Goal: Task Accomplishment & Management: Manage account settings

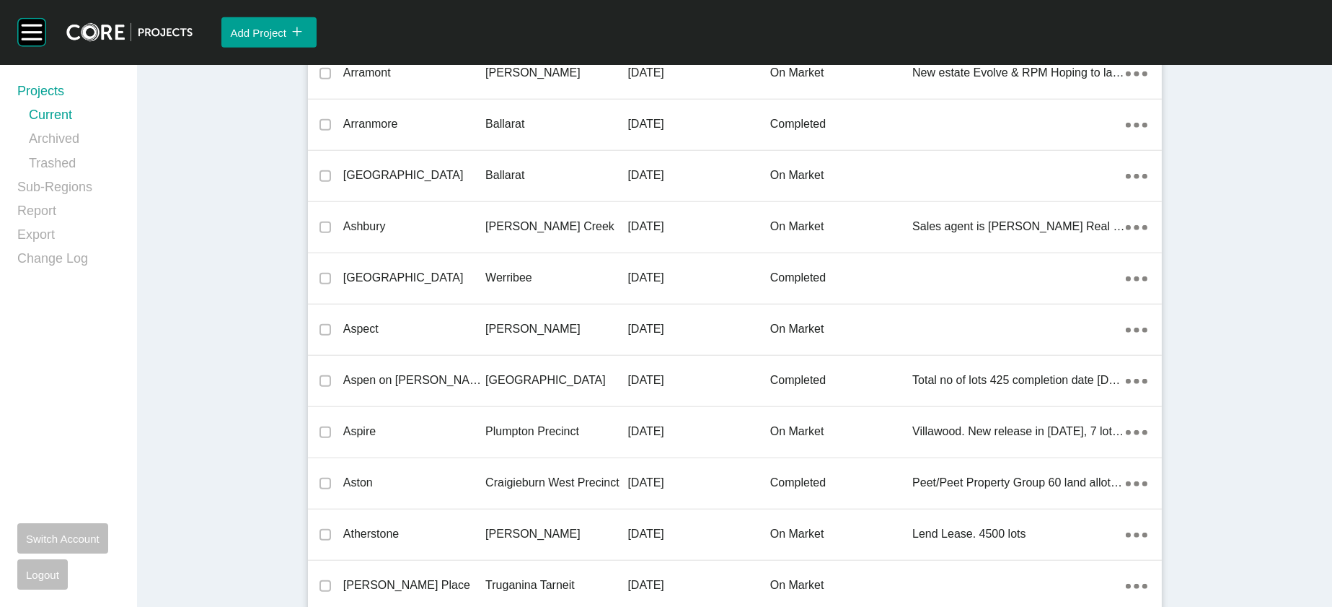
scroll to position [37074, 0]
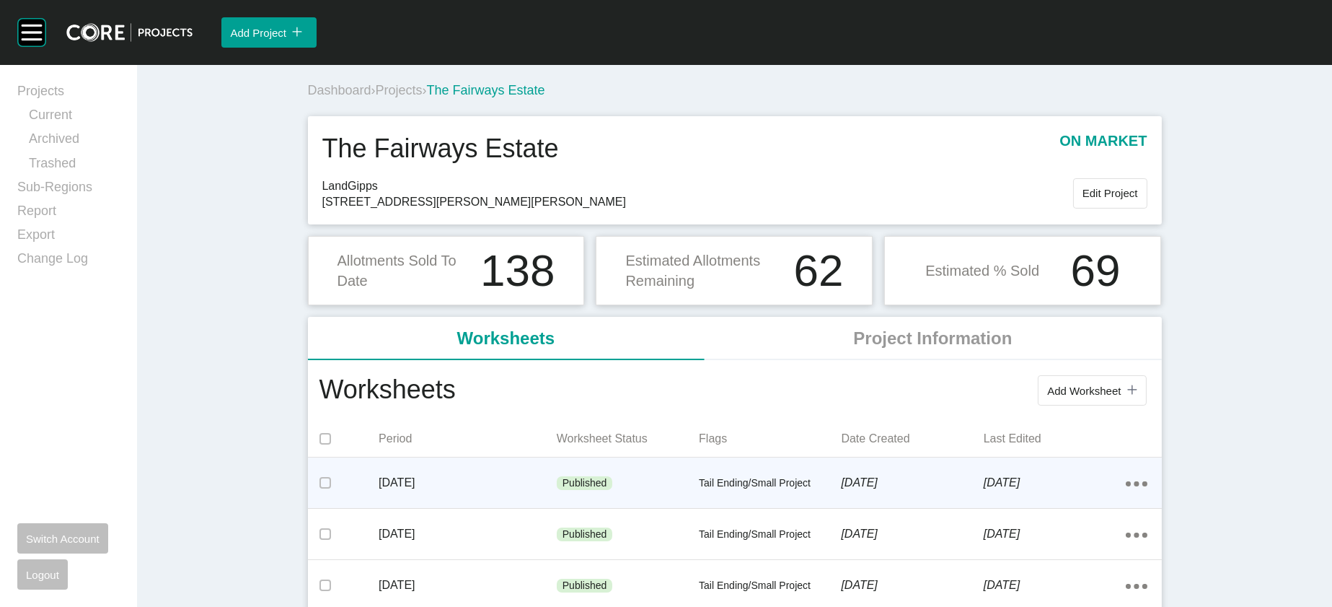
click at [782, 505] on div "Tail Ending/Small Project" at bounding box center [770, 483] width 142 height 43
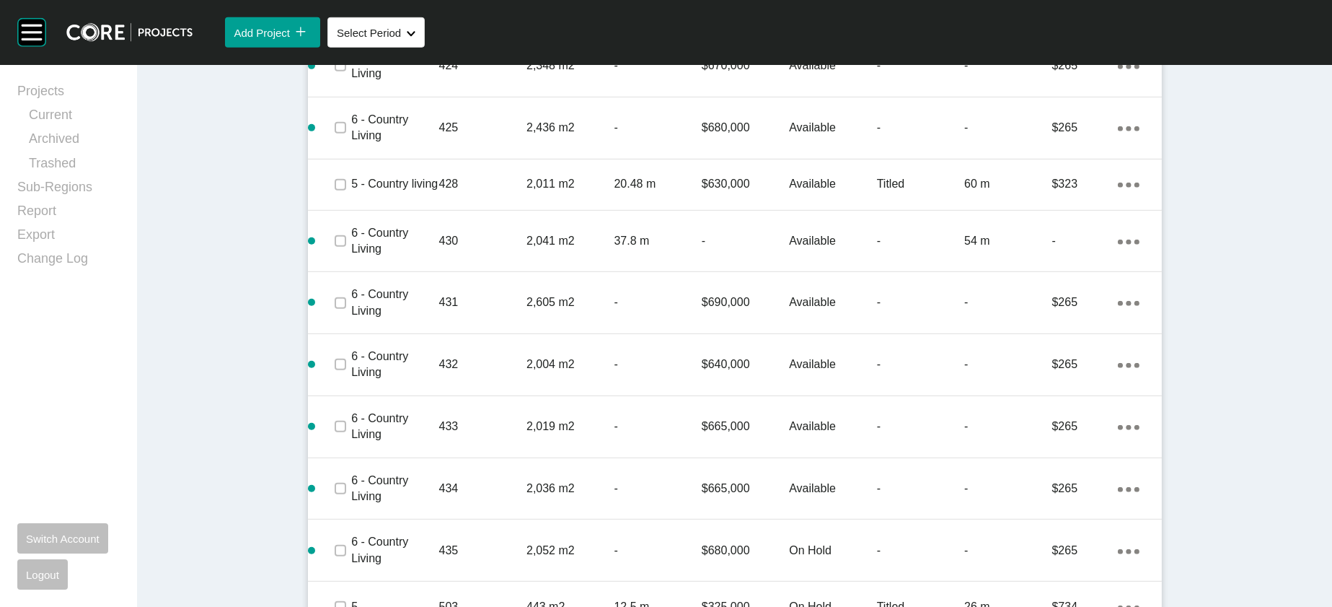
scroll to position [1714, 0]
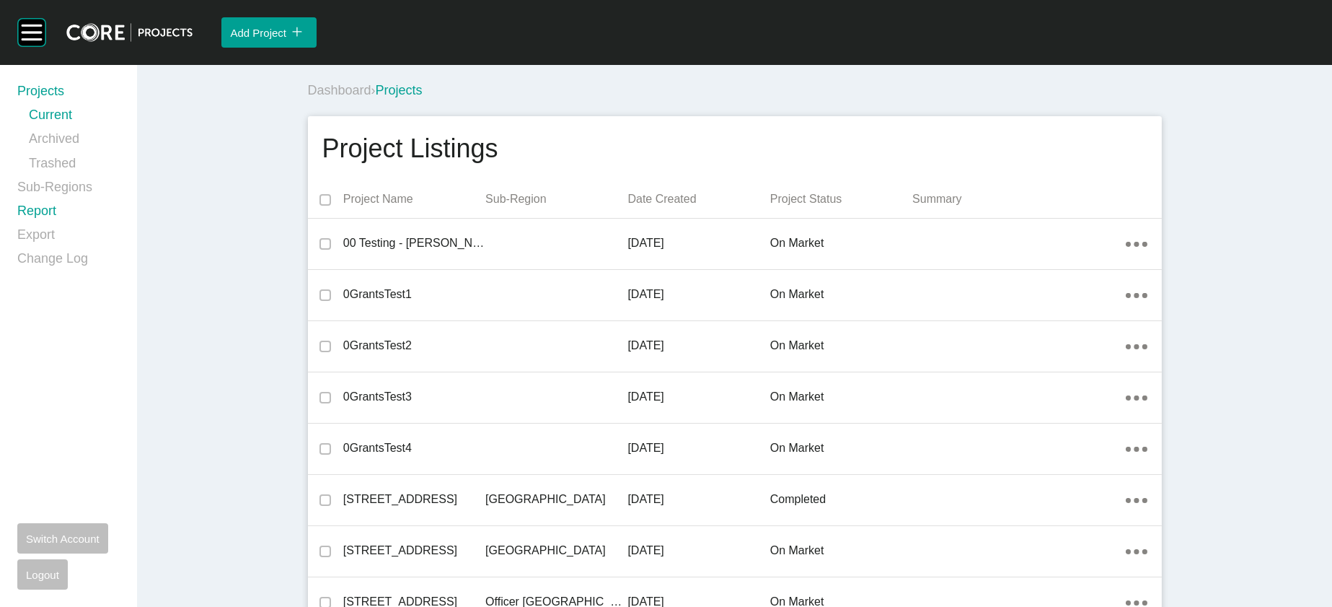
click at [80, 226] on link "Report" at bounding box center [68, 214] width 102 height 24
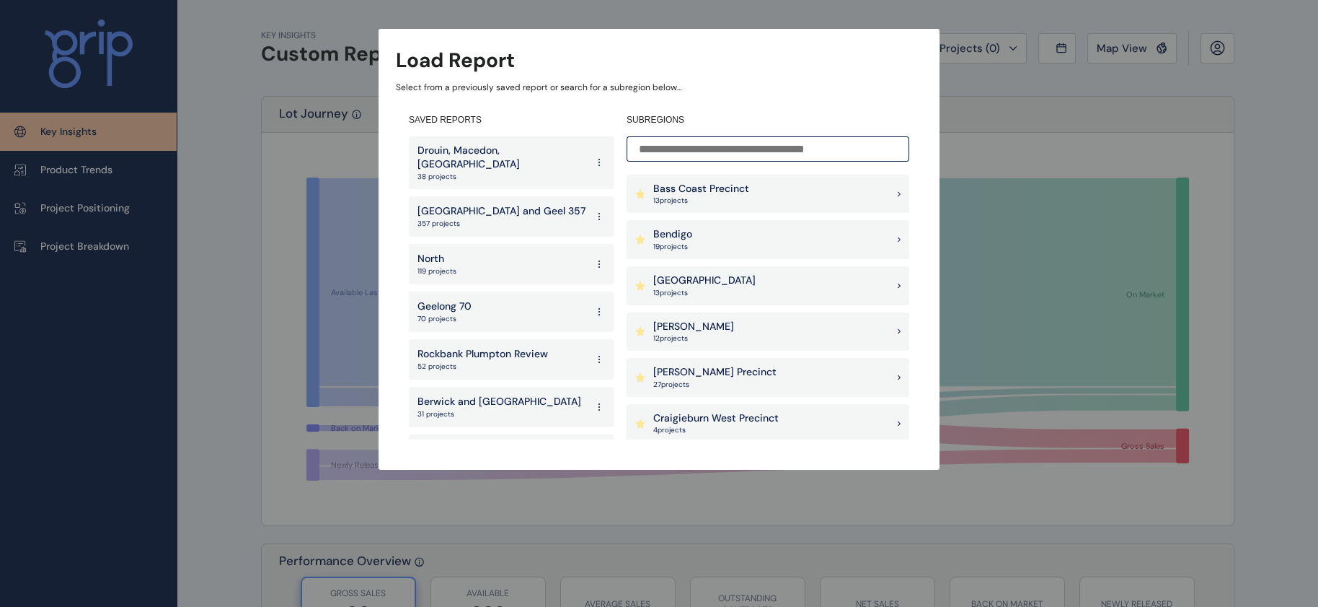
scroll to position [232, 0]
click at [798, 243] on div "Bendigo 19 project s" at bounding box center [768, 237] width 283 height 39
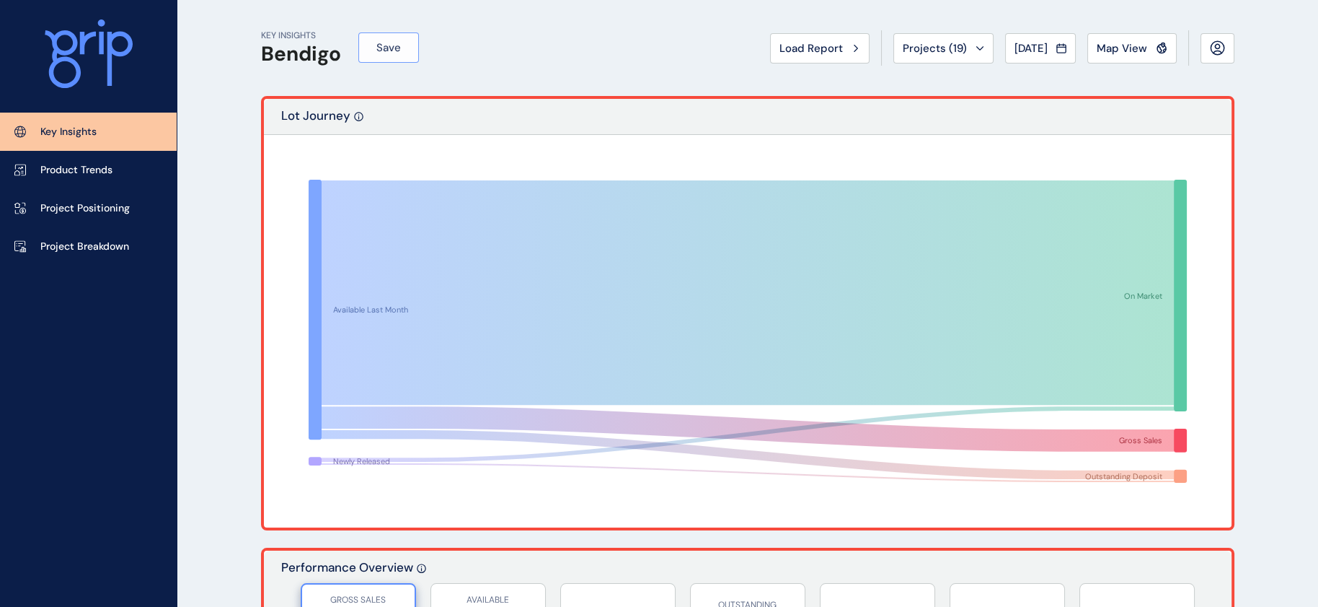
click at [403, 61] on button "Save" at bounding box center [388, 47] width 61 height 30
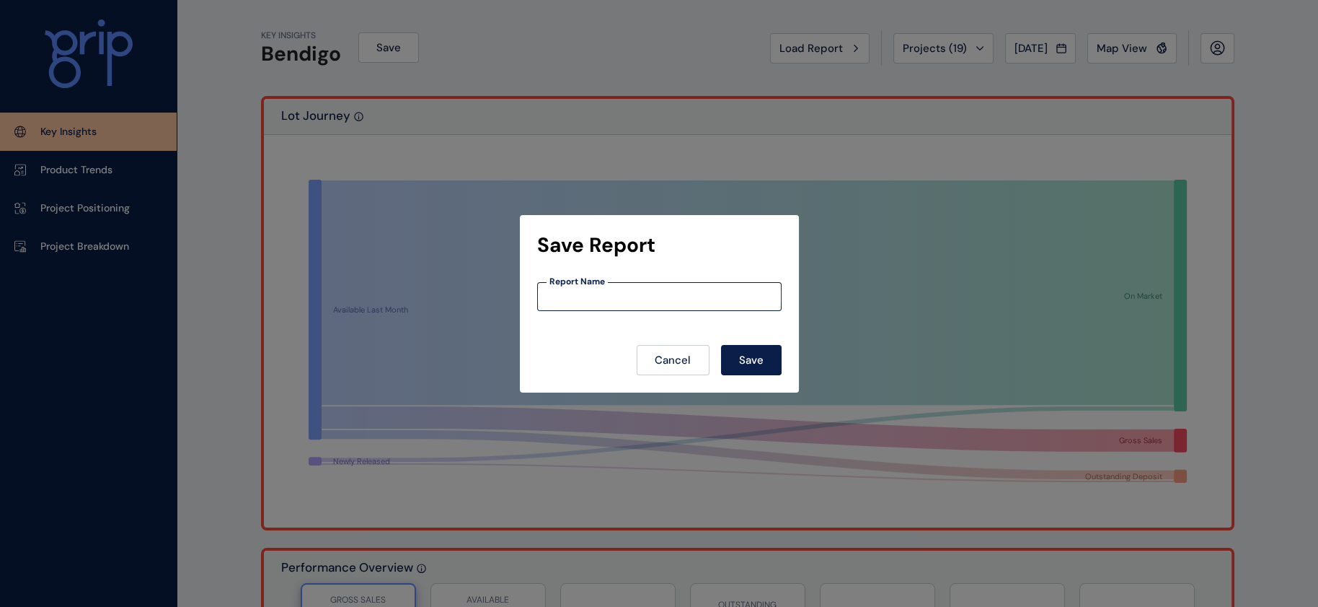
click at [623, 291] on input at bounding box center [659, 296] width 243 height 12
type input "*******"
click at [763, 361] on span "Save" at bounding box center [751, 360] width 25 height 14
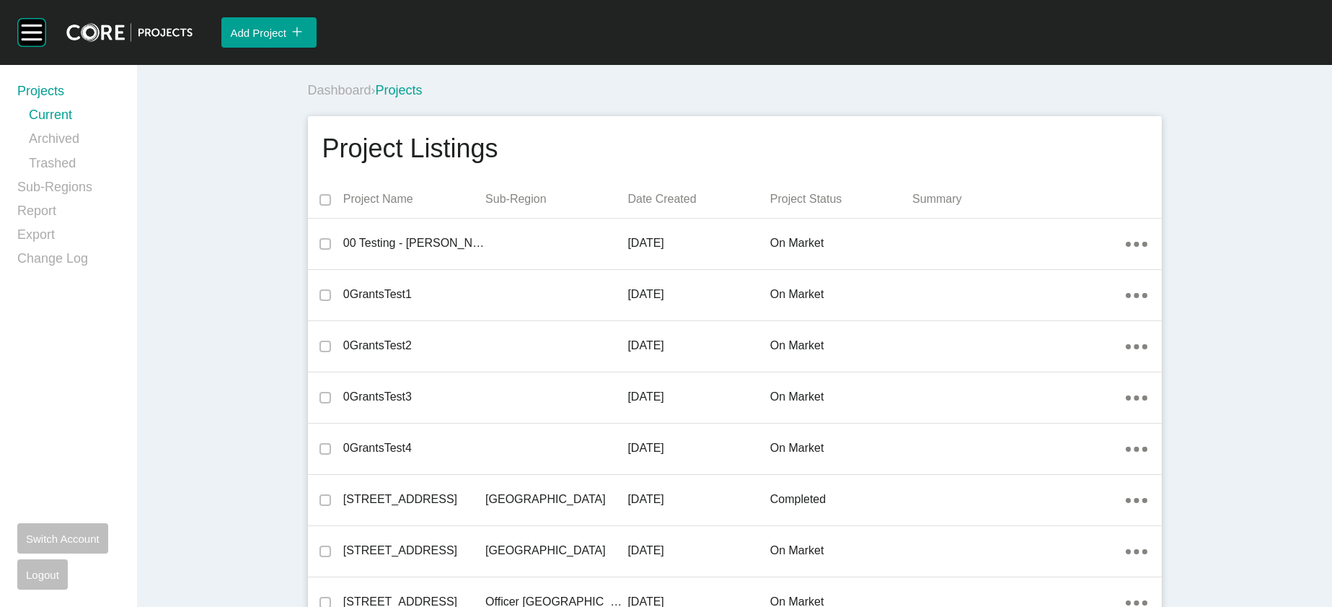
click at [1047, 59] on div "Add Project icon/tick copy 11 Created with Sketch." at bounding box center [762, 32] width 1139 height 65
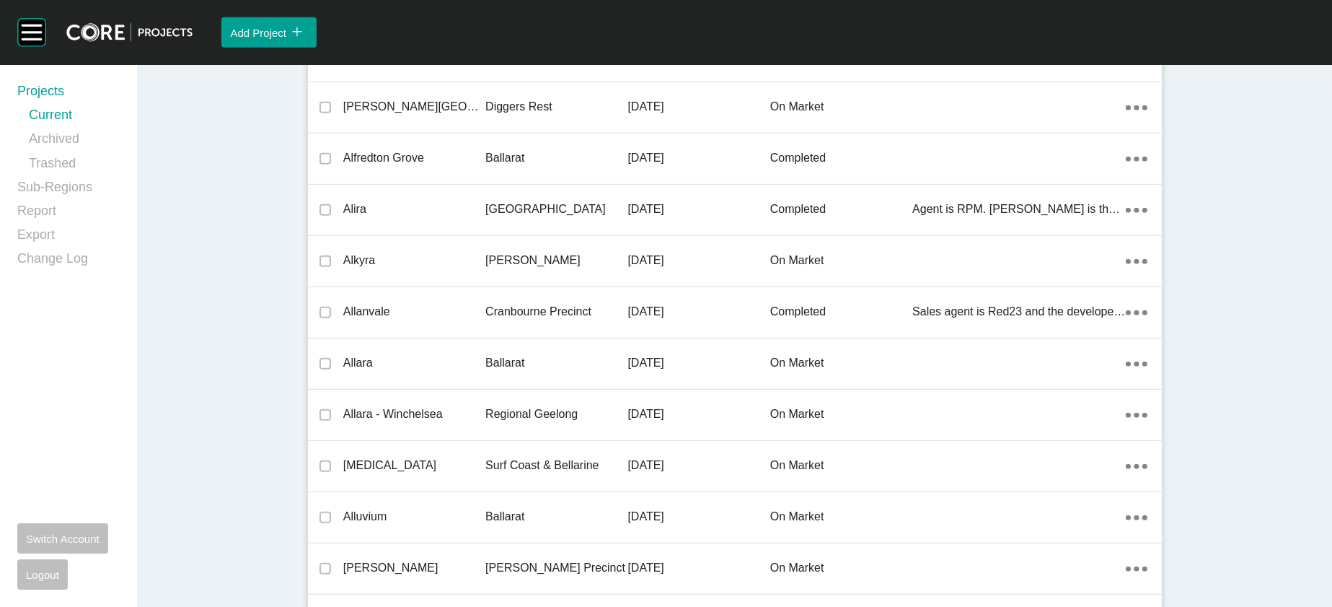
scroll to position [40519, 0]
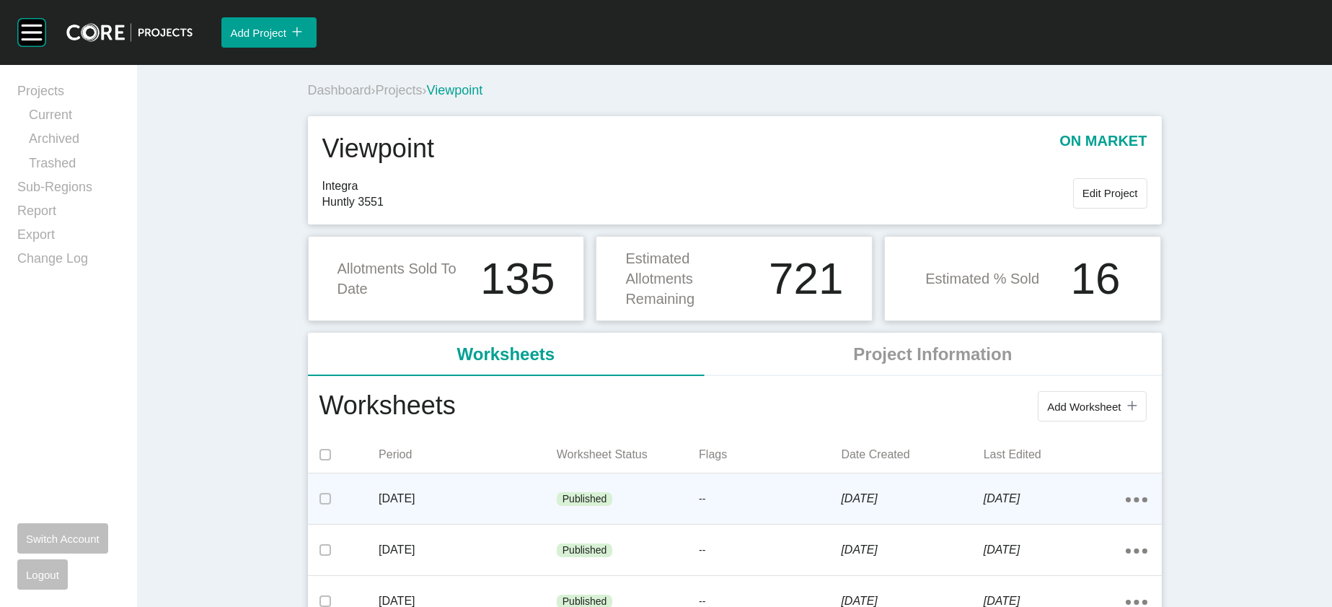
click at [400, 521] on div "[DATE]" at bounding box center [468, 498] width 178 height 45
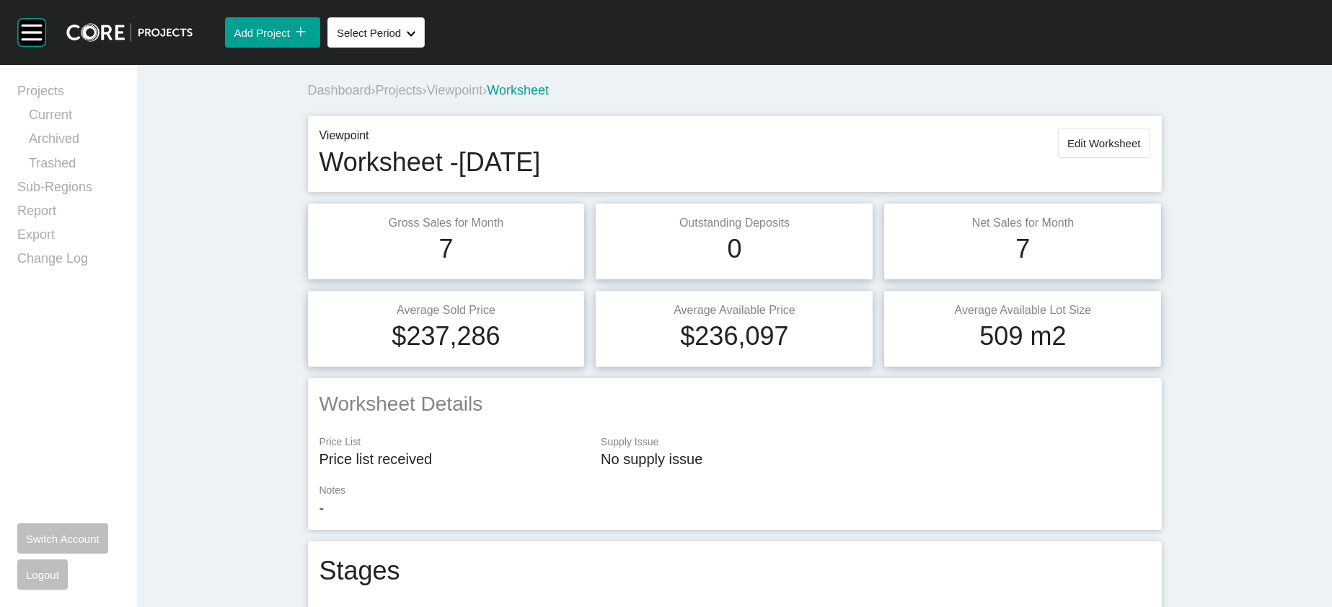
click at [376, 97] on span "Projects" at bounding box center [399, 90] width 47 height 14
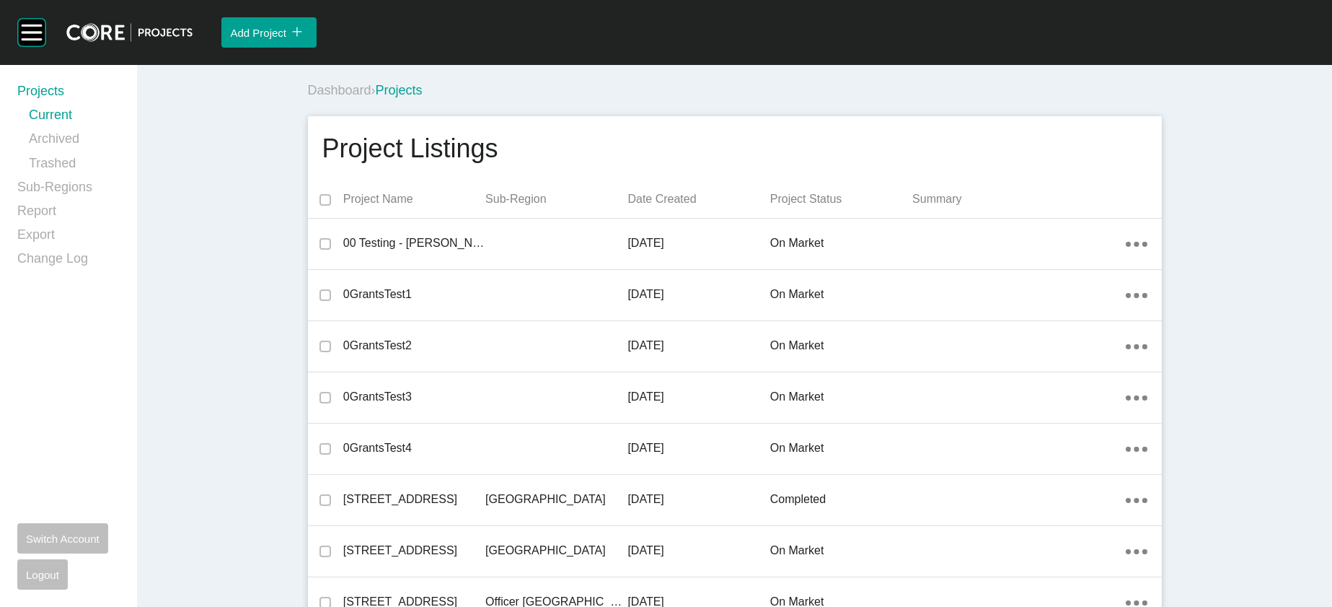
scroll to position [18633, 0]
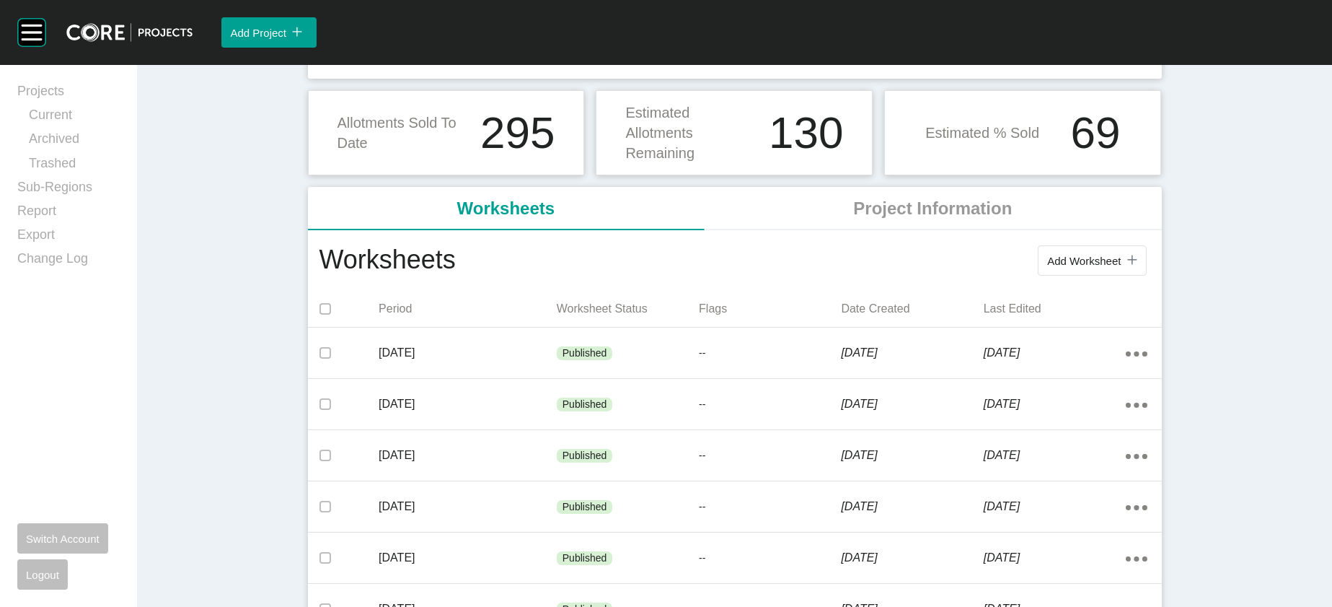
scroll to position [167, 0]
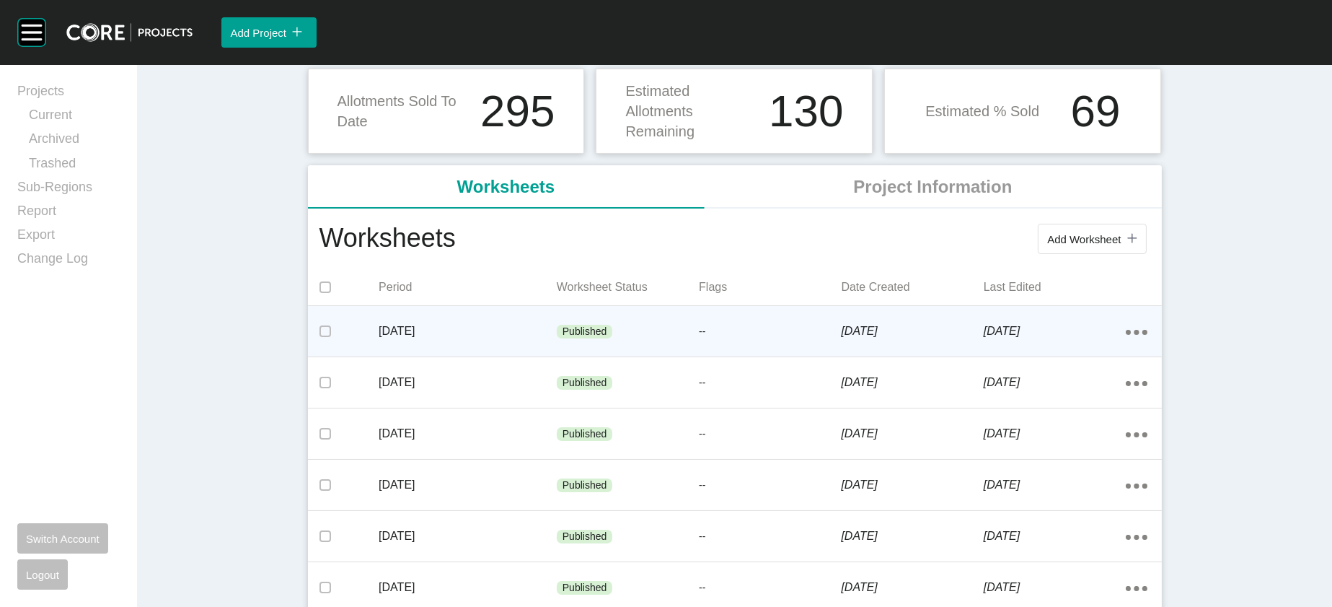
click at [626, 353] on div "Published" at bounding box center [628, 331] width 142 height 43
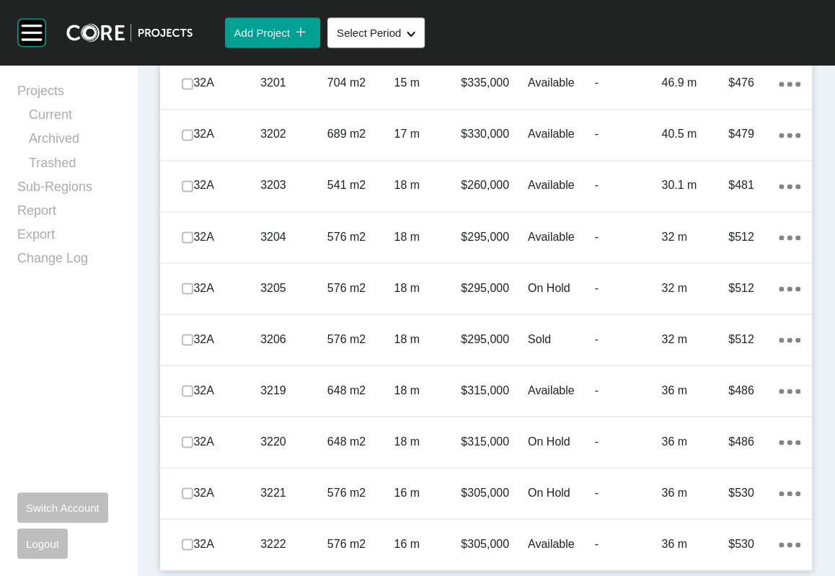
scroll to position [1586, 0]
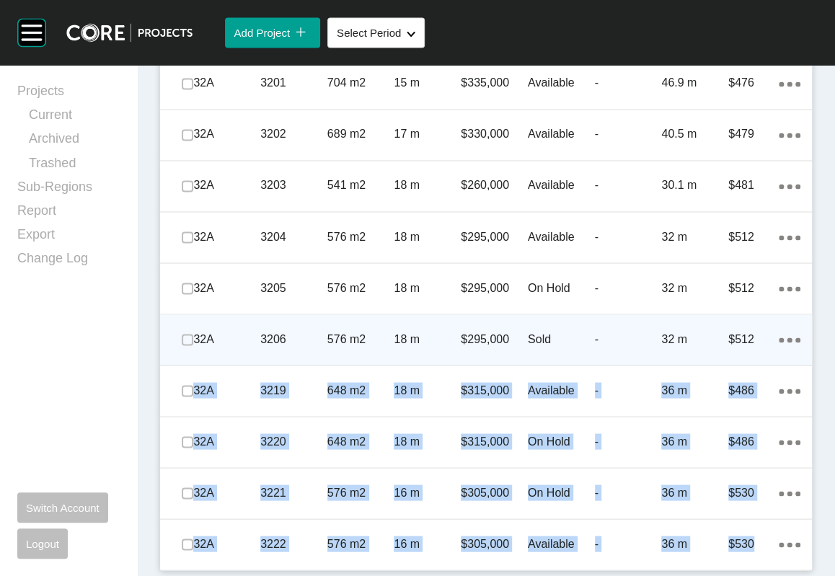
drag, startPoint x: 820, startPoint y: 537, endPoint x: 759, endPoint y: 282, distance: 261.9
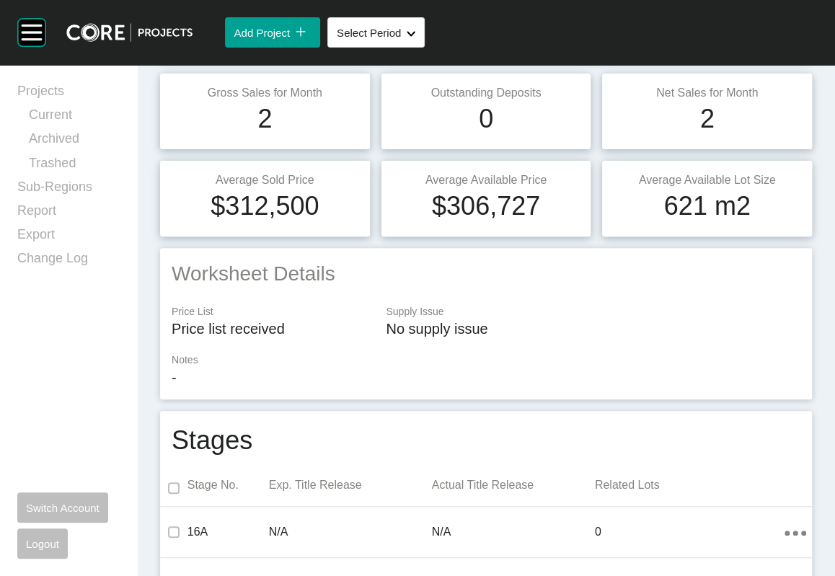
scroll to position [0, 0]
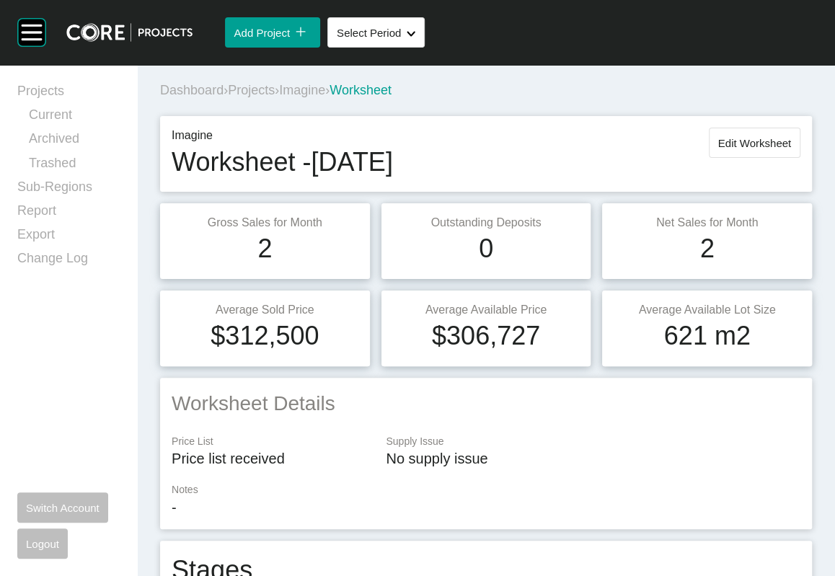
click at [275, 97] on span "Projects" at bounding box center [251, 90] width 47 height 14
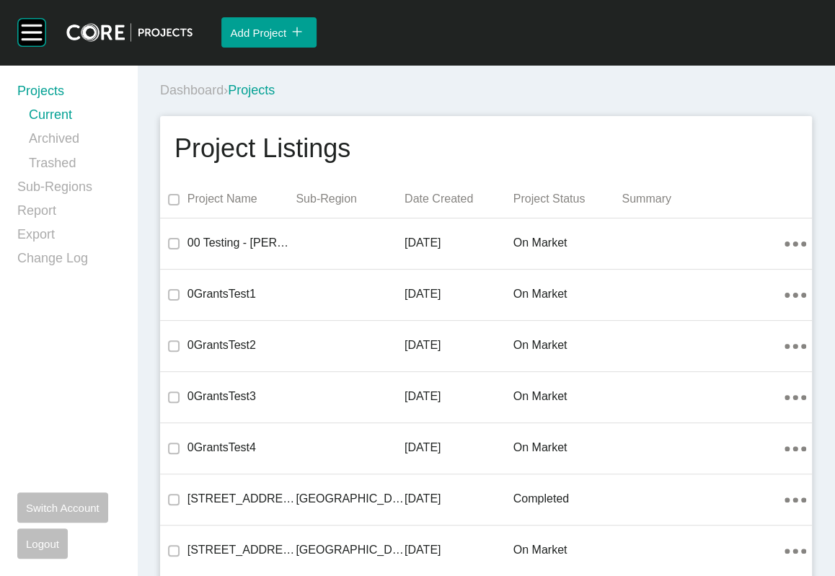
scroll to position [24667, 0]
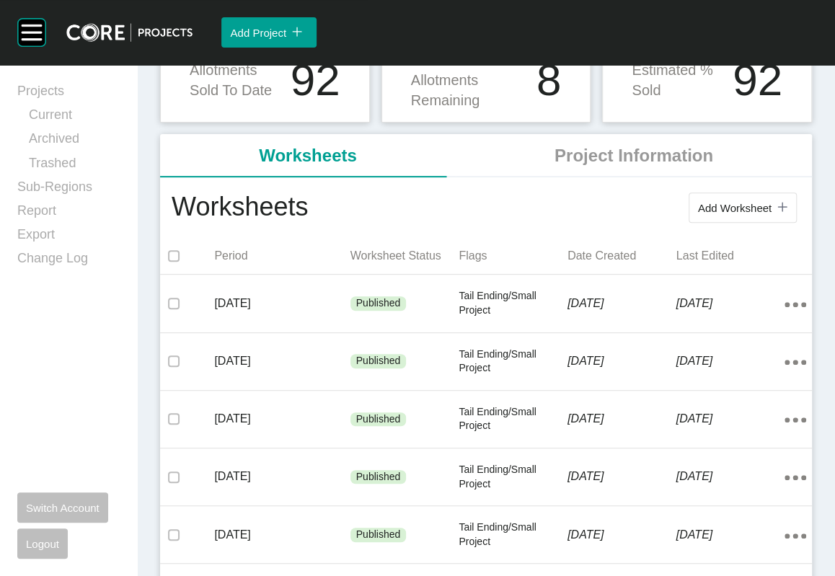
scroll to position [203, 0]
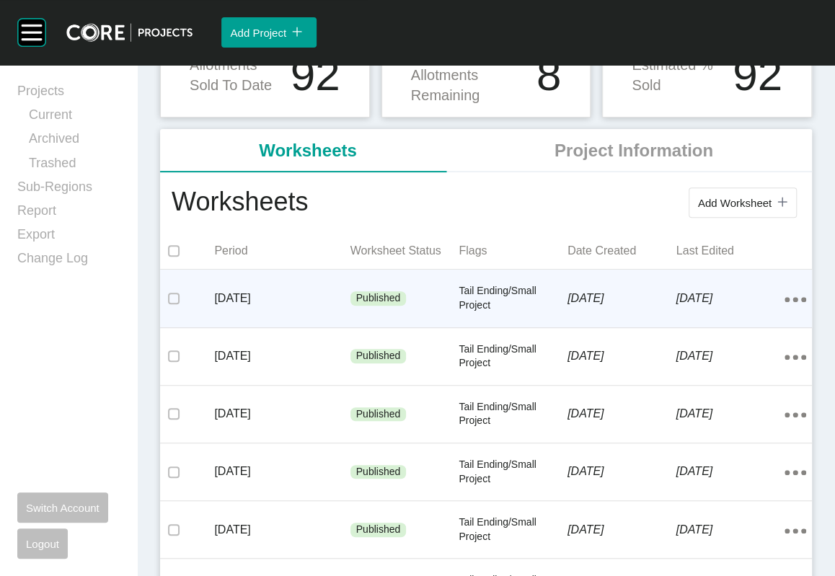
click at [402, 320] on div "Published" at bounding box center [405, 298] width 109 height 43
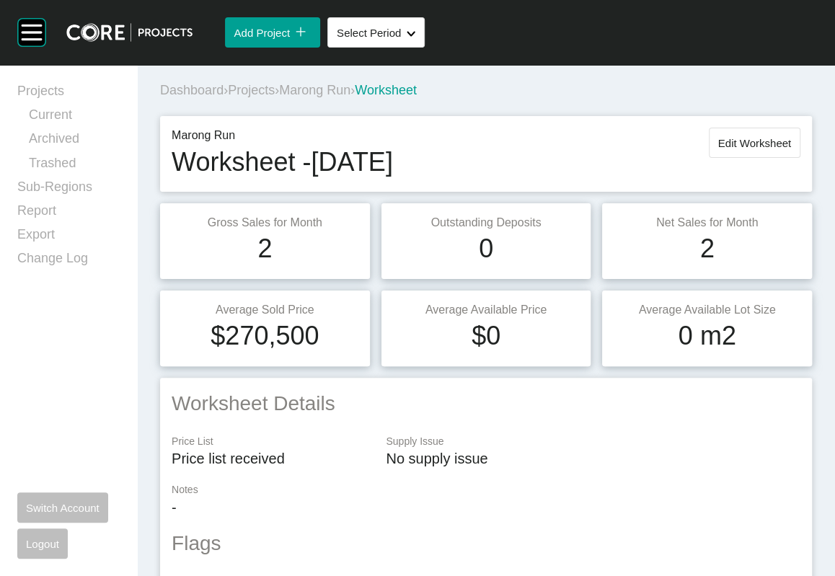
click at [275, 97] on span "Projects" at bounding box center [251, 90] width 47 height 14
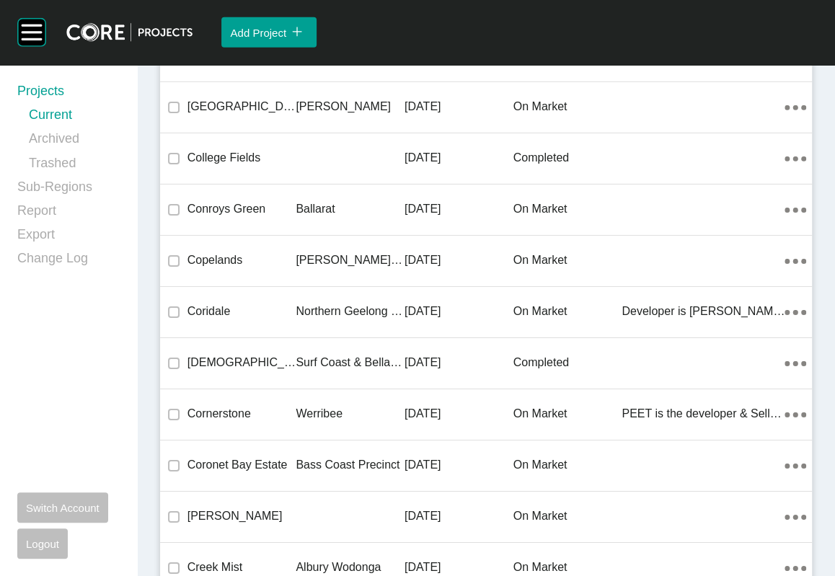
scroll to position [40493, 0]
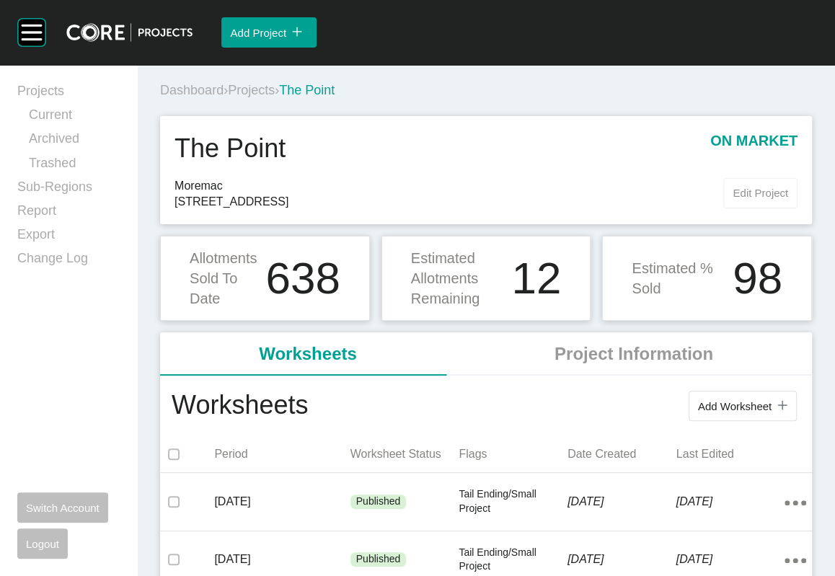
click at [733, 199] on span "Edit Project" at bounding box center [761, 193] width 56 height 12
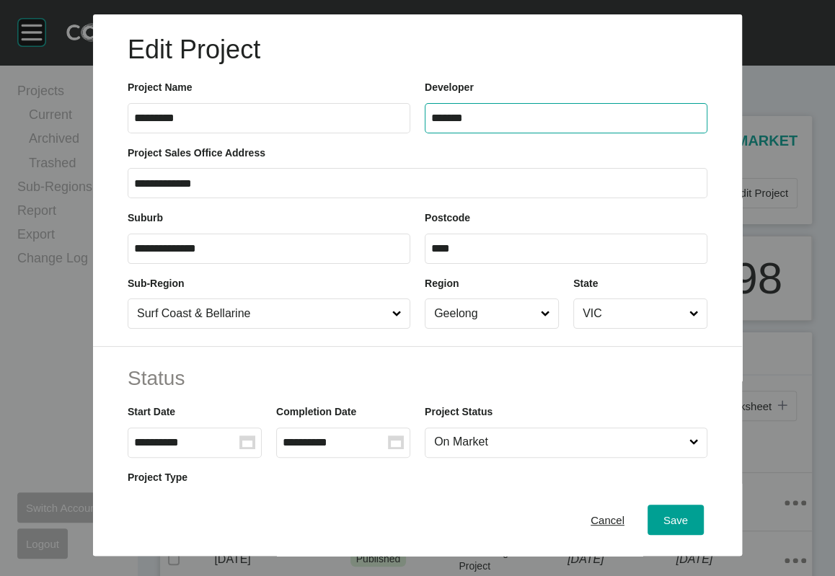
drag, startPoint x: 515, startPoint y: 149, endPoint x: 319, endPoint y: 128, distance: 197.3
click at [294, 133] on div "Project Name ********* Developer *******" at bounding box center [417, 100] width 594 height 65
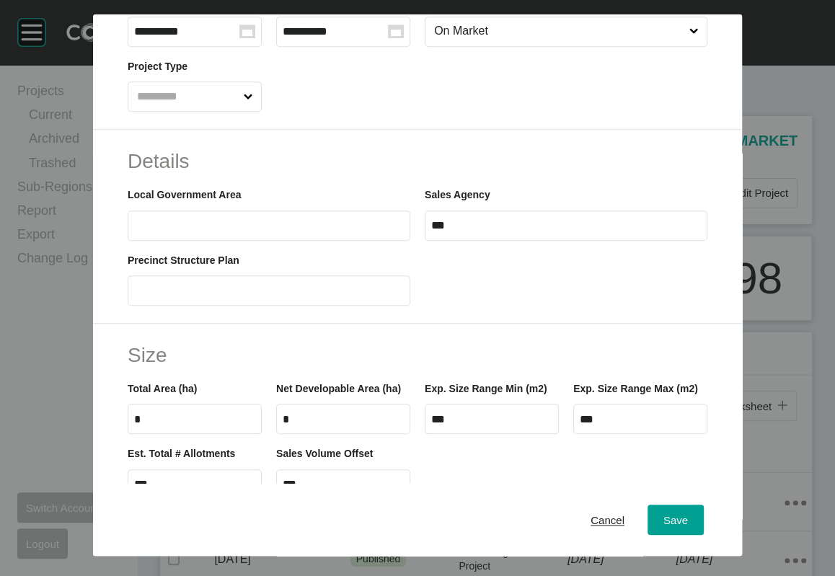
scroll to position [413, 0]
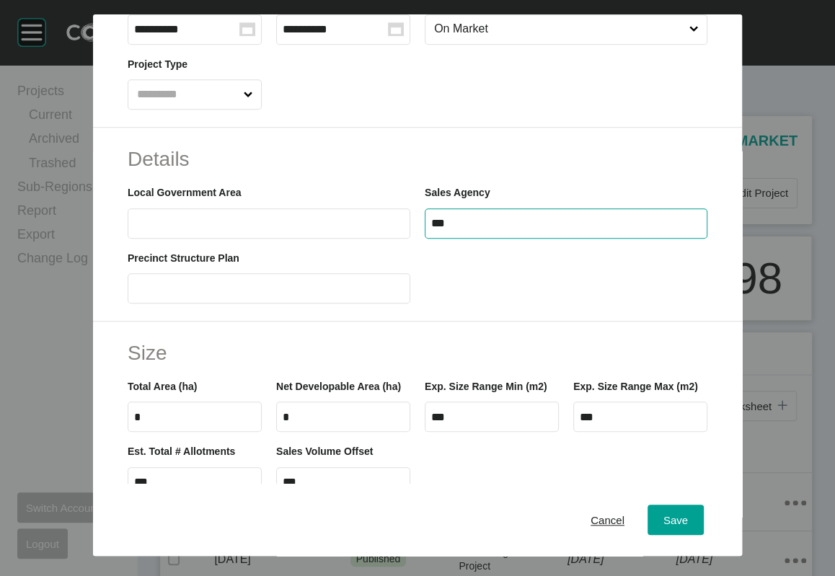
drag, startPoint x: 410, startPoint y: 372, endPoint x: 345, endPoint y: 363, distance: 64.8
click at [326, 238] on div "Local Government Area Sales Agency ***" at bounding box center [417, 205] width 594 height 65
paste input "****"
type input "*******"
click at [688, 516] on span "Save" at bounding box center [676, 520] width 25 height 12
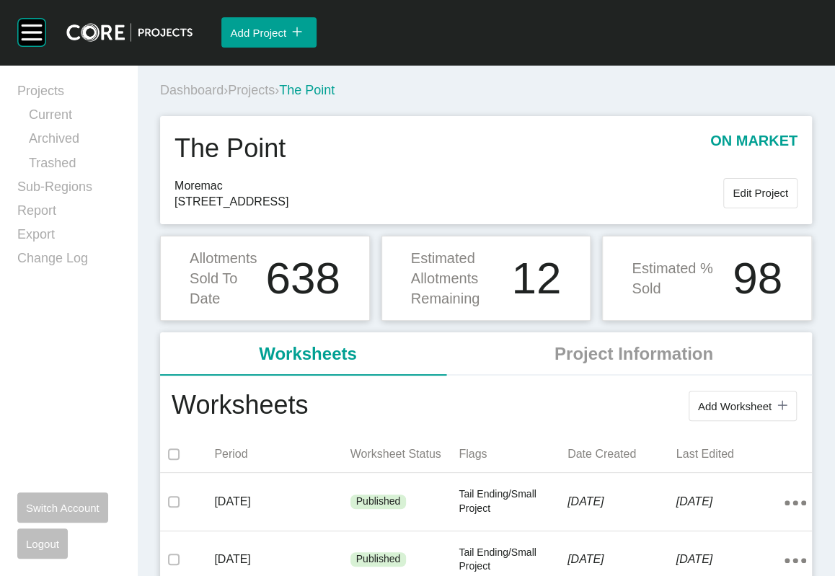
click at [275, 97] on span "Projects" at bounding box center [251, 90] width 47 height 14
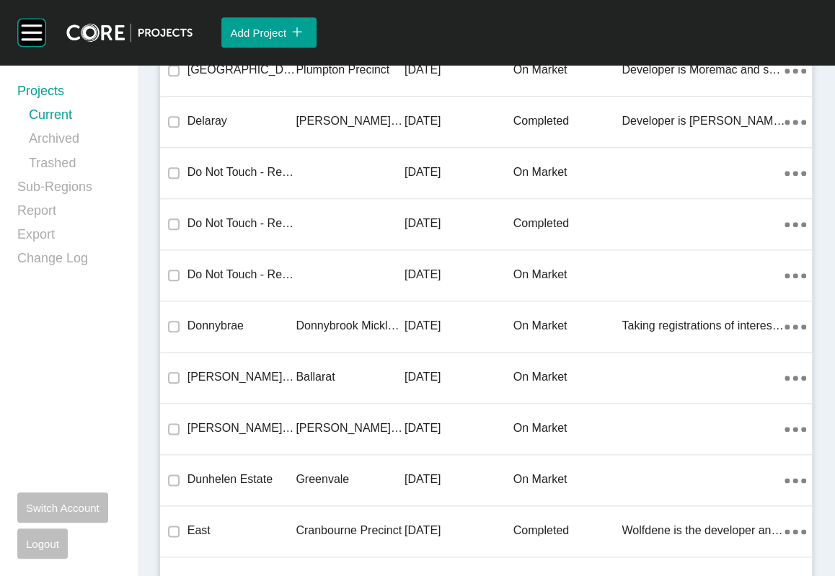
scroll to position [17397, 0]
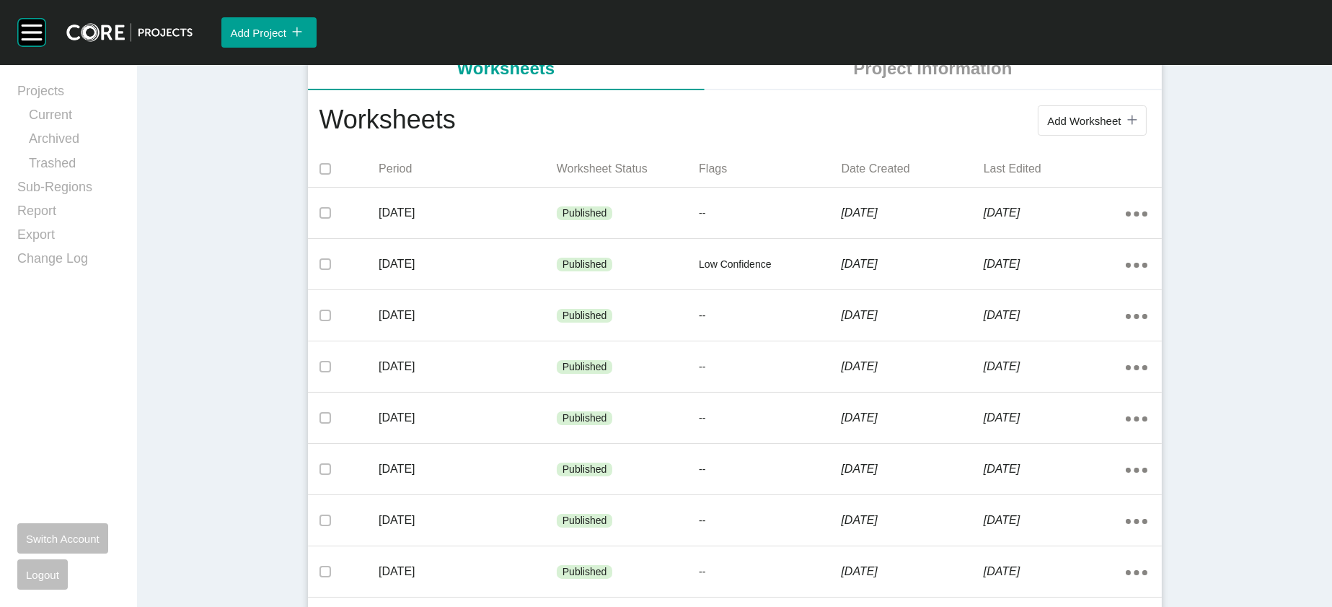
scroll to position [303, 0]
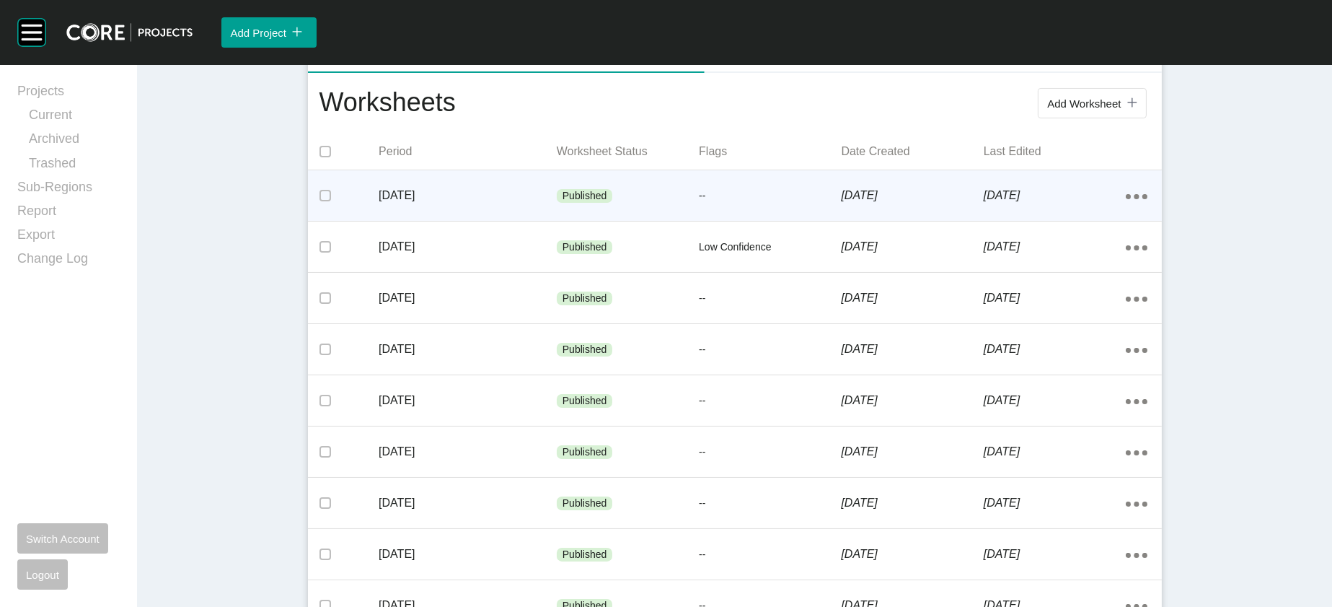
click at [891, 203] on p "[DATE]" at bounding box center [912, 196] width 142 height 16
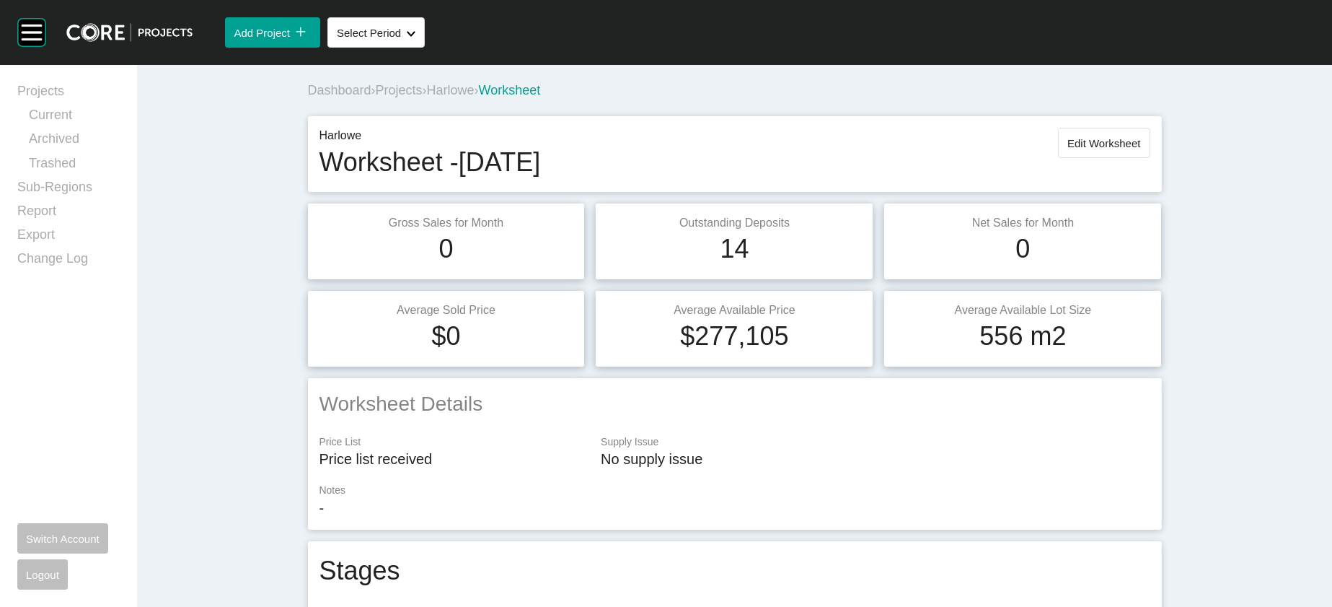
click at [376, 97] on span "Projects" at bounding box center [399, 90] width 47 height 14
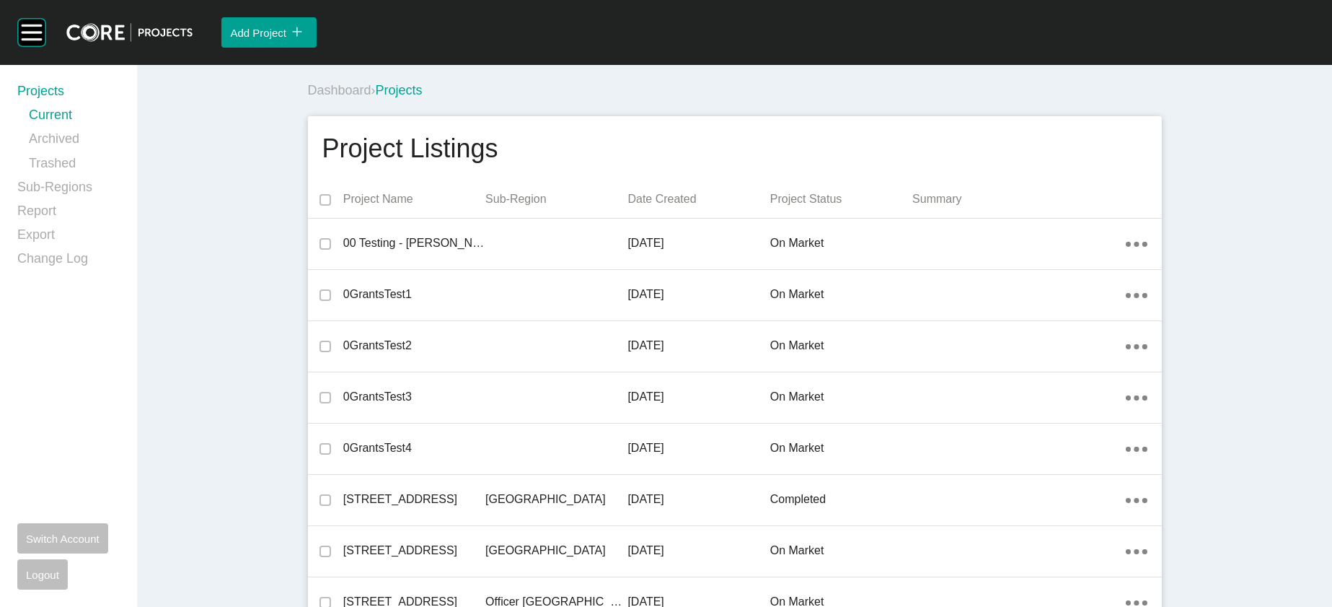
scroll to position [13018, 0]
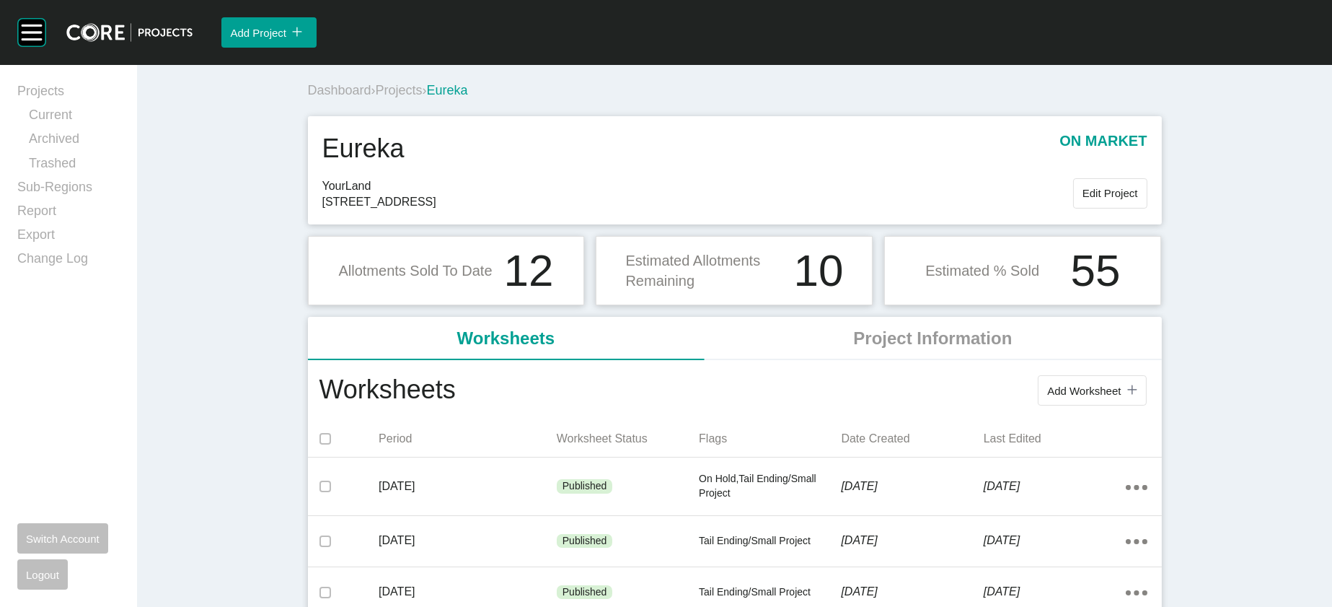
click at [376, 97] on span "Projects" at bounding box center [399, 90] width 47 height 14
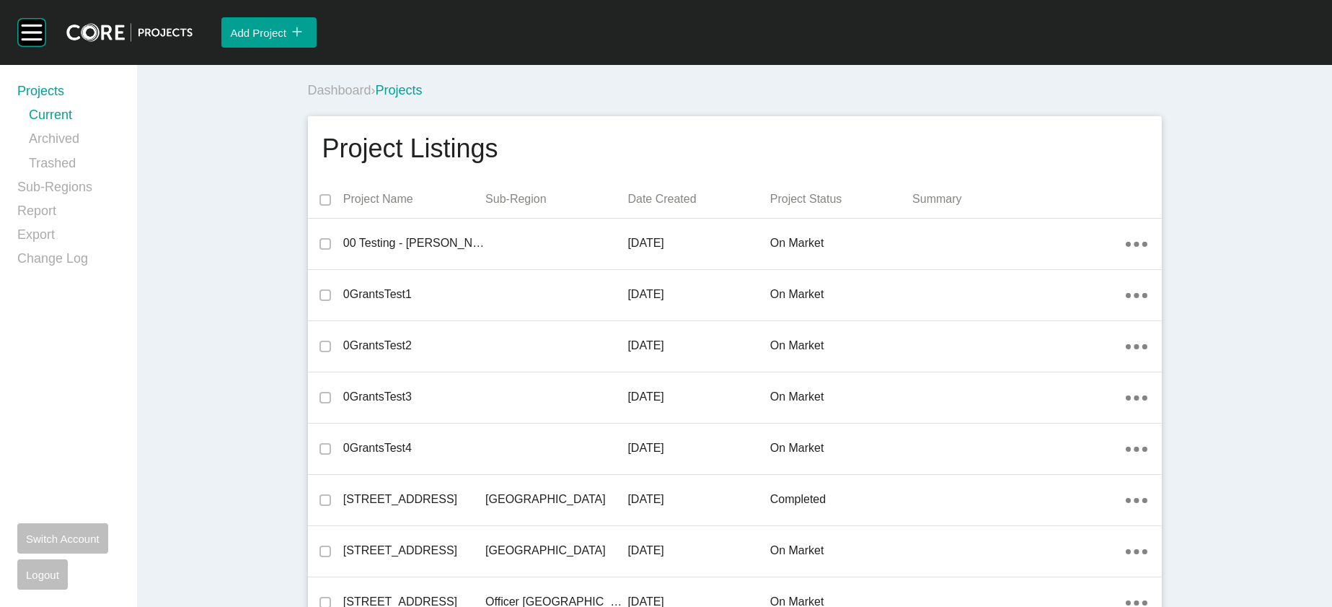
scroll to position [13847, 0]
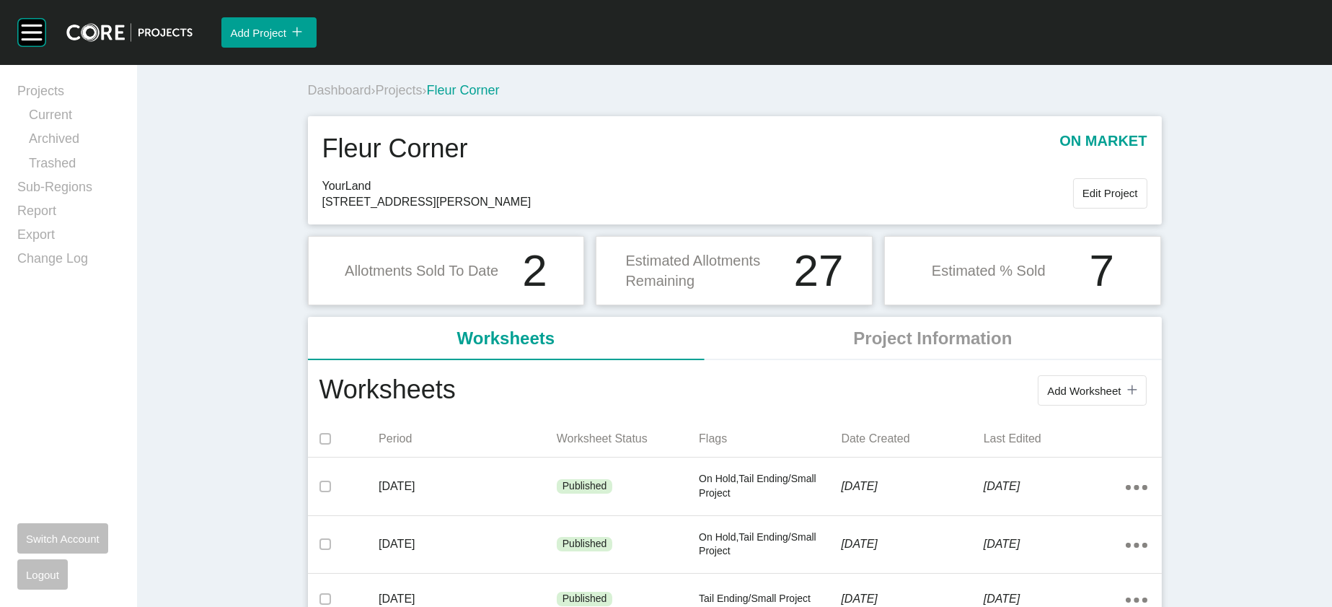
click at [376, 97] on span "Projects" at bounding box center [399, 90] width 47 height 14
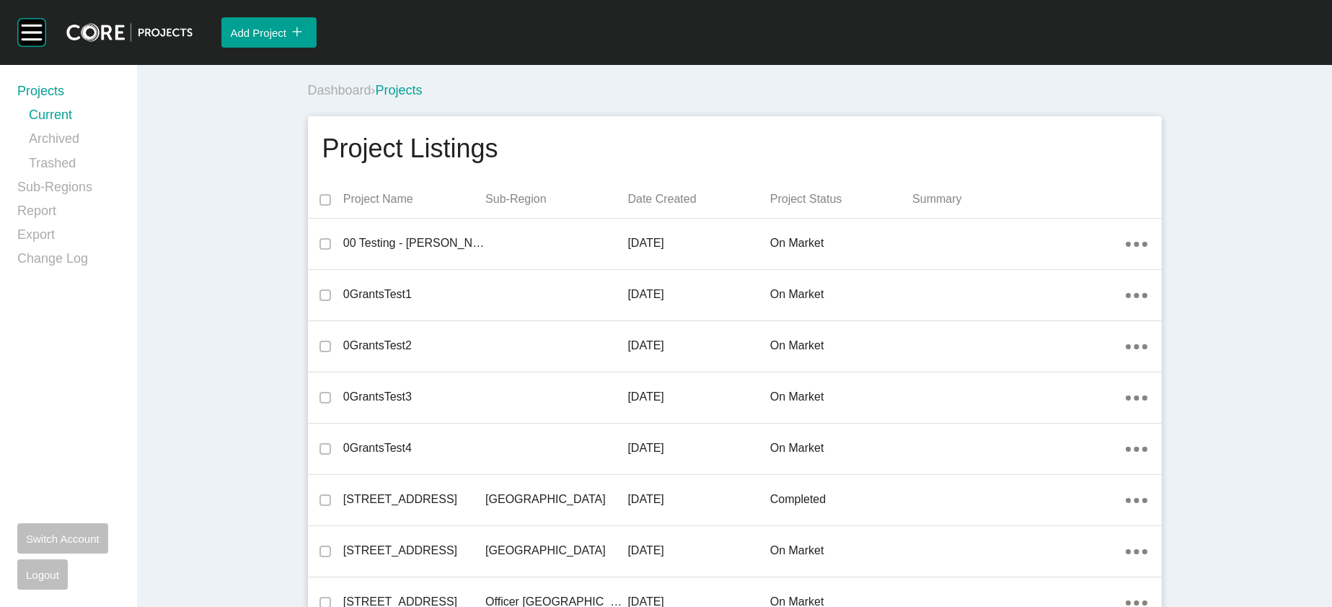
scroll to position [17548, 0]
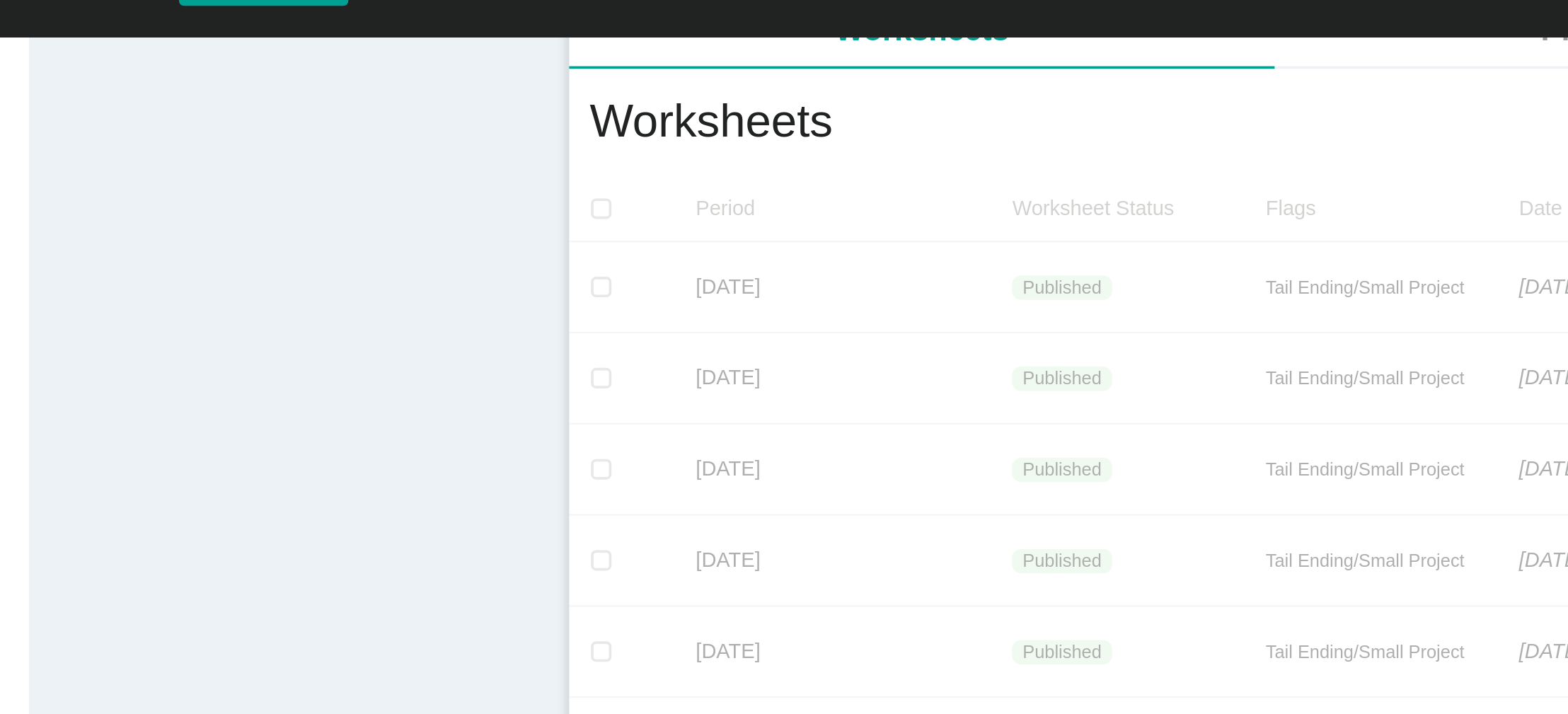
scroll to position [292, 0]
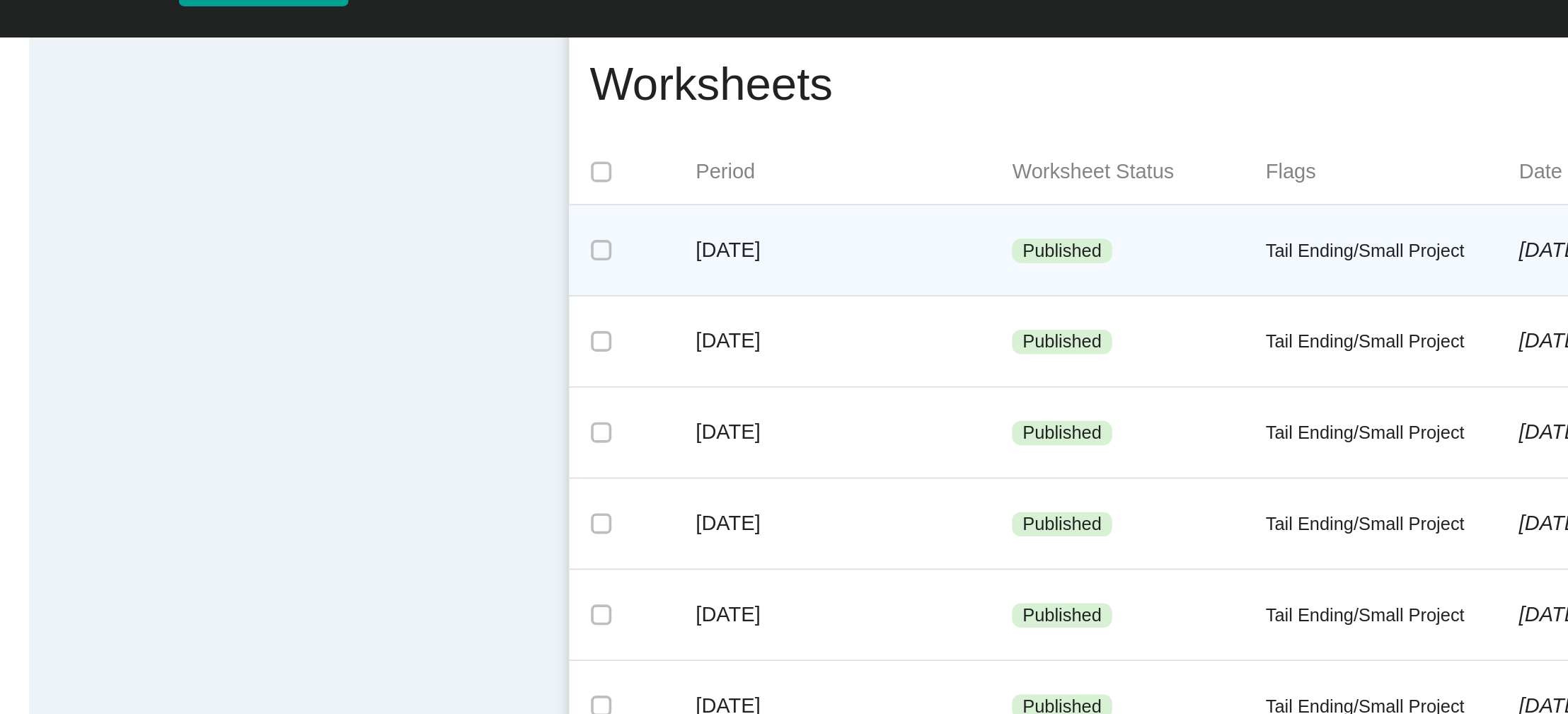
click at [682, 189] on p "Published" at bounding box center [704, 181] width 44 height 14
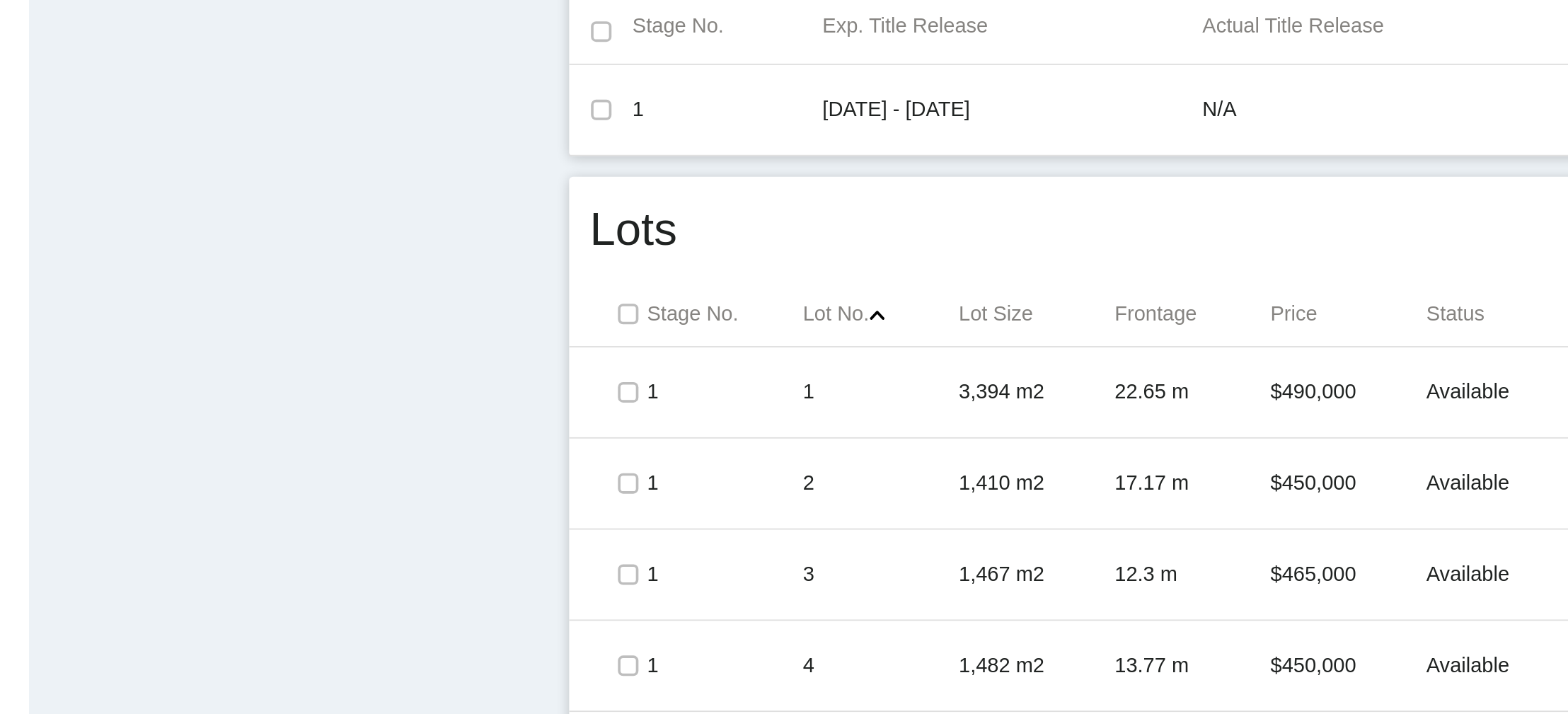
scroll to position [585, 0]
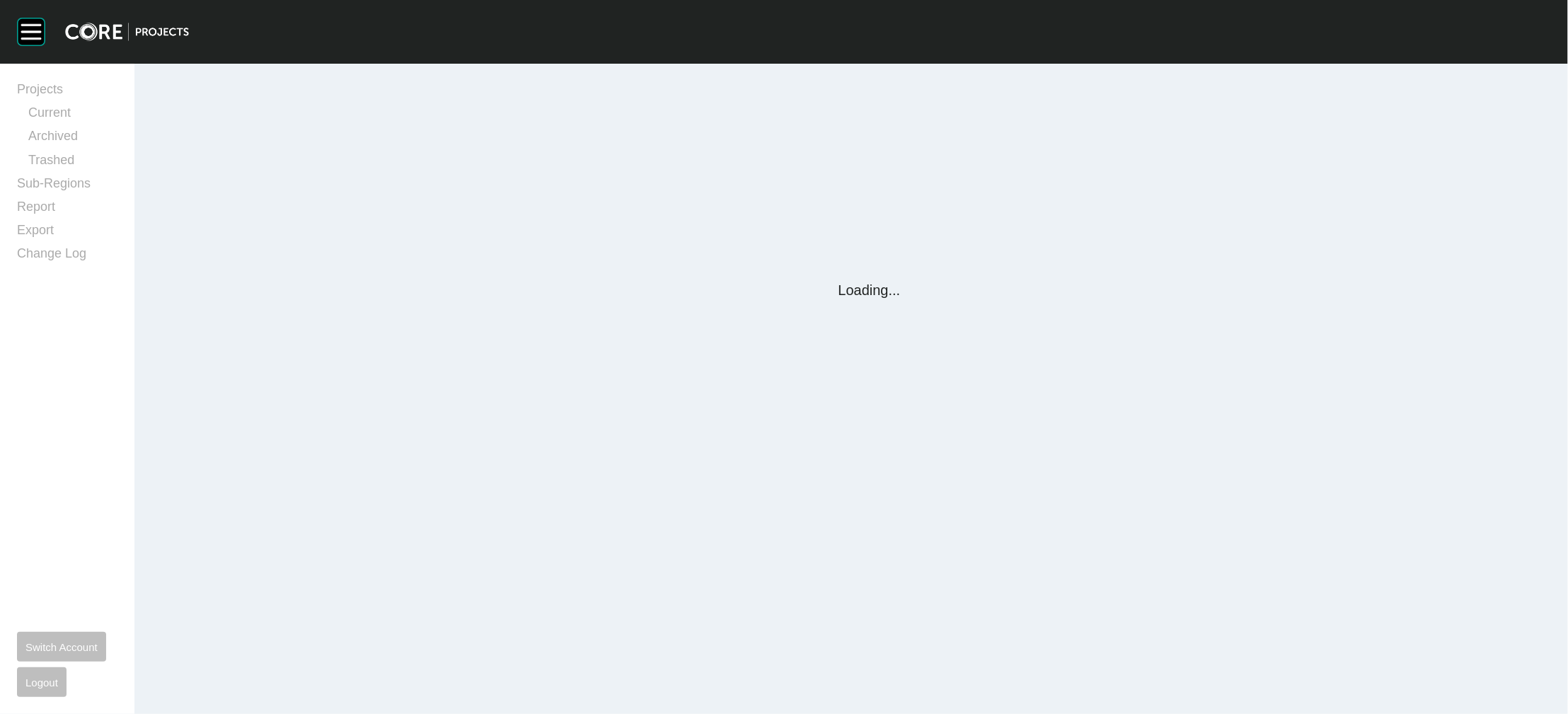
click at [967, 407] on div "Group 2 Created with Sketch. . Projects Current Archived Trashed Sub-Regions Re…" at bounding box center [784, 357] width 1568 height 714
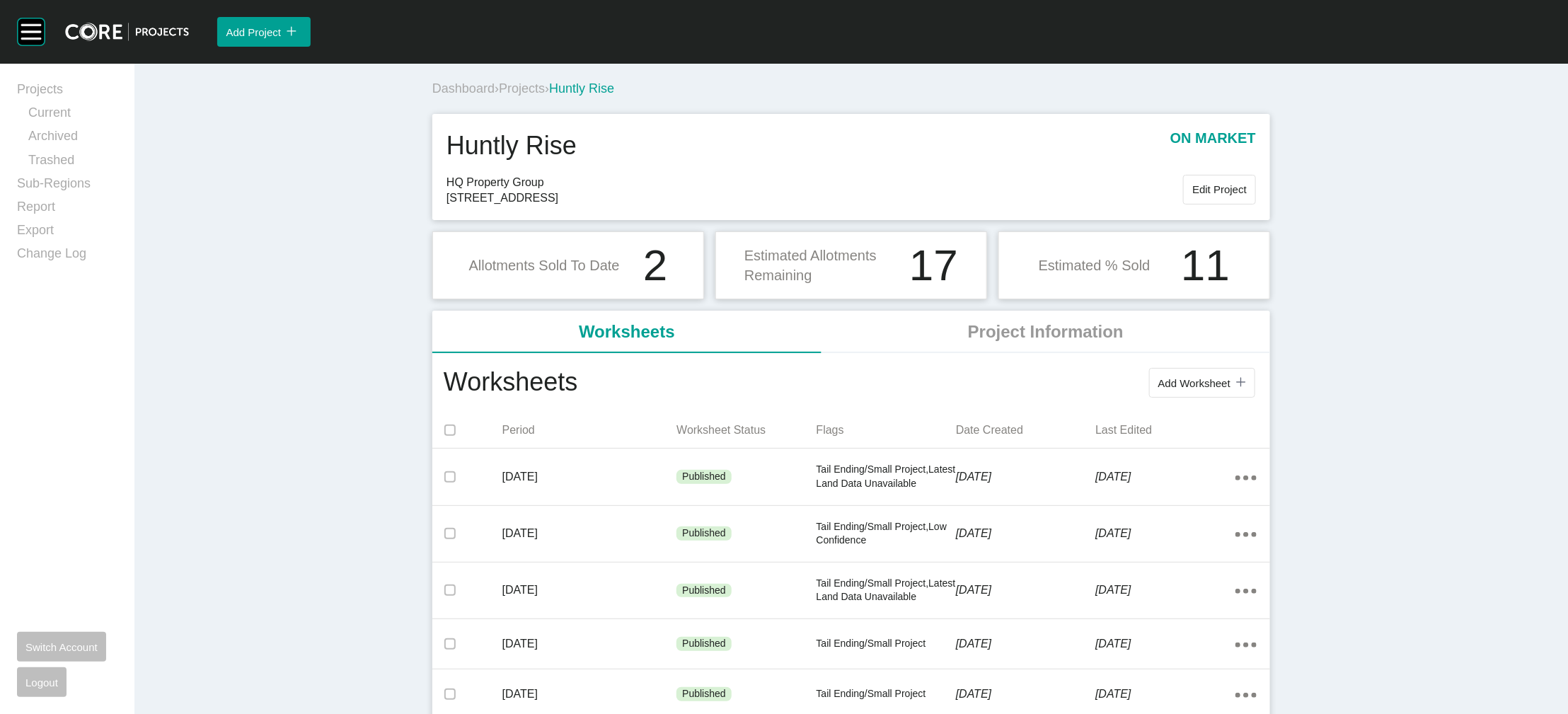
click at [433, 98] on div "Dashboard › Projects › Huntly Rise" at bounding box center [855, 88] width 844 height 18
click at [498, 95] on span "Projects" at bounding box center [521, 88] width 46 height 14
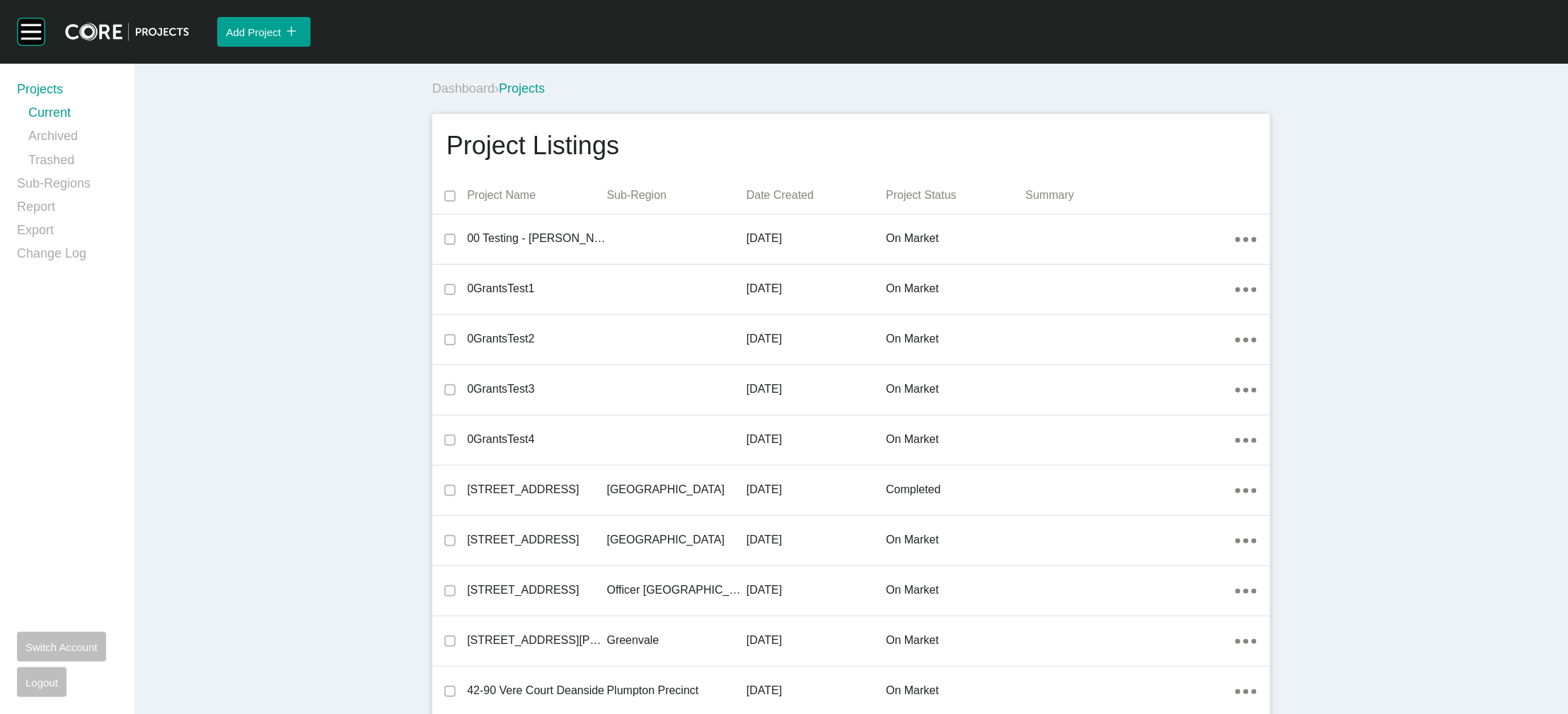
scroll to position [5383, 0]
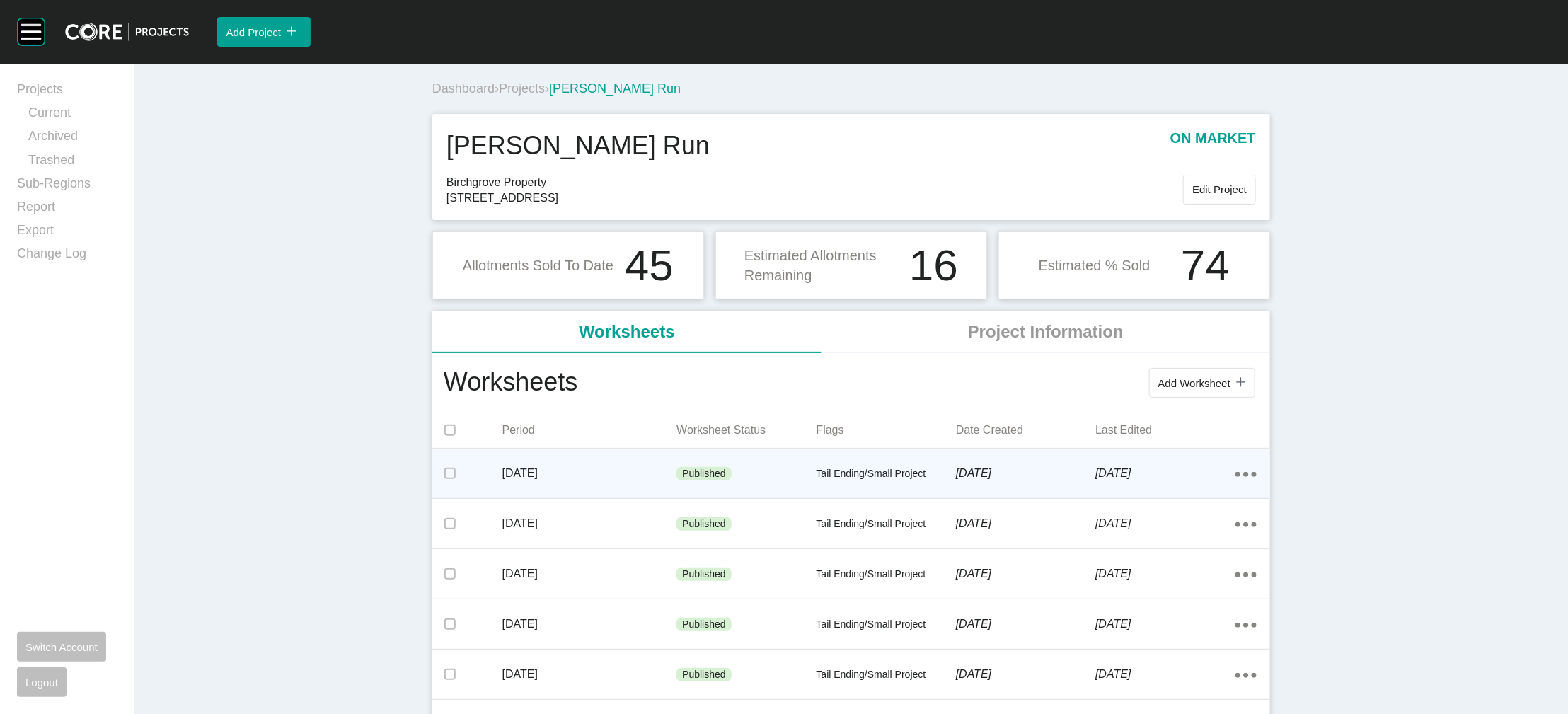
click at [877, 481] on p "Tail Ending/Small Project" at bounding box center [886, 474] width 139 height 14
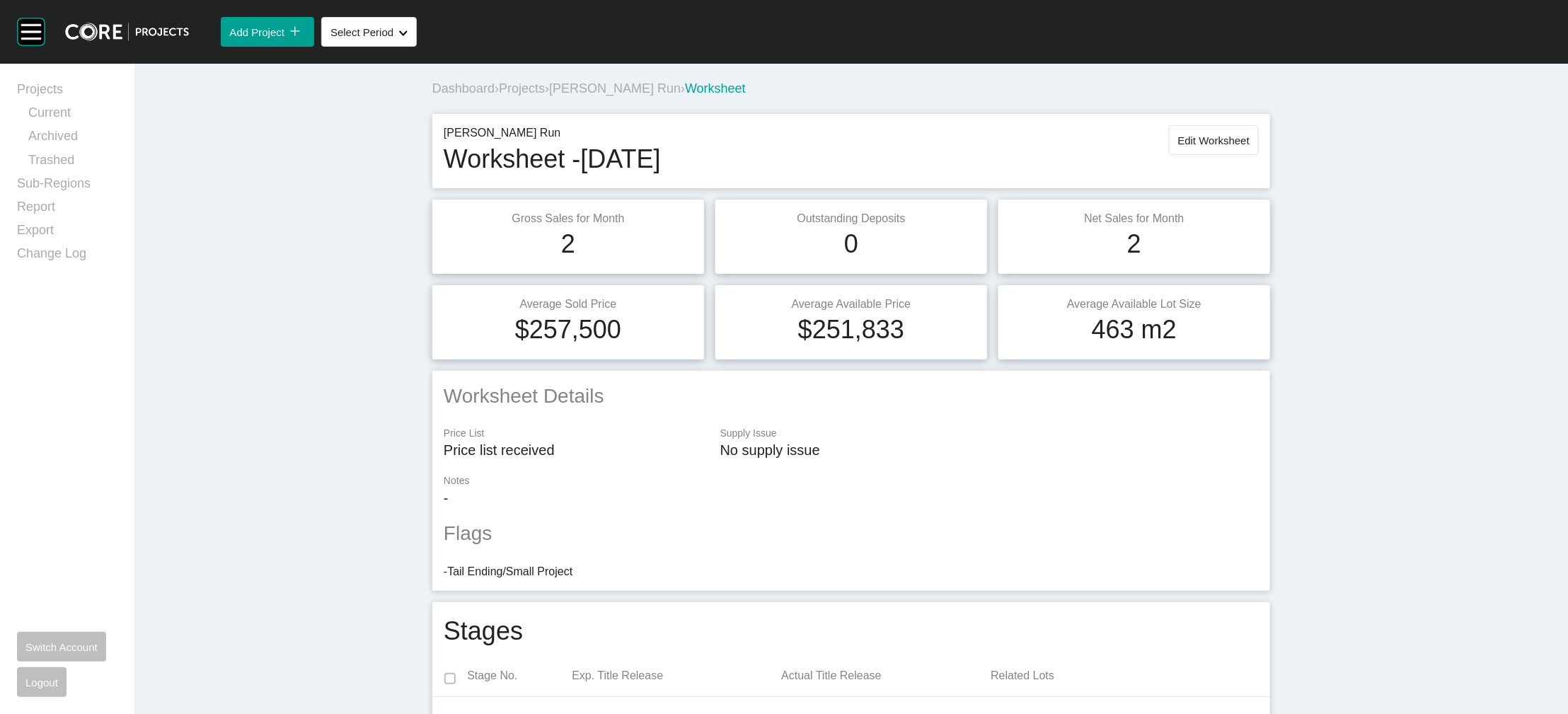
click at [498, 95] on span "Projects" at bounding box center [521, 88] width 46 height 14
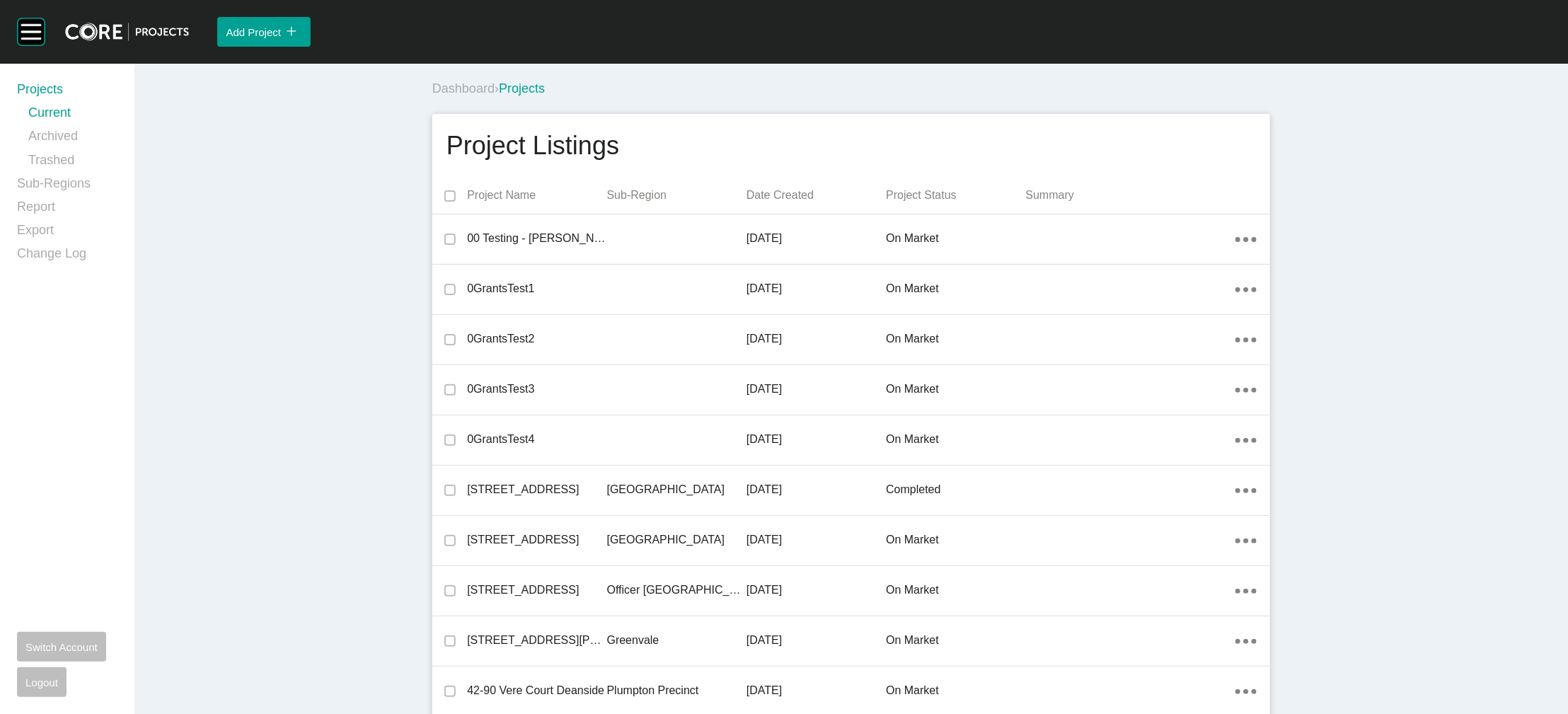
scroll to position [20212, 0]
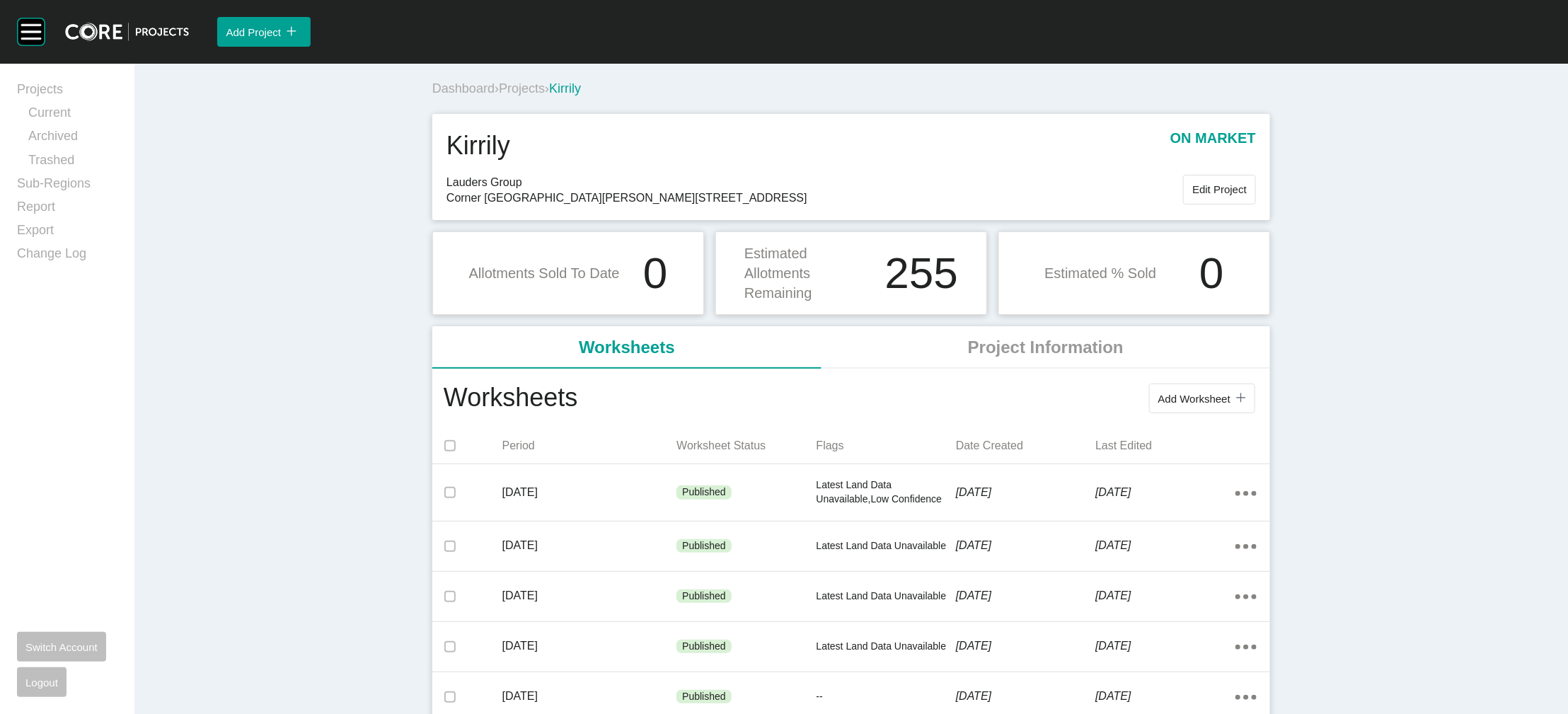
click at [498, 95] on span "Projects" at bounding box center [521, 88] width 46 height 14
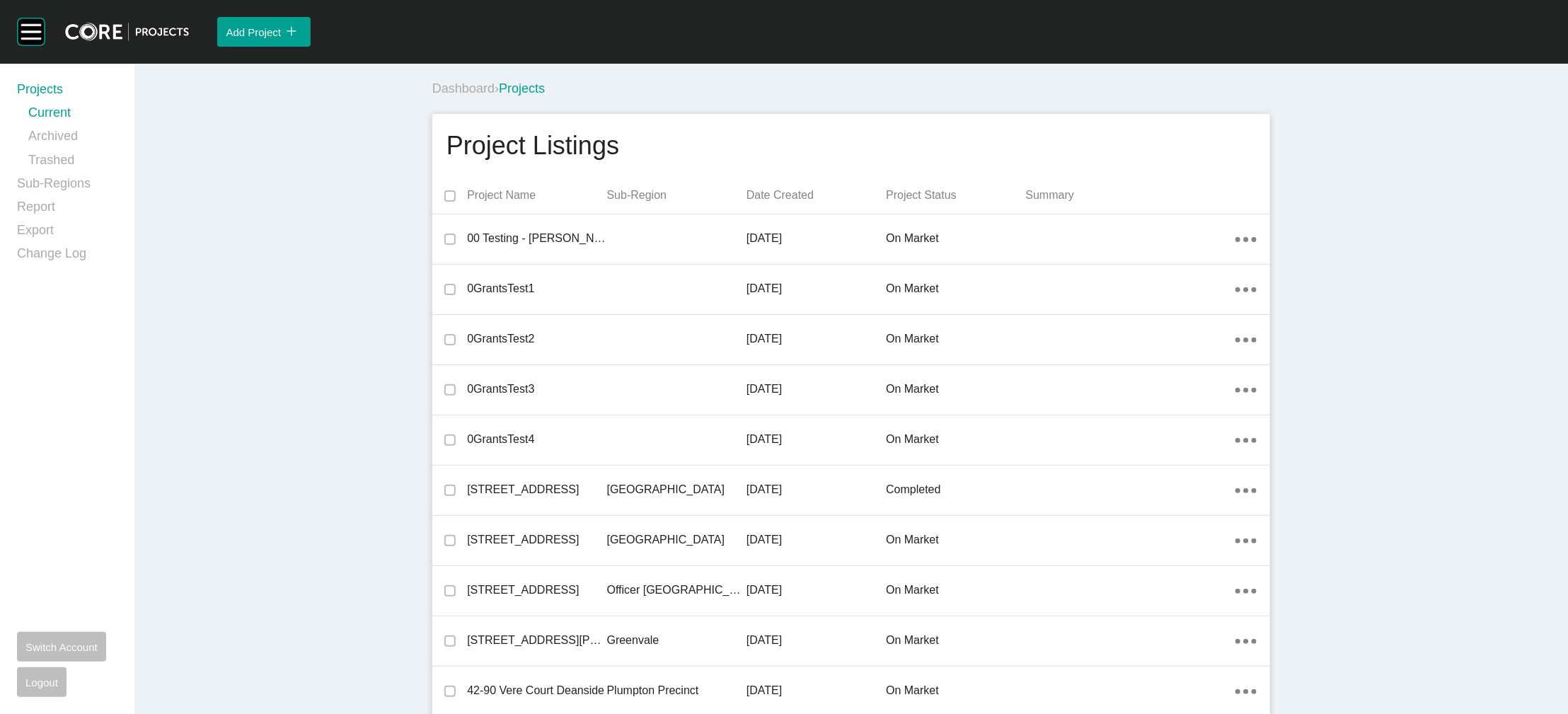
scroll to position [19210, 0]
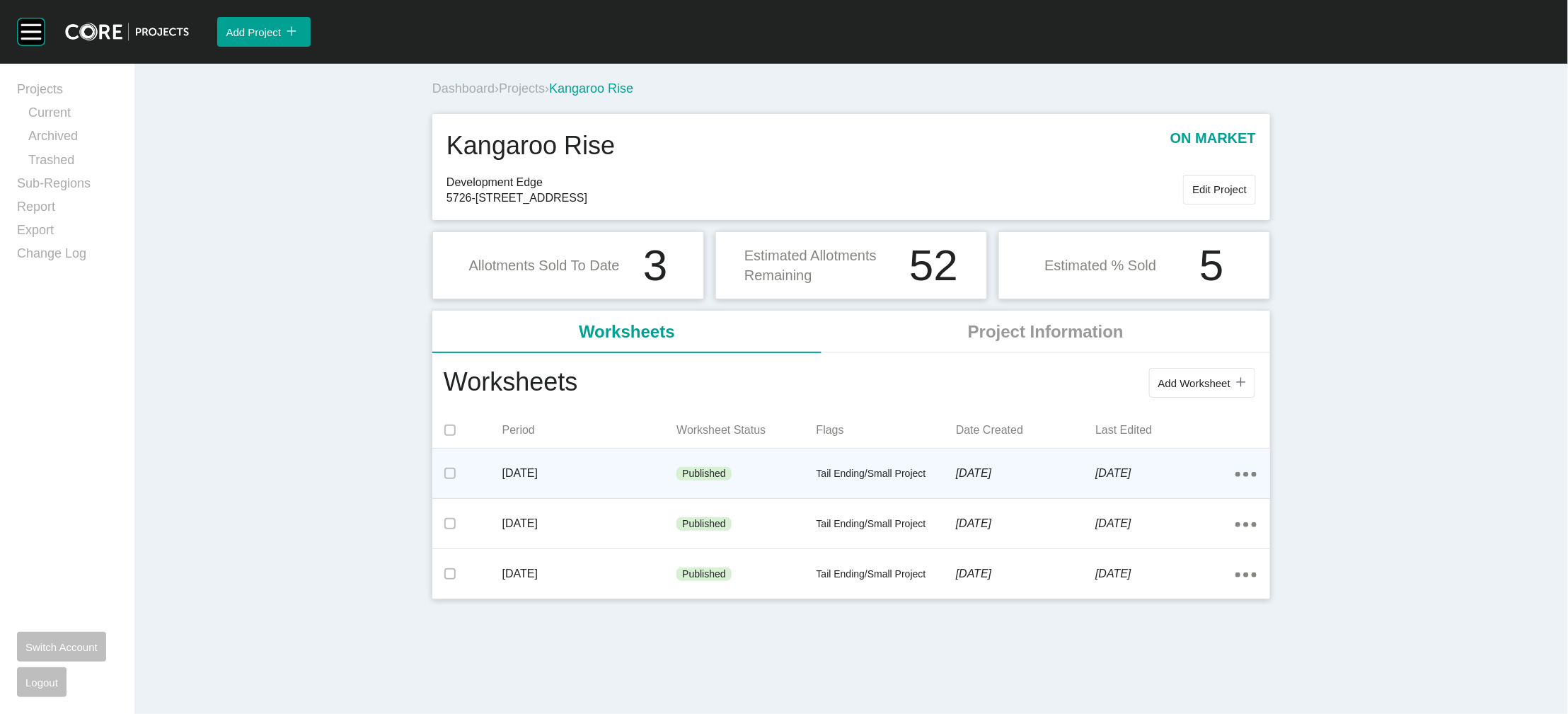
click at [753, 495] on div "Published" at bounding box center [746, 474] width 139 height 42
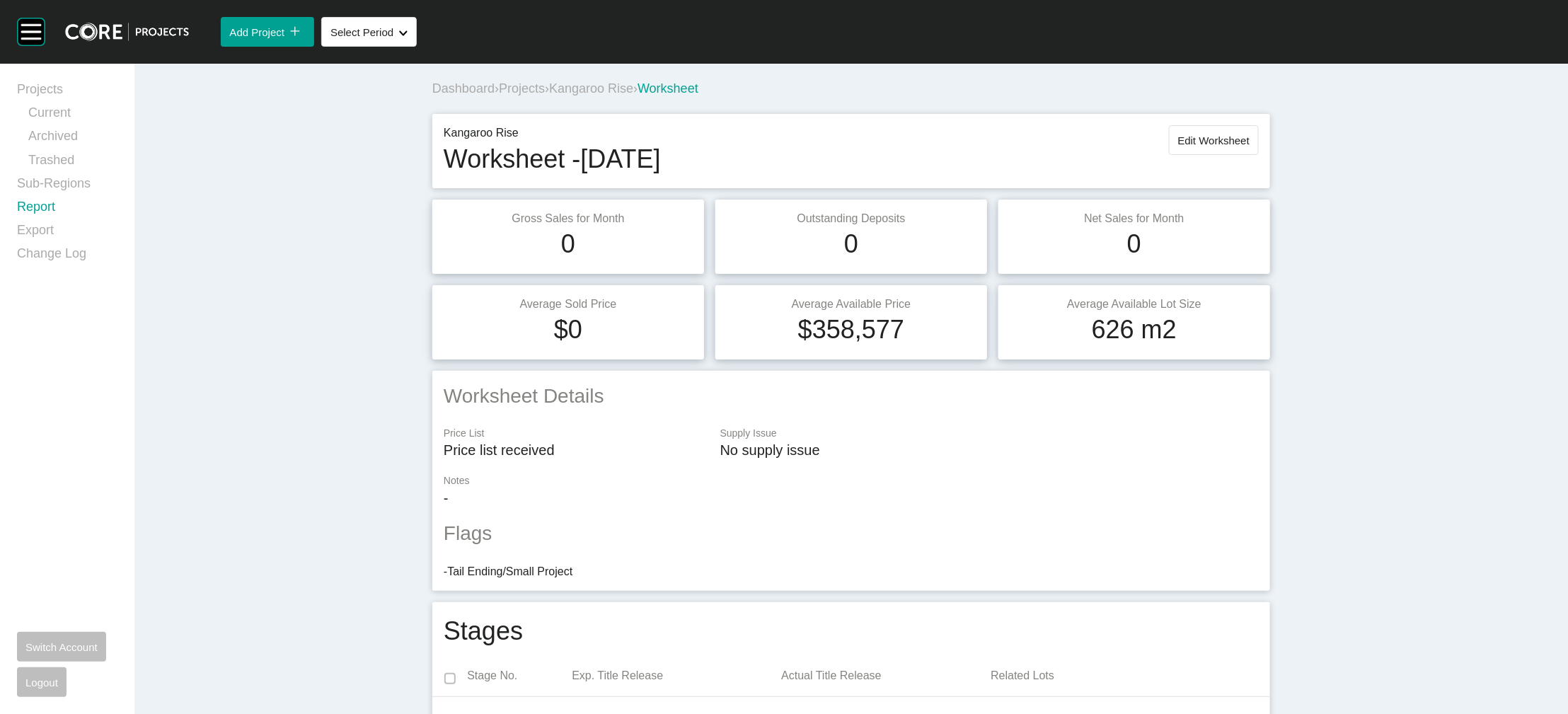
click at [65, 222] on link "Report" at bounding box center [67, 210] width 100 height 24
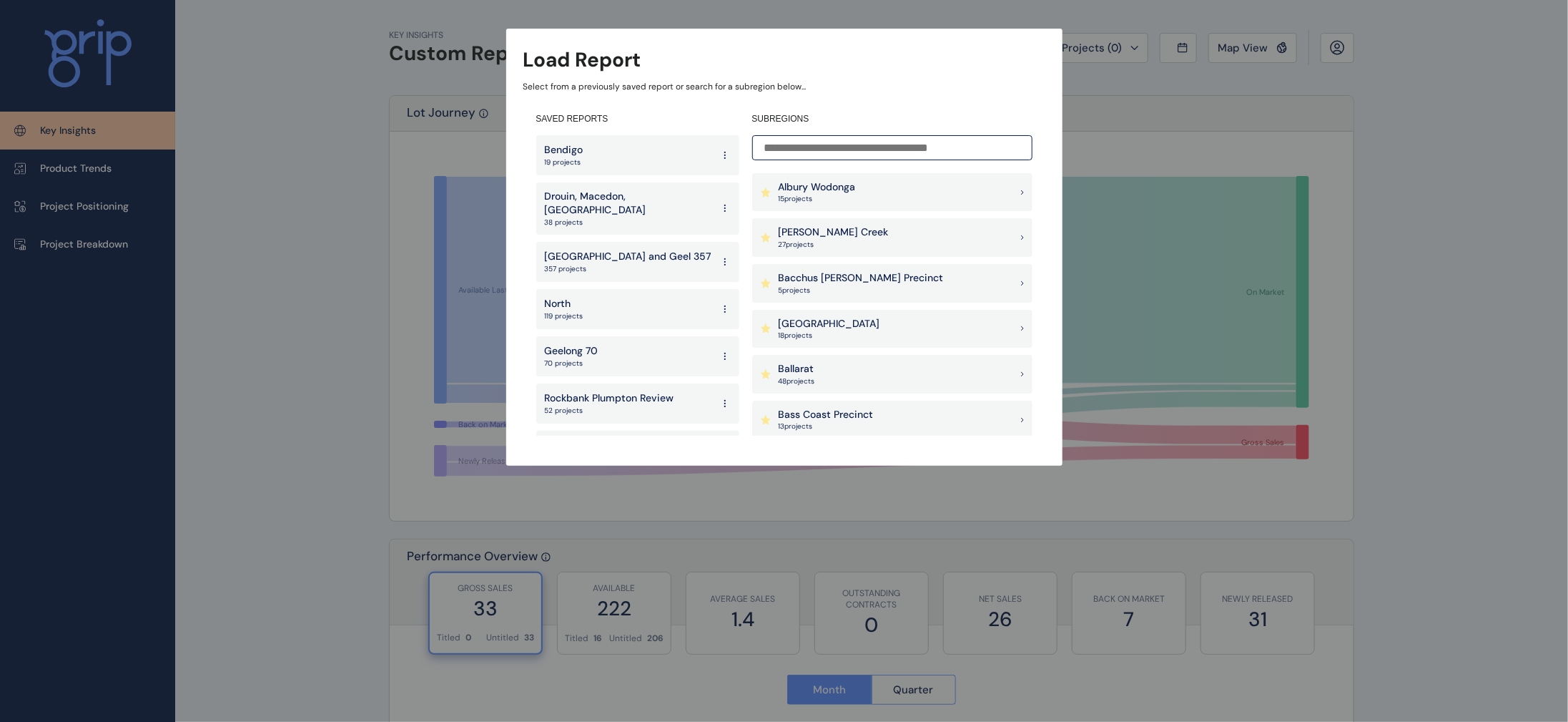
scroll to position [229, 0]
click at [795, 240] on p "19 project s" at bounding box center [797, 243] width 39 height 10
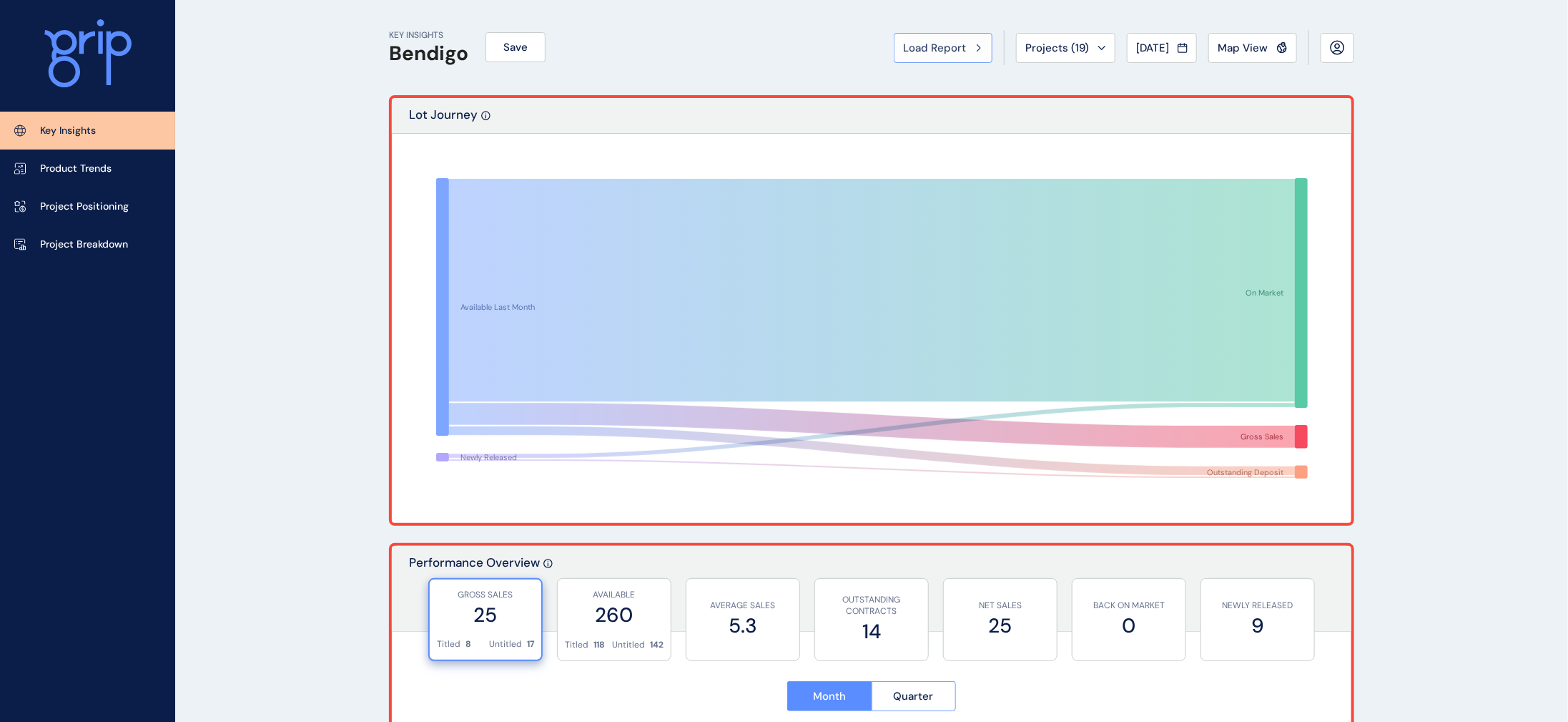
click at [903, 43] on span "Load Report" at bounding box center [934, 48] width 62 height 14
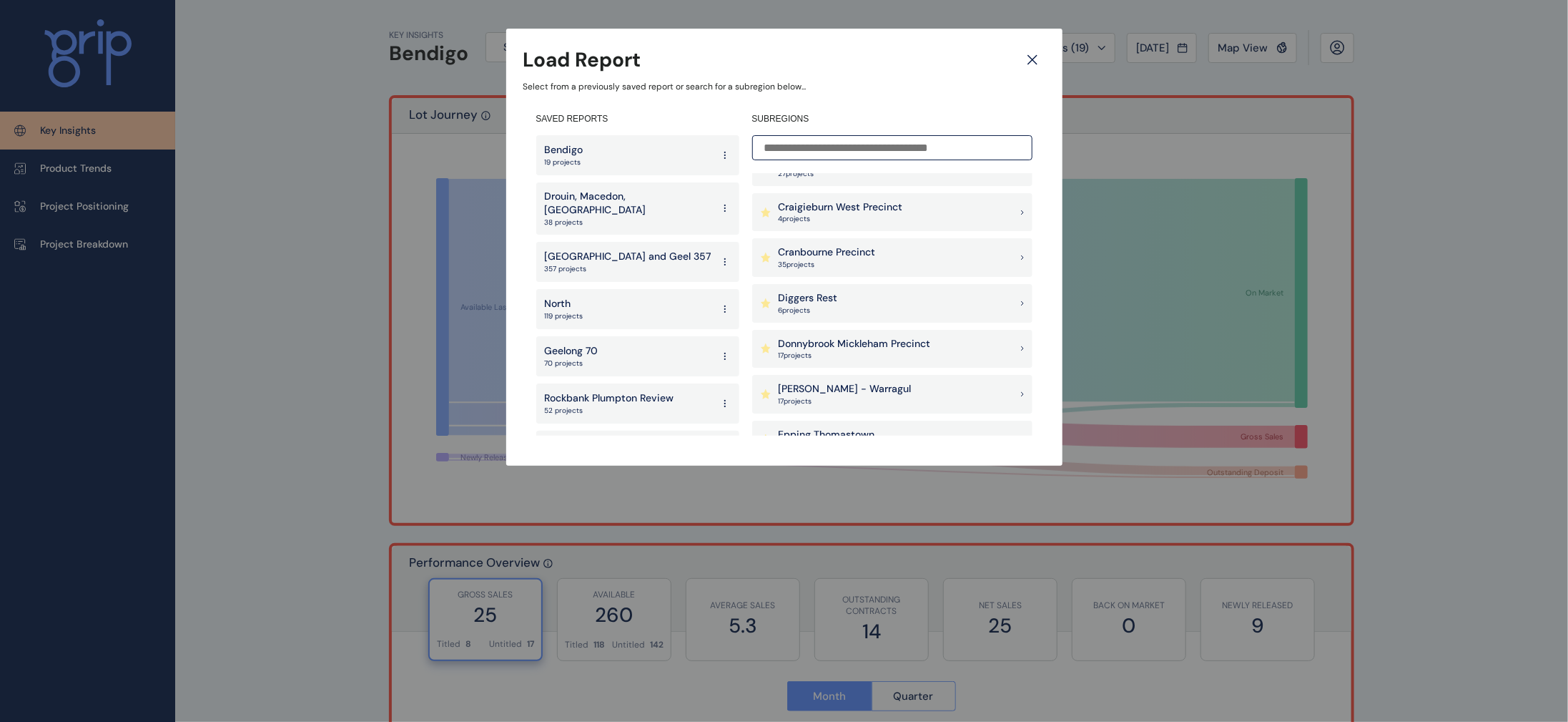
scroll to position [458, 0]
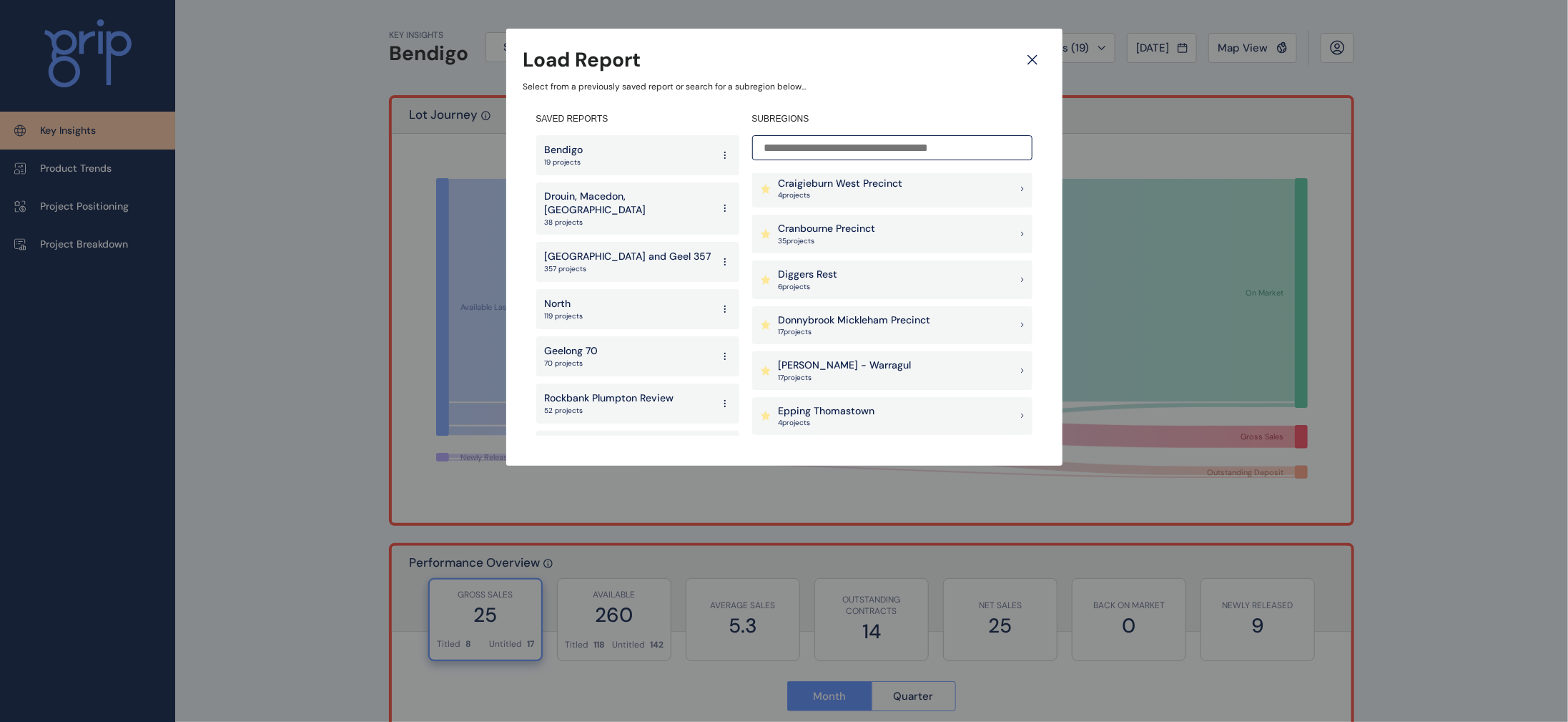
click at [906, 356] on div "Drouin - Warragul 17 project s" at bounding box center [892, 370] width 280 height 39
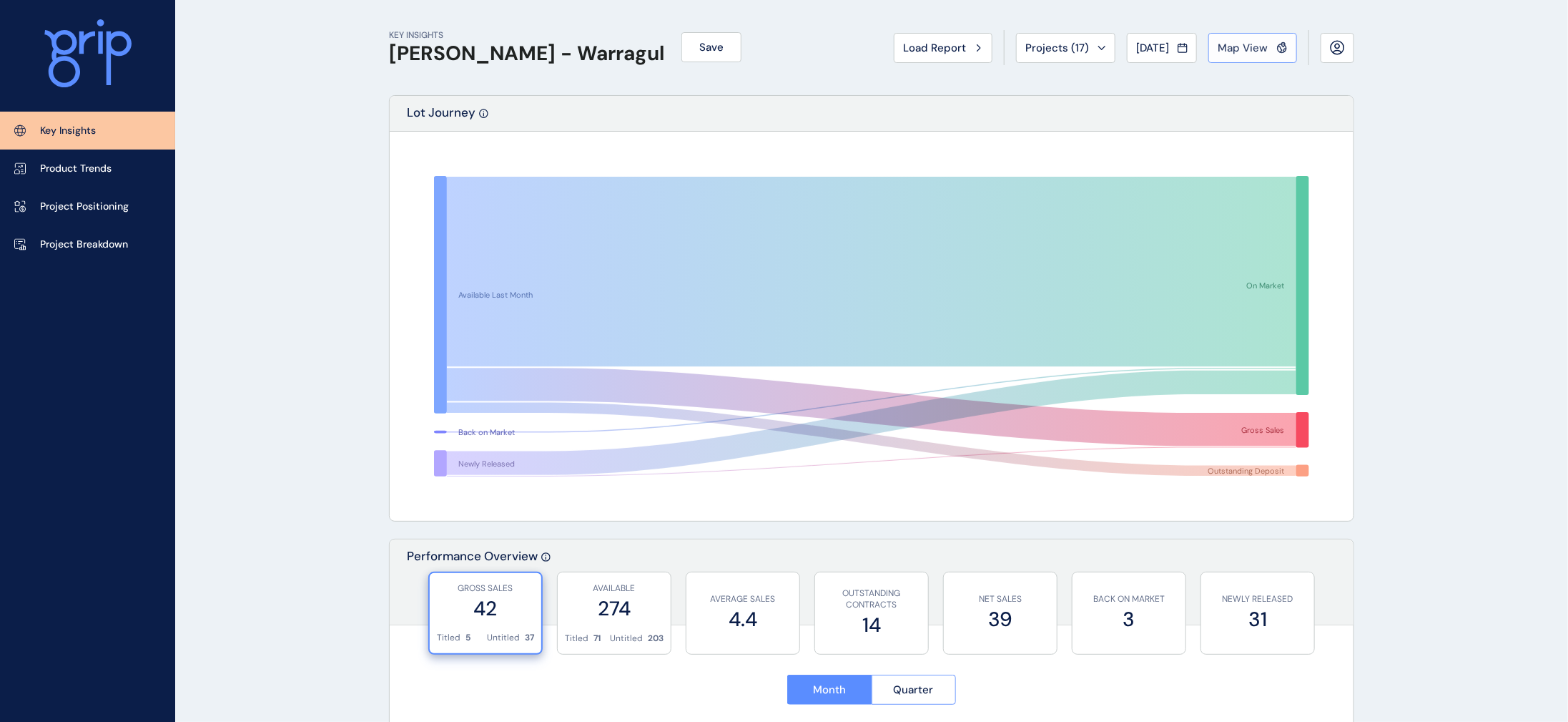
click at [1217, 50] on span "Map View" at bounding box center [1242, 48] width 50 height 14
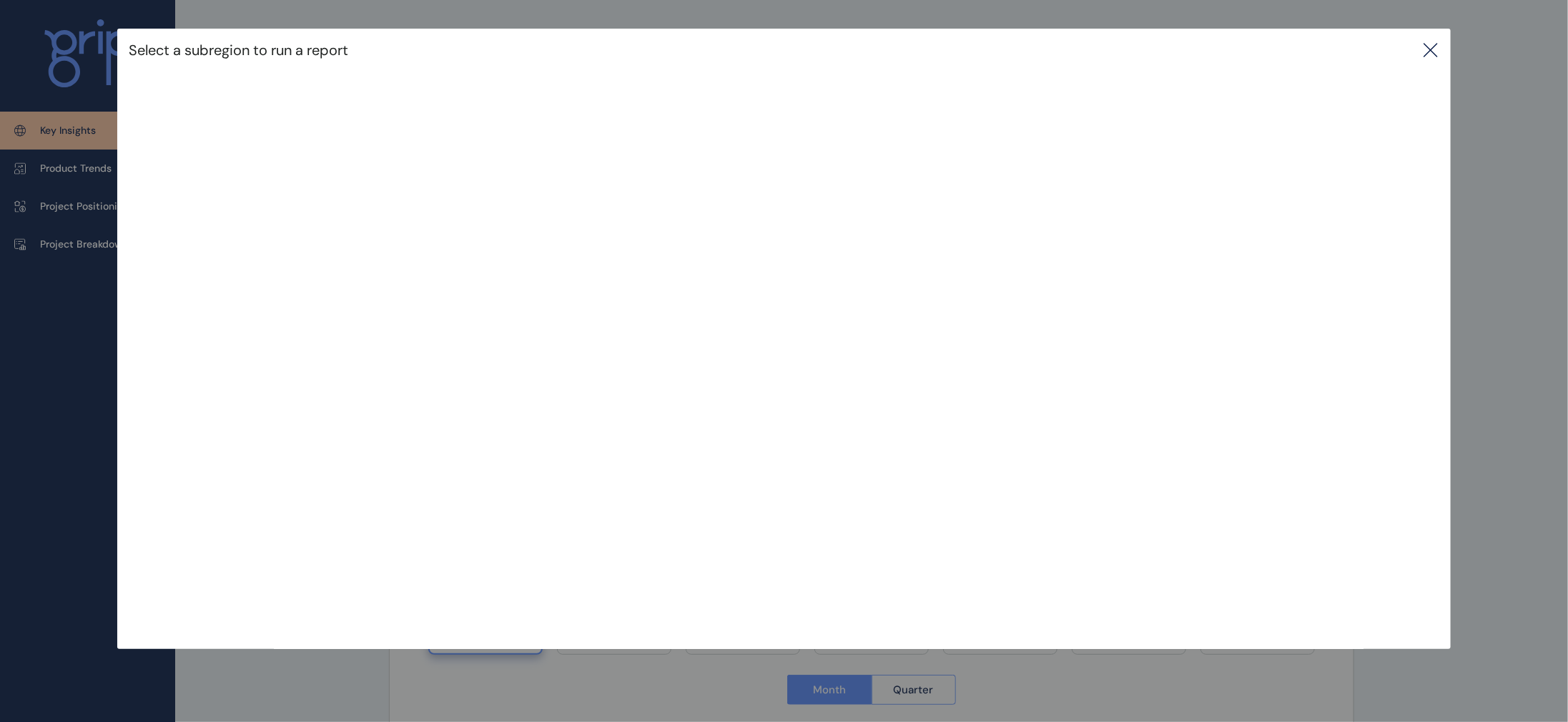
click at [1429, 52] on icon at bounding box center [1429, 50] width 17 height 17
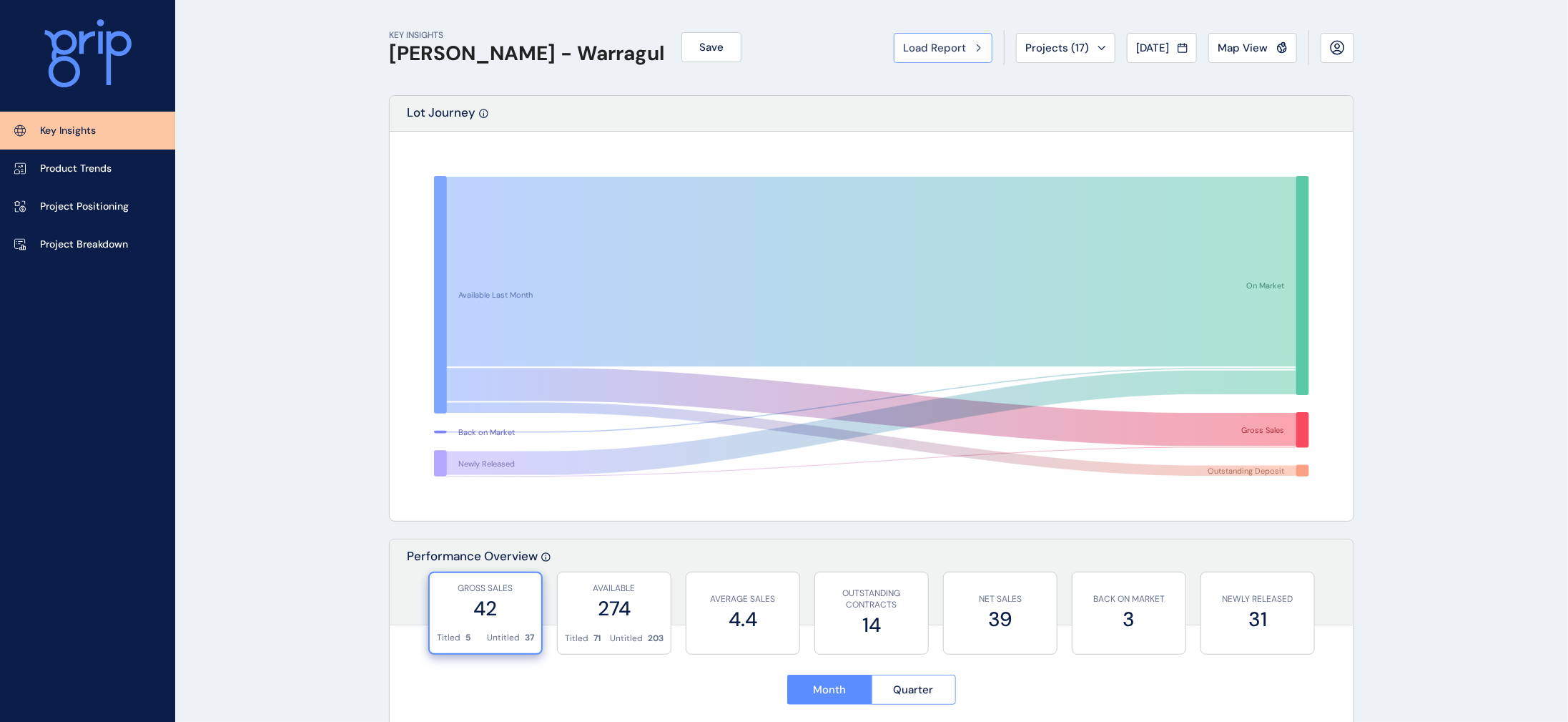
click at [897, 62] on button "Load Report" at bounding box center [943, 48] width 99 height 30
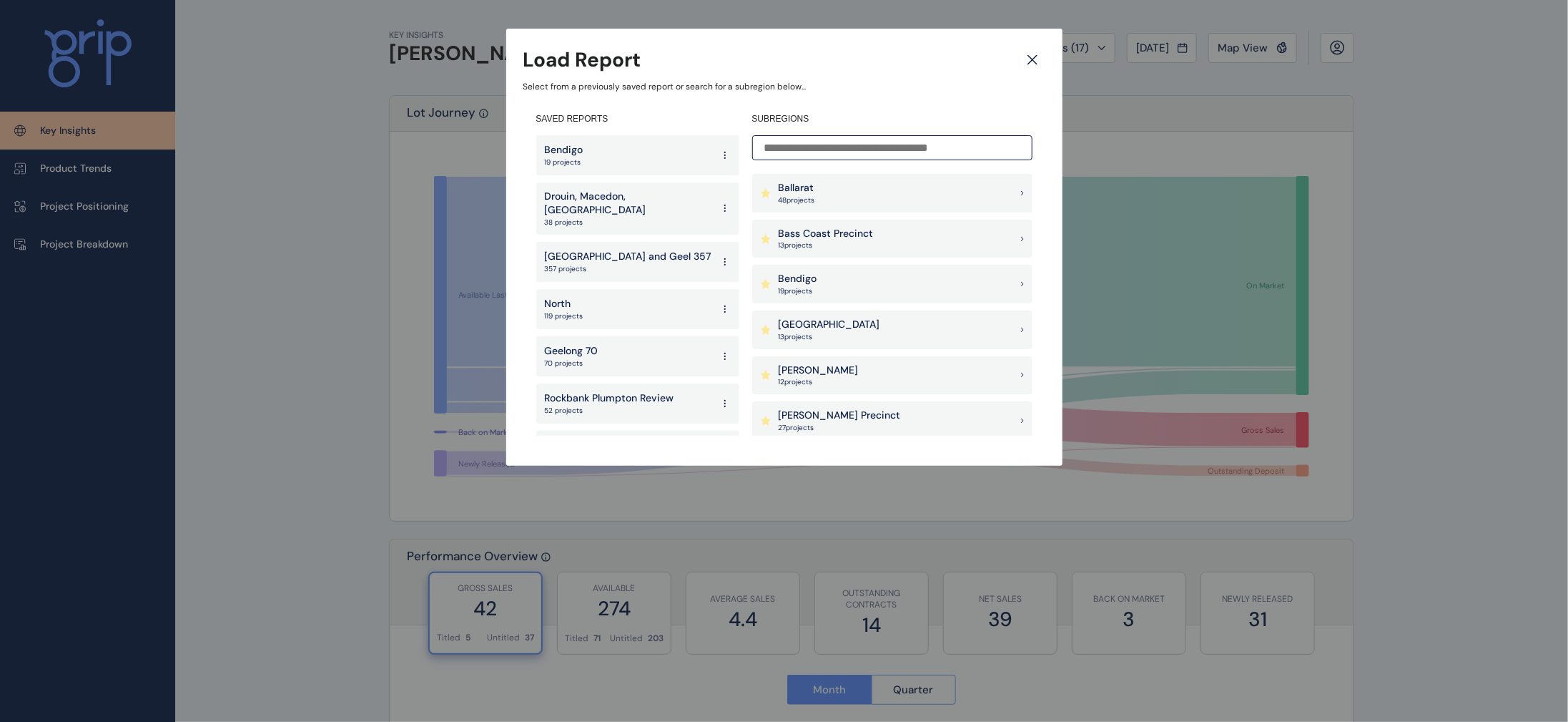
scroll to position [188, 0]
click at [851, 272] on div "Bendigo 19 project s" at bounding box center [892, 277] width 280 height 39
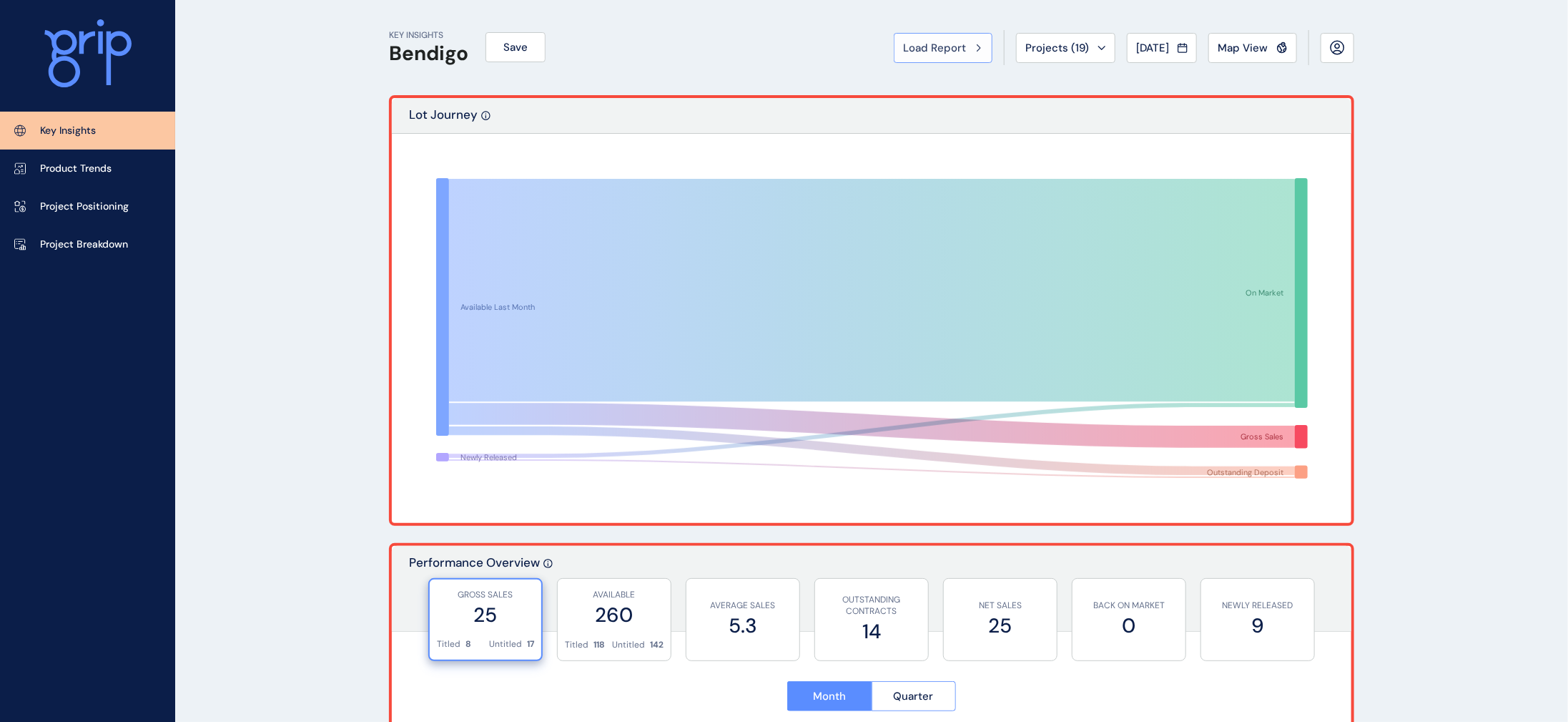
click at [903, 48] on span "Load Report" at bounding box center [934, 48] width 62 height 14
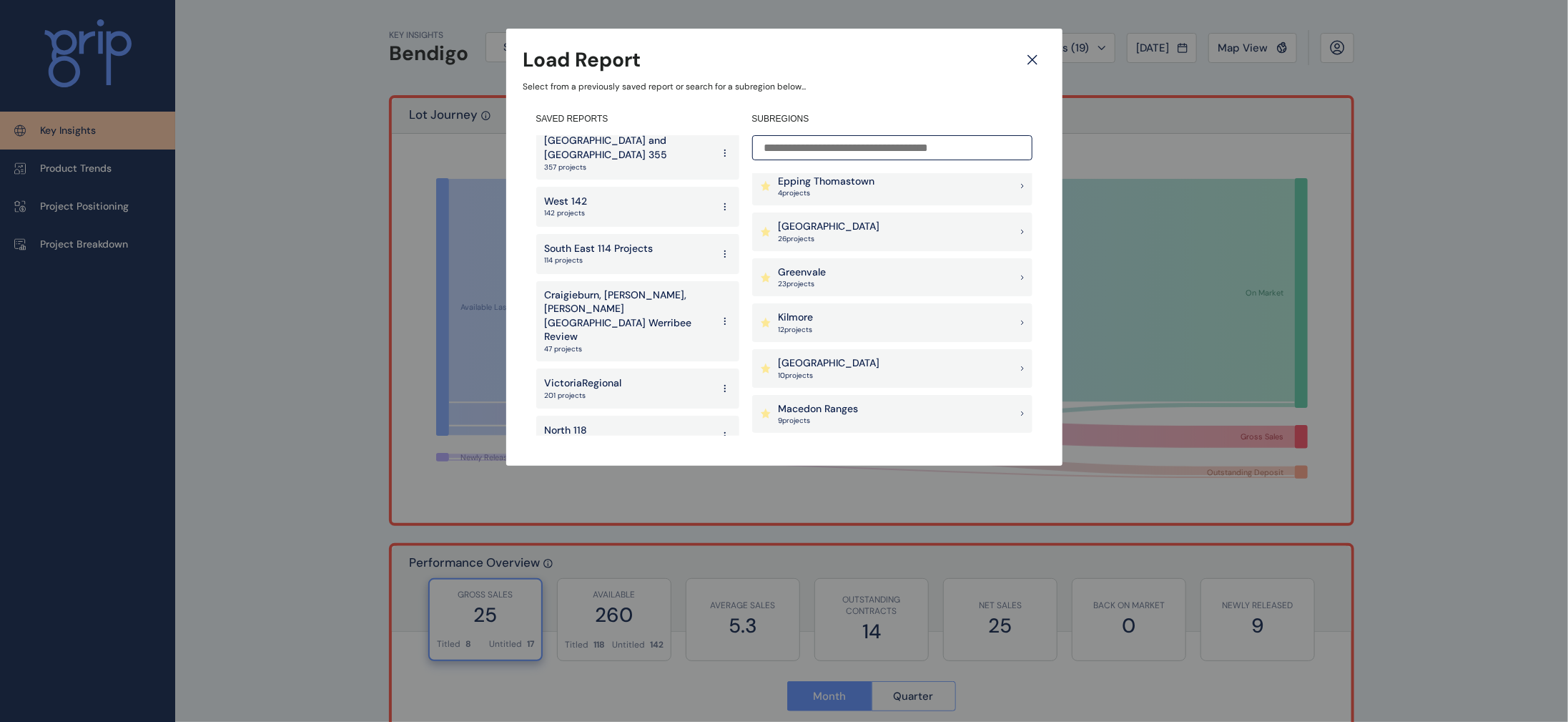
scroll to position [585, 0]
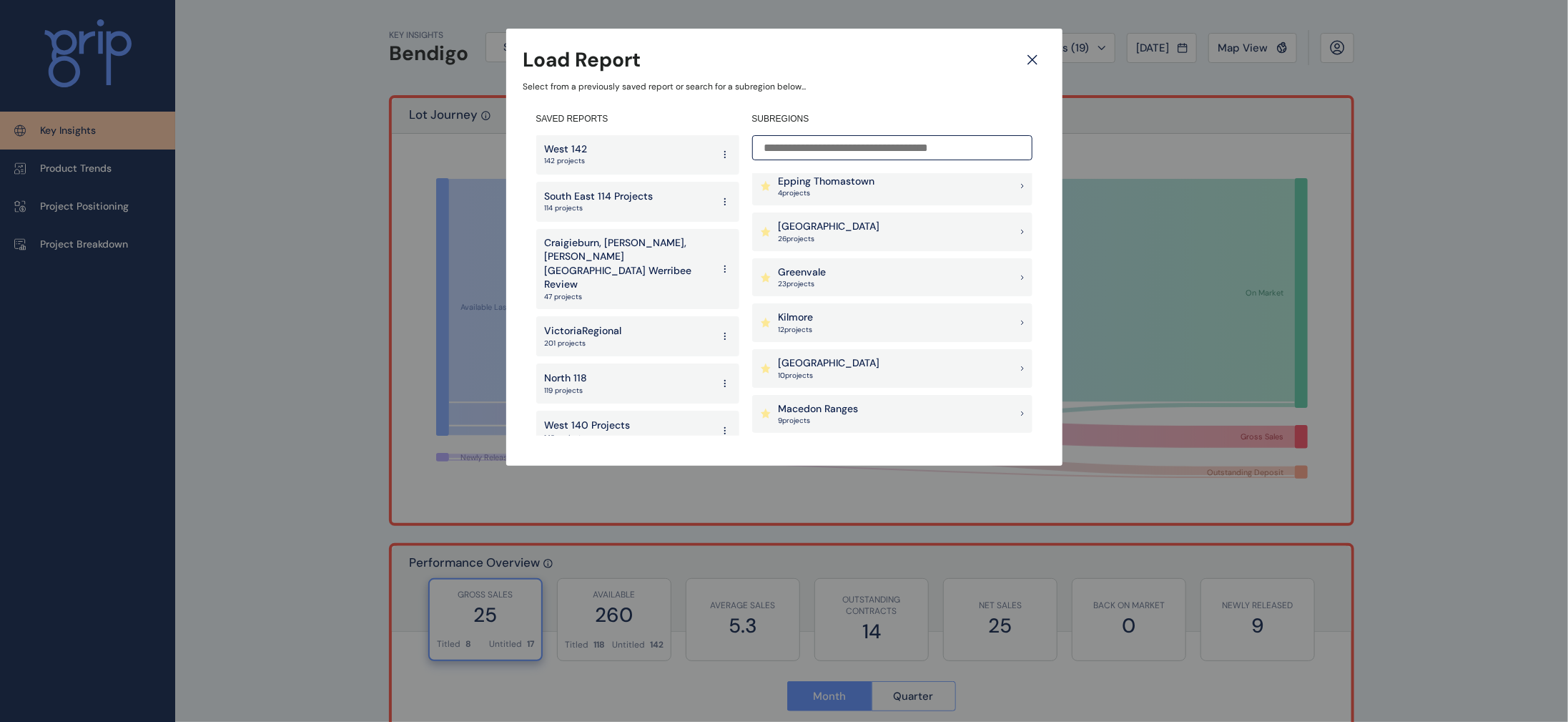
click at [632, 316] on div "VictoriaRegional 201 projects" at bounding box center [637, 336] width 203 height 40
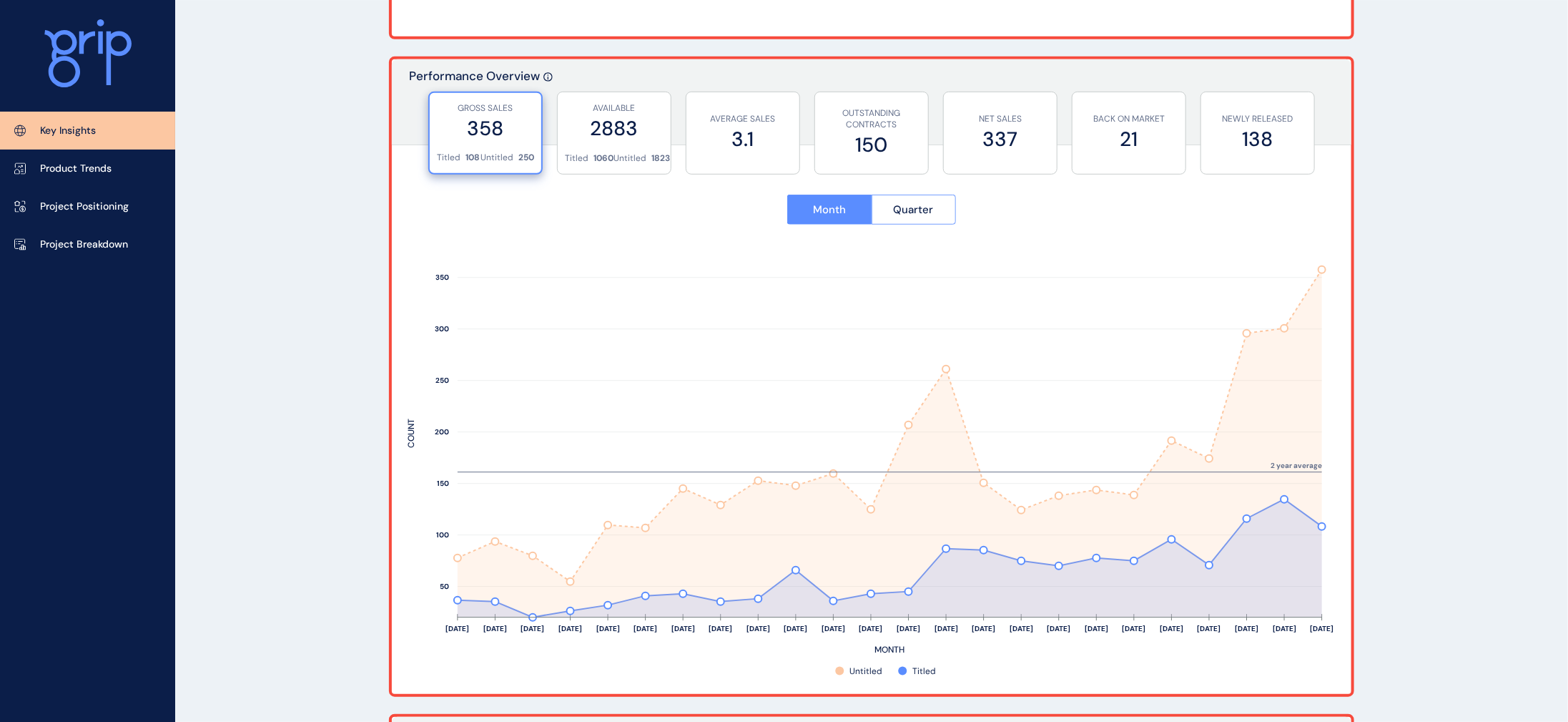
scroll to position [490, 0]
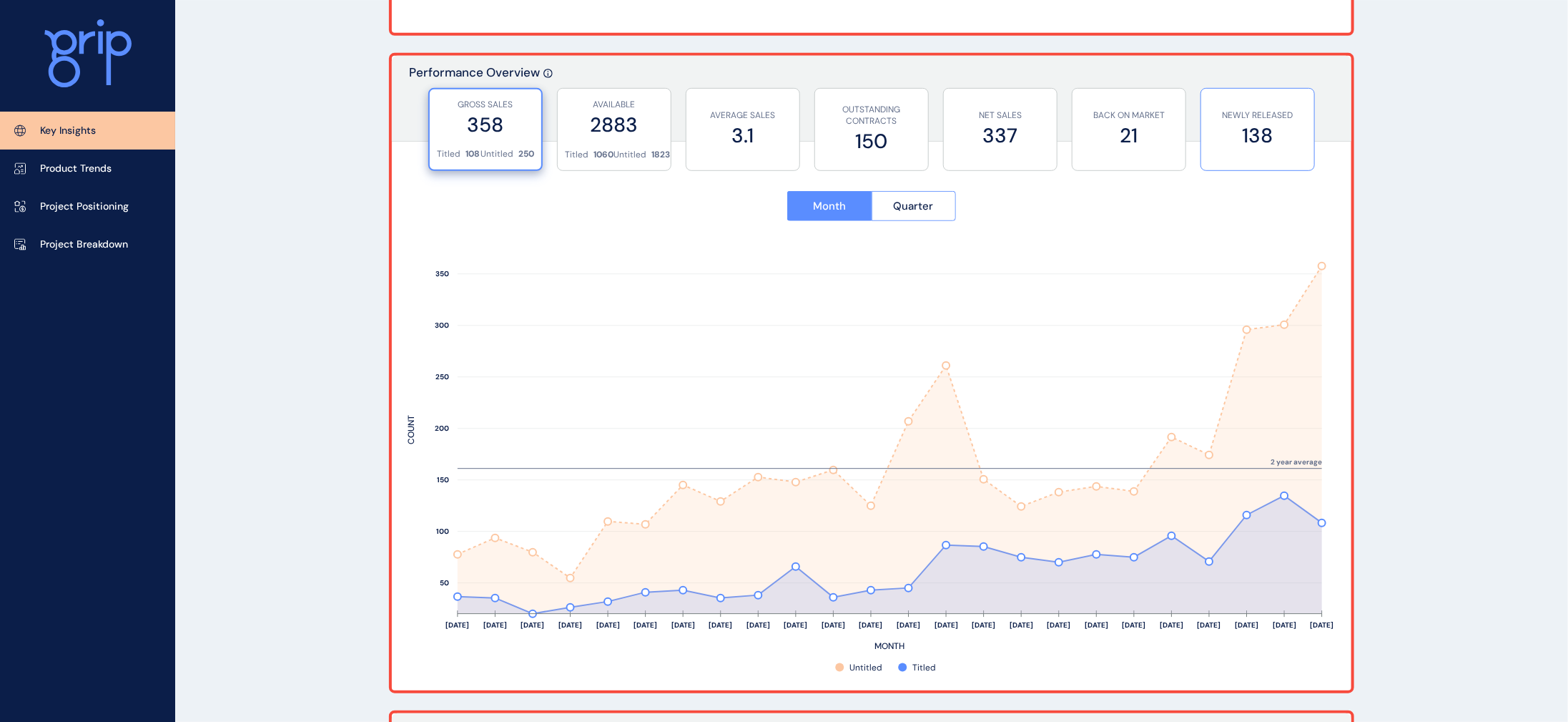
click at [1262, 136] on label "138" at bounding box center [1258, 136] width 99 height 28
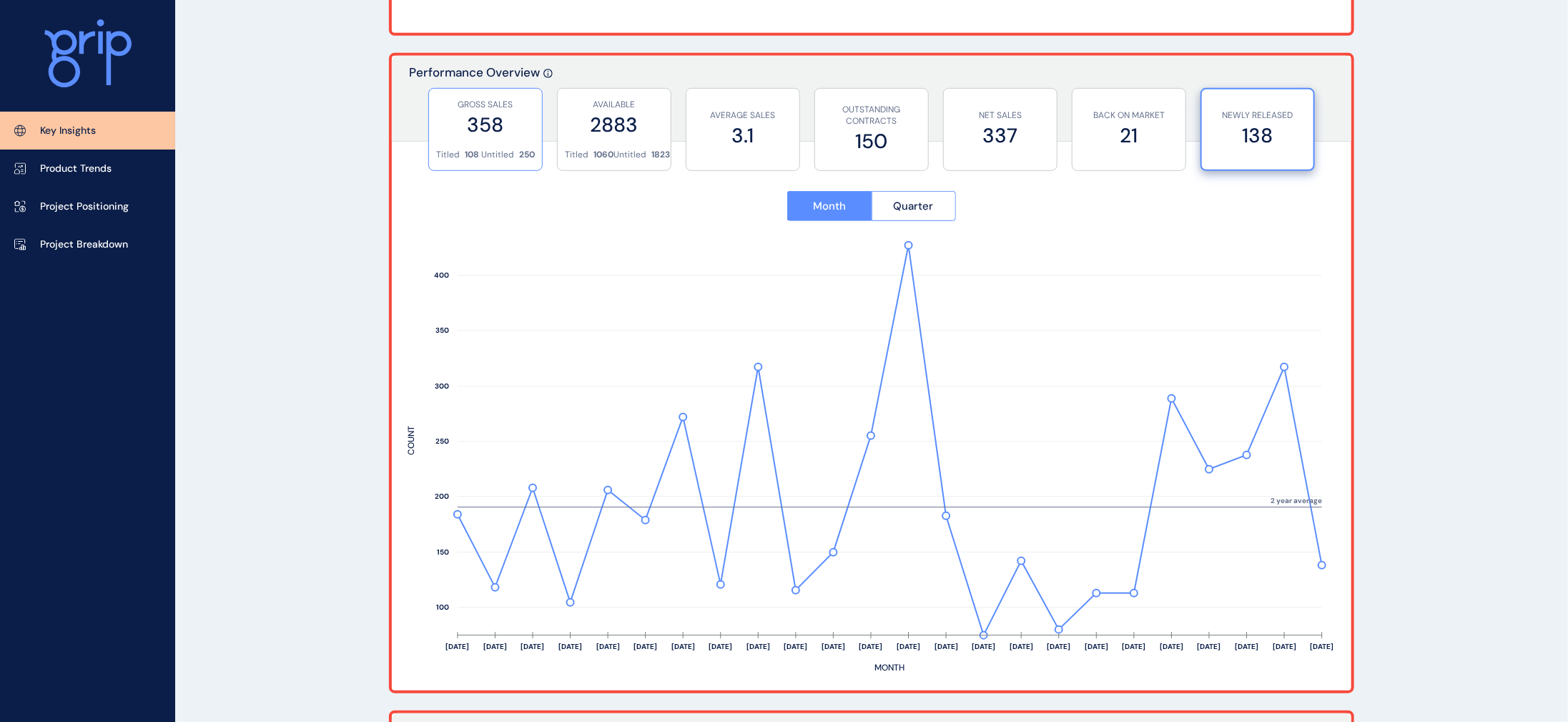
click at [489, 145] on div "GROSS SALES 358" at bounding box center [486, 118] width 99 height 60
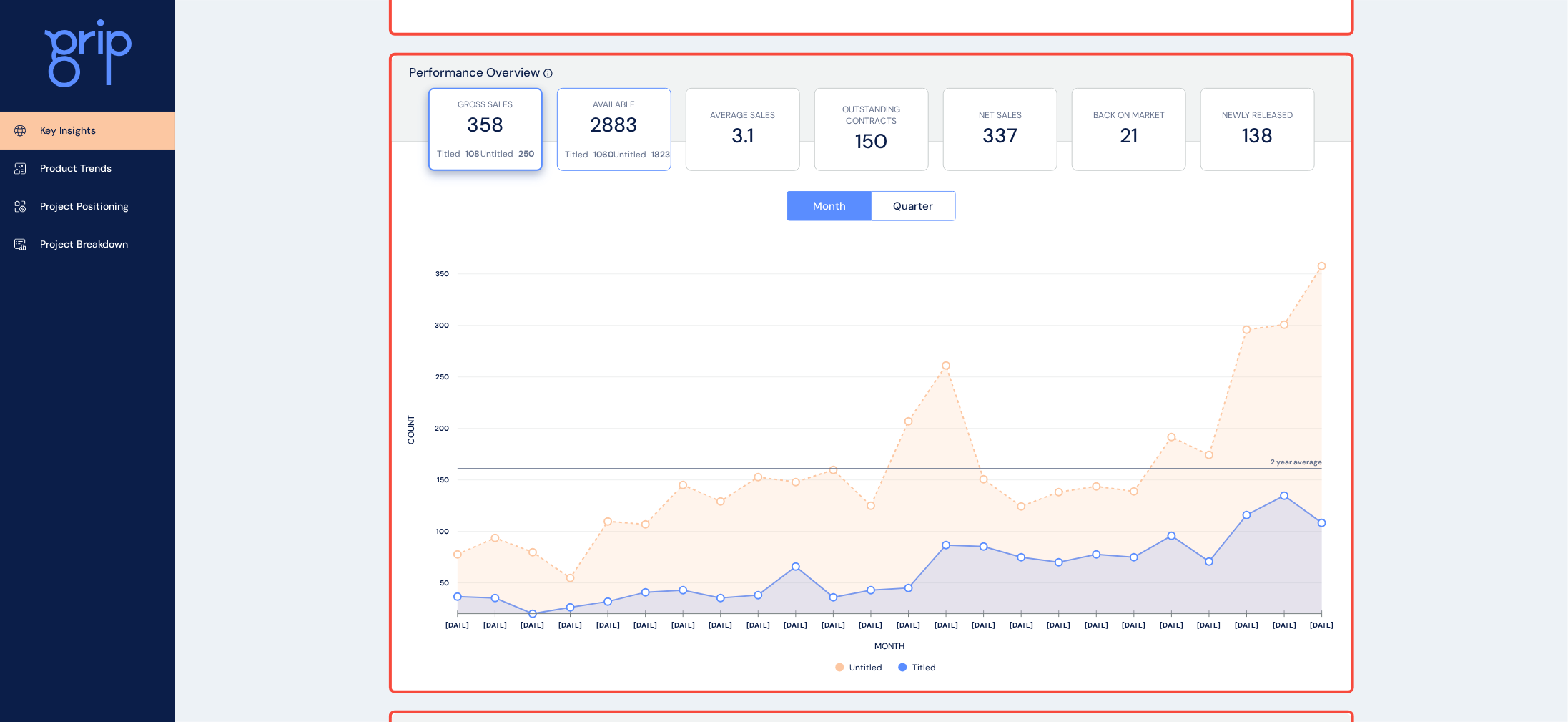
click at [571, 136] on label "2883" at bounding box center [615, 125] width 99 height 28
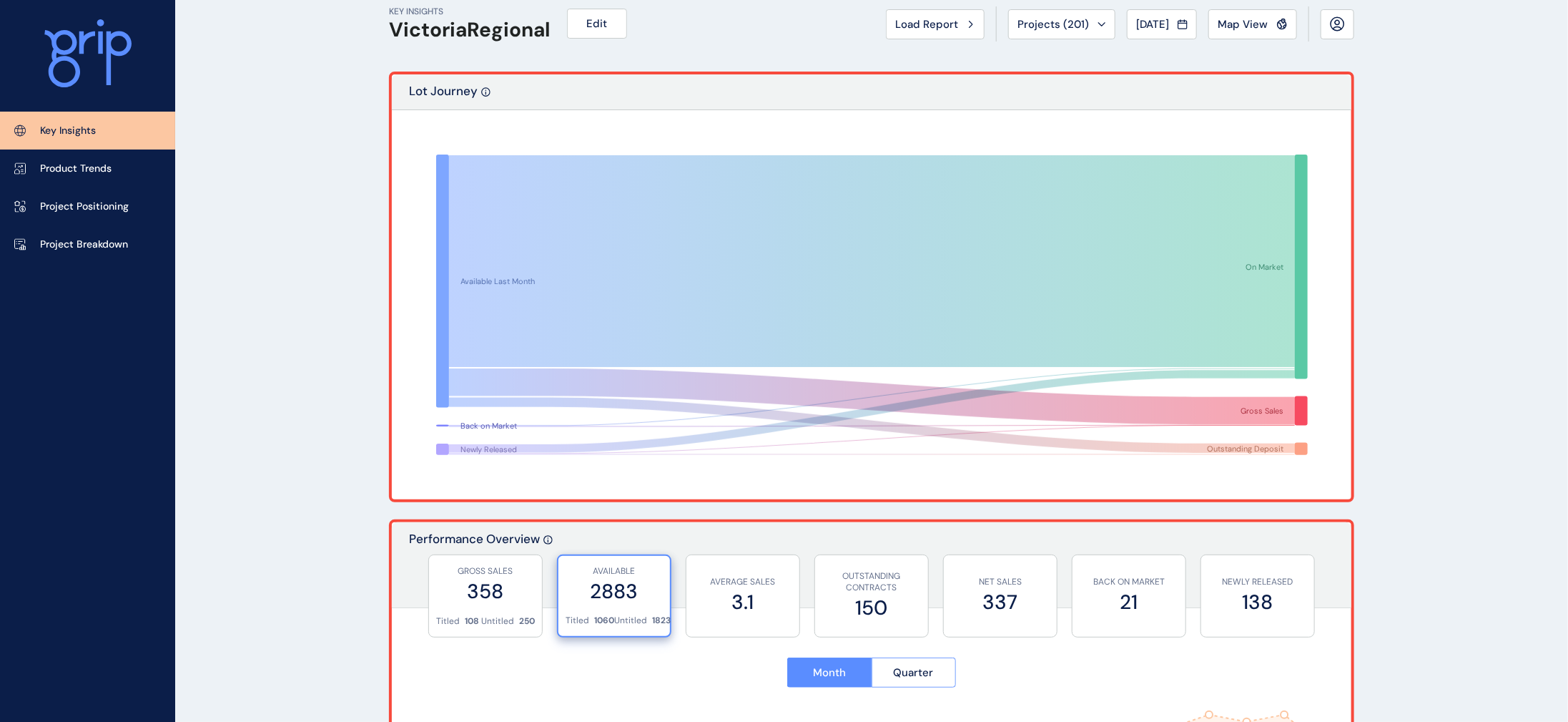
scroll to position [0, 0]
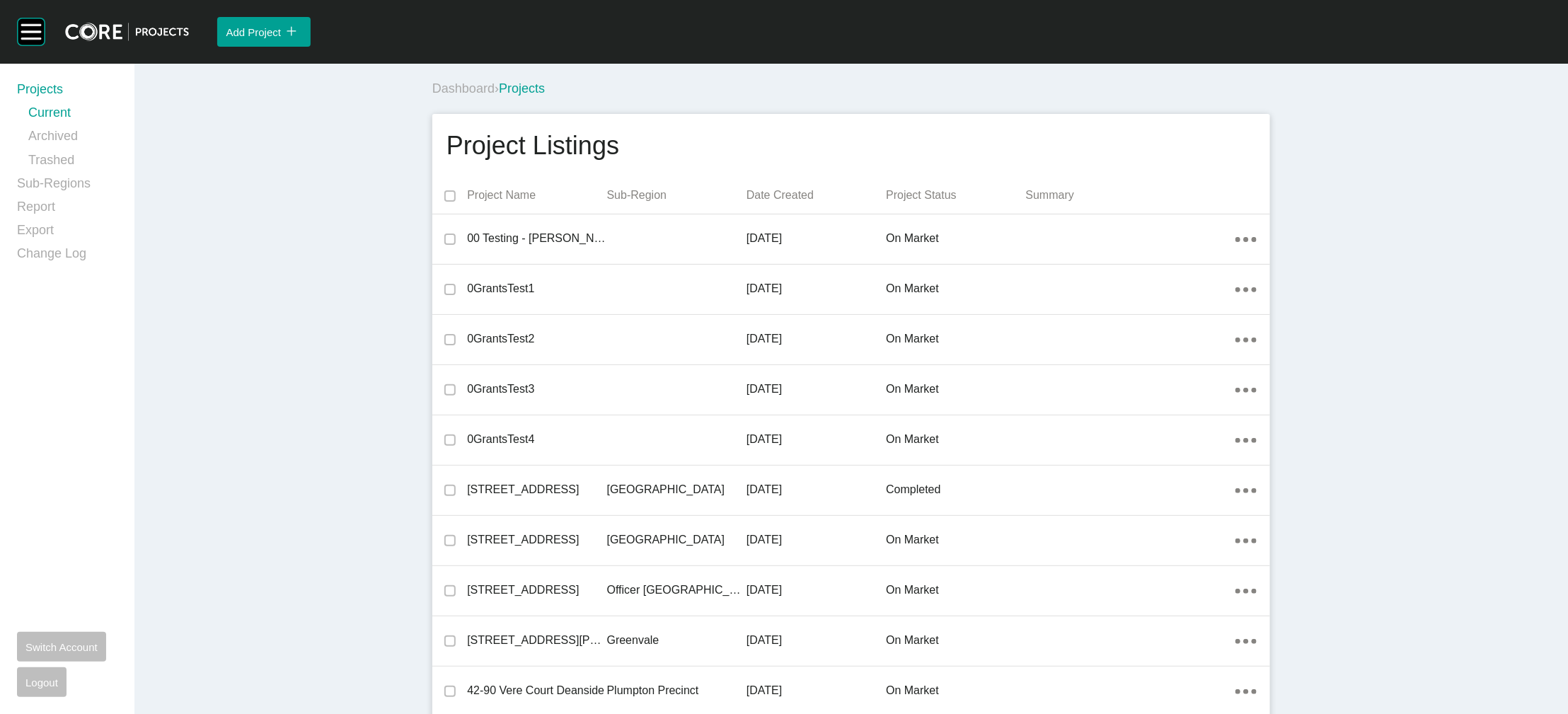
click at [752, 203] on p "Date Created" at bounding box center [816, 195] width 139 height 16
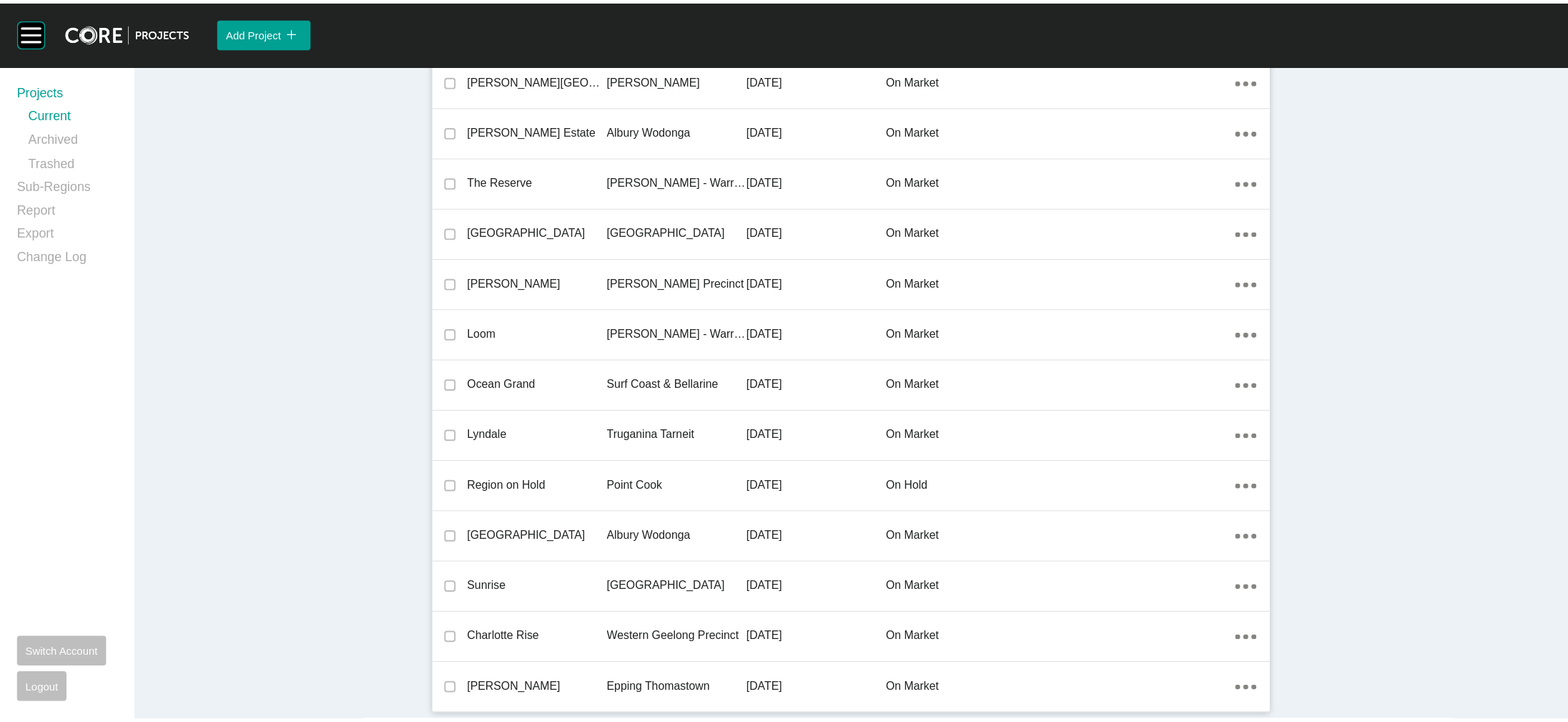
scroll to position [43396, 0]
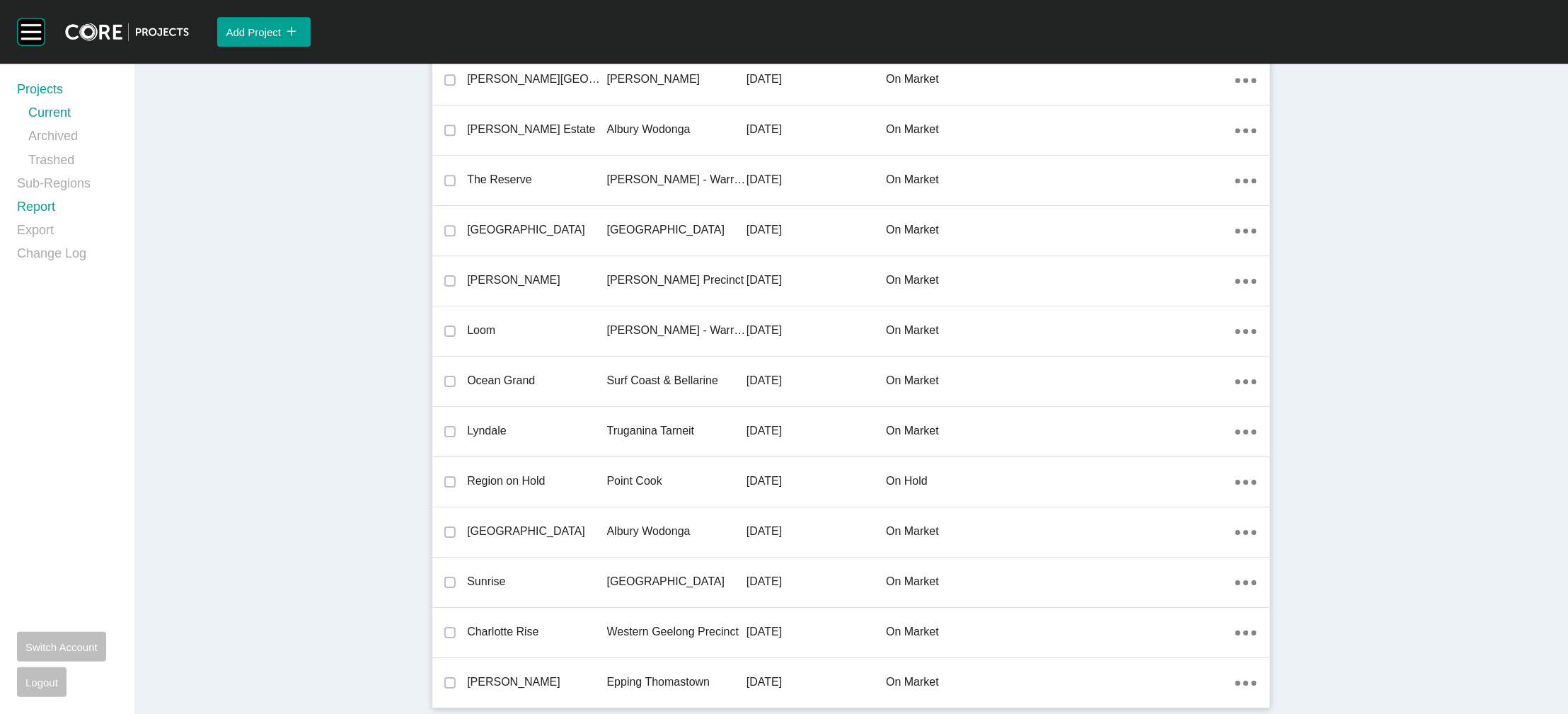
click at [68, 222] on link "Report" at bounding box center [67, 210] width 100 height 24
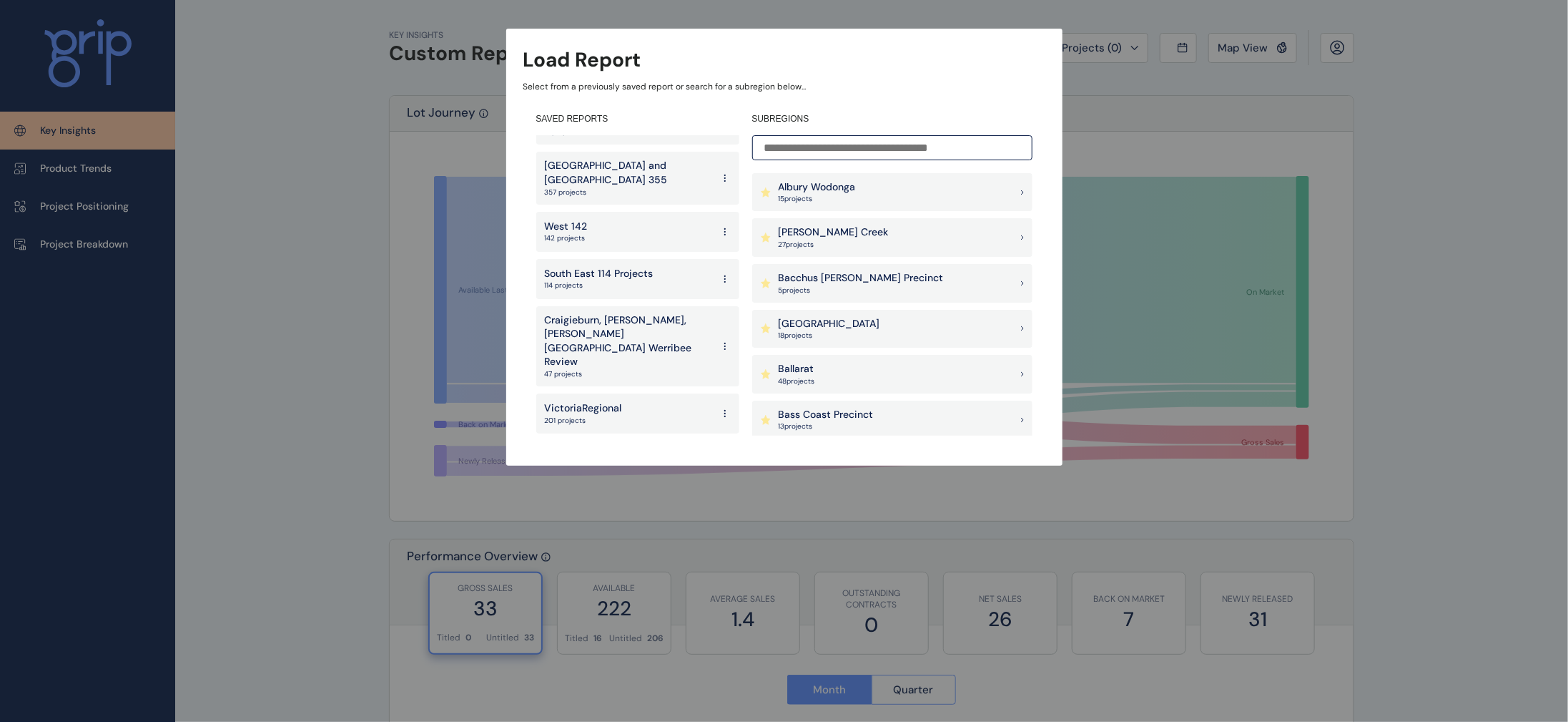
scroll to position [525, 0]
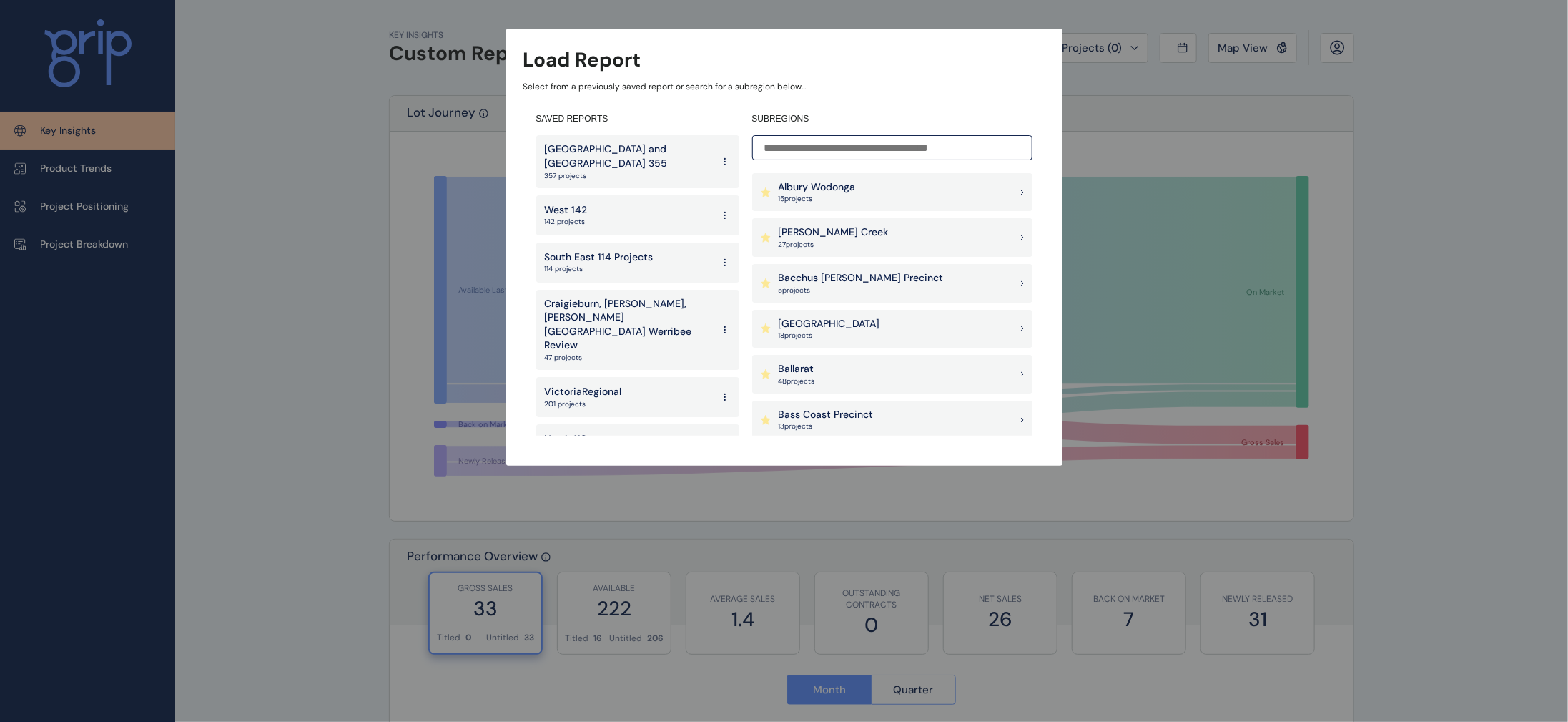
click at [603, 377] on div "VictoriaRegional 201 projects" at bounding box center [637, 397] width 203 height 40
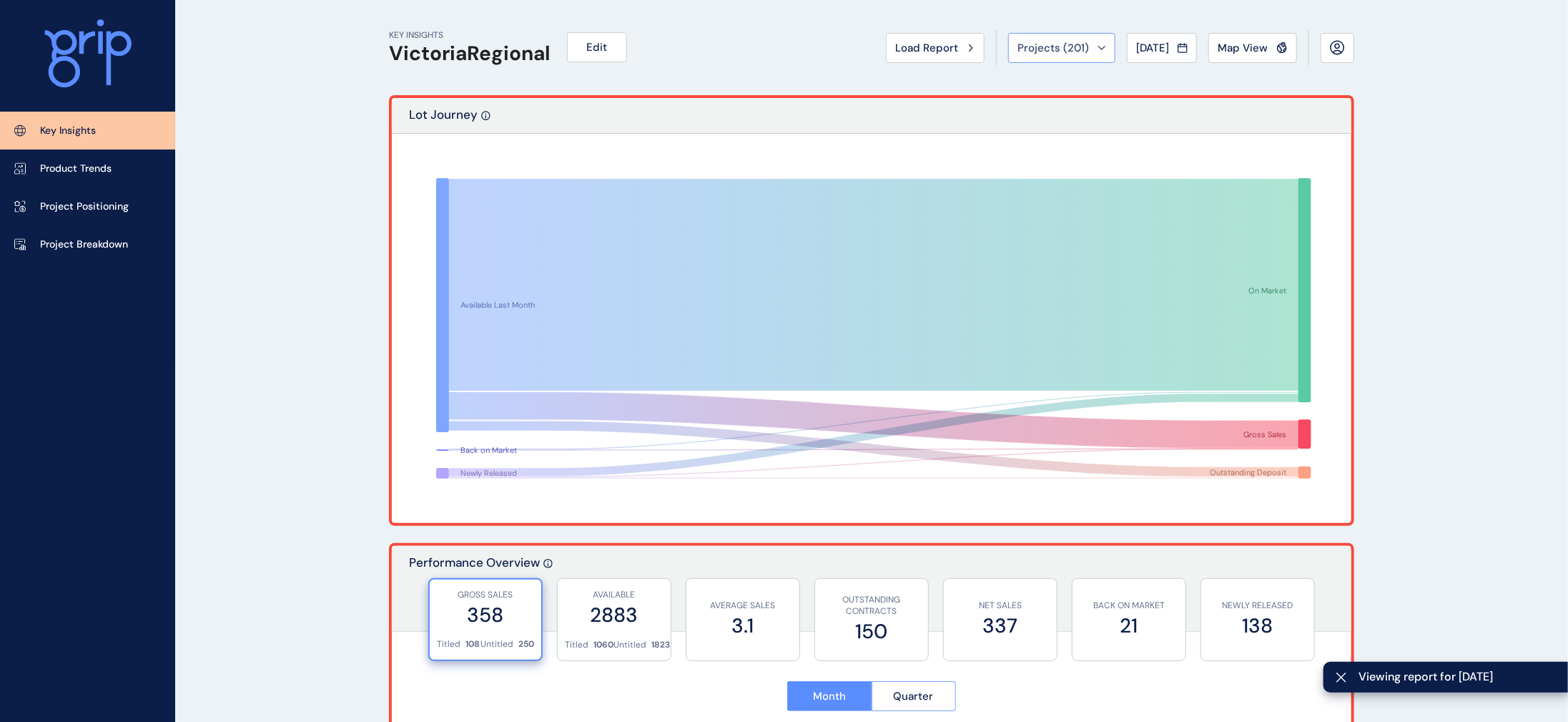
click at [1027, 62] on button "Projects ( 201 )" at bounding box center [1062, 48] width 107 height 30
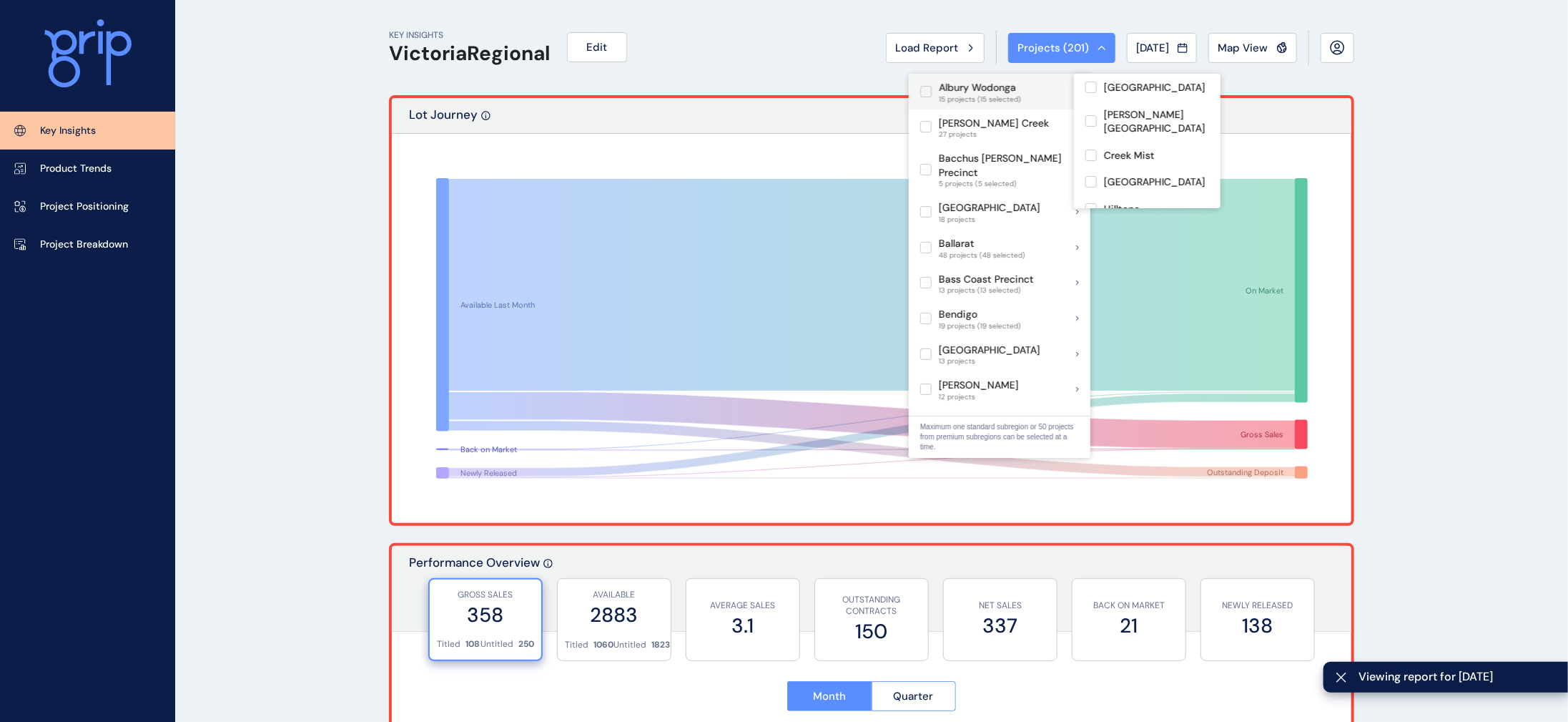
click at [922, 90] on label at bounding box center [926, 92] width 12 height 12
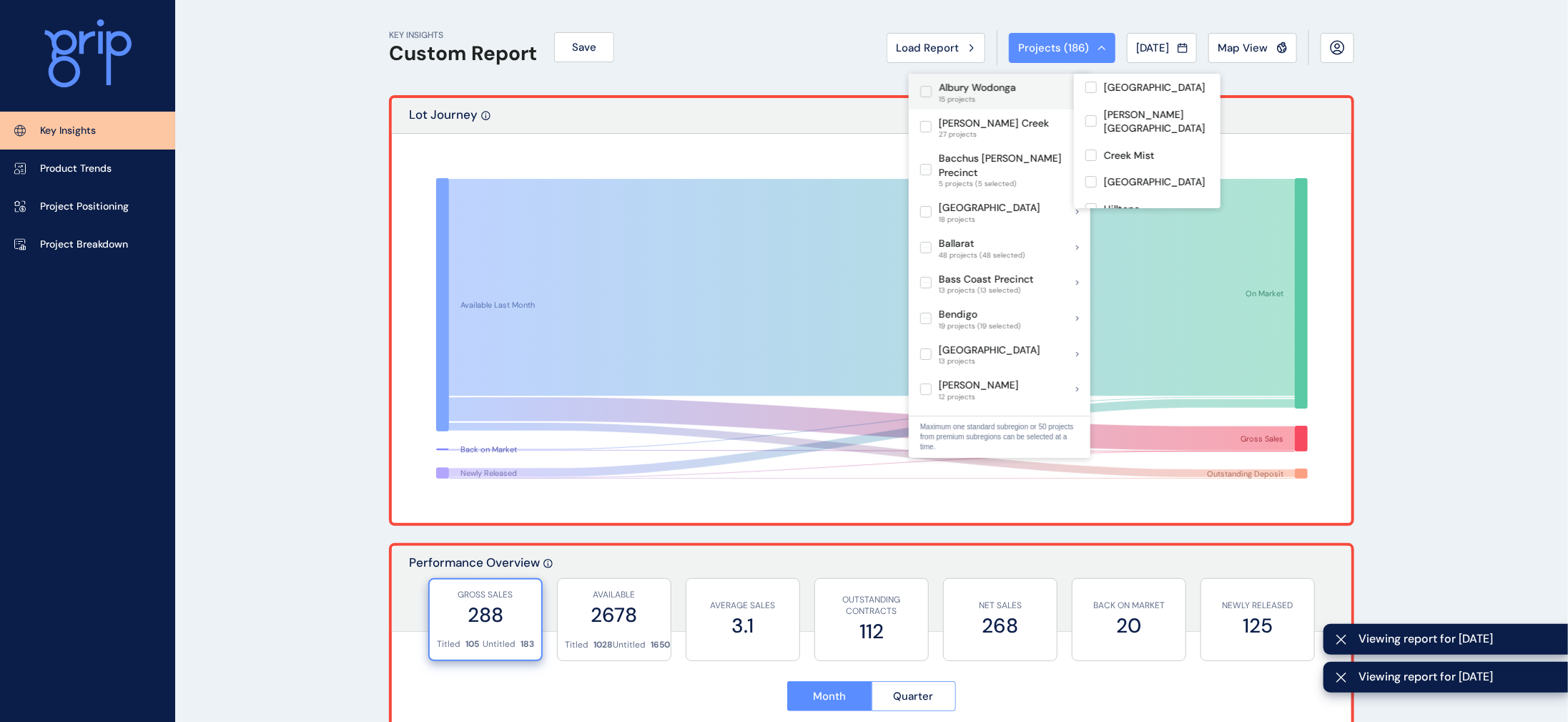
click at [925, 91] on label at bounding box center [926, 92] width 12 height 12
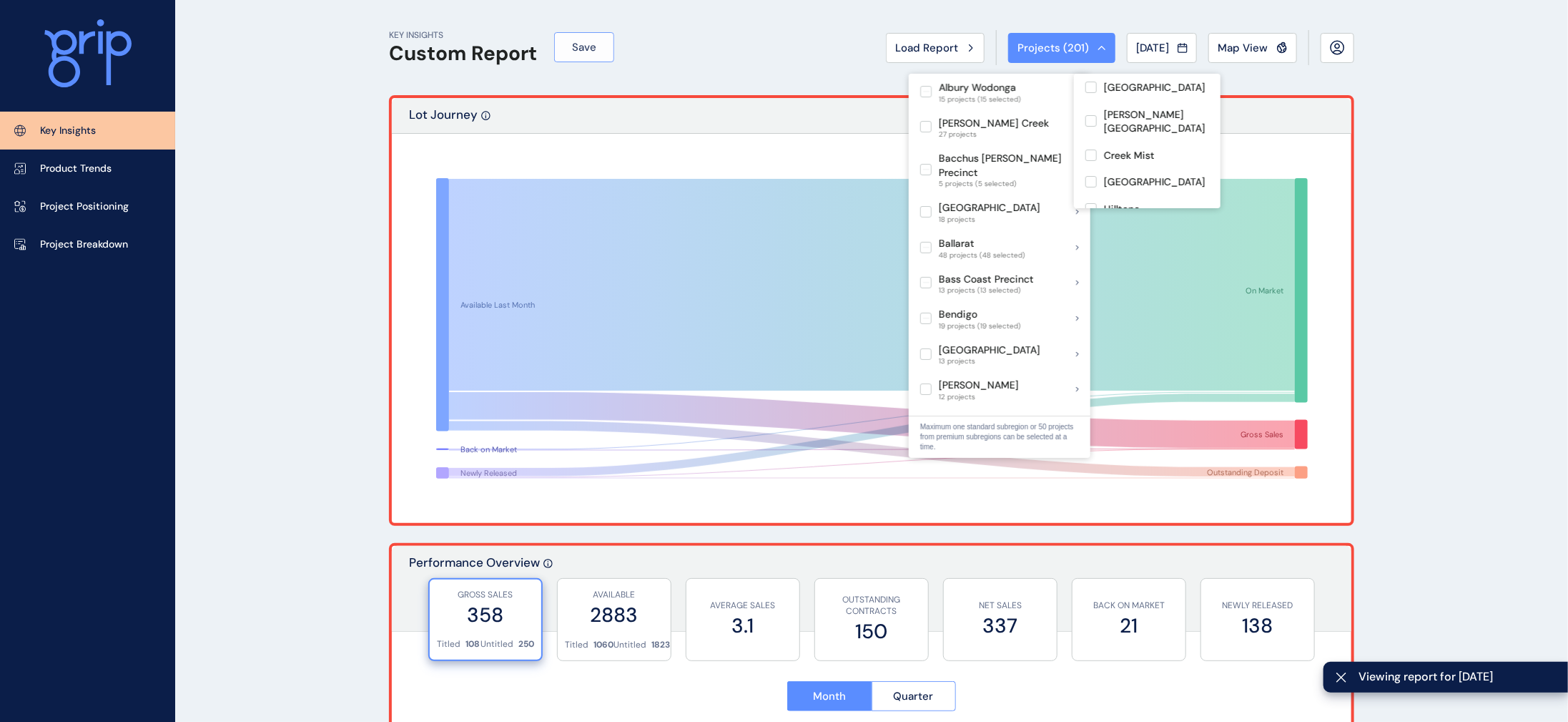
click at [572, 55] on span "Save" at bounding box center [584, 47] width 25 height 14
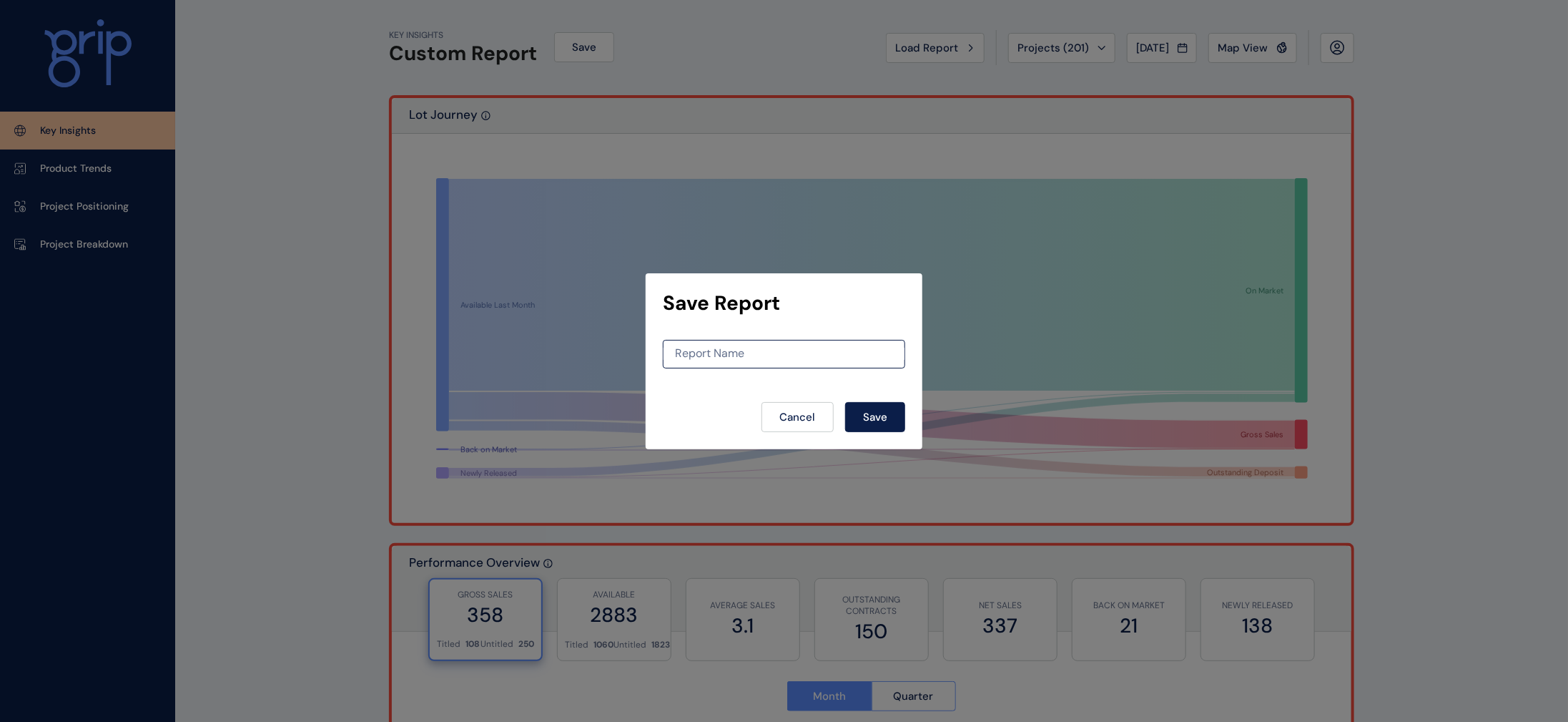
click at [720, 340] on div "Report Name" at bounding box center [784, 354] width 242 height 29
click at [722, 348] on input at bounding box center [783, 354] width 241 height 12
type input "**********"
click at [881, 422] on span "Save" at bounding box center [874, 417] width 25 height 14
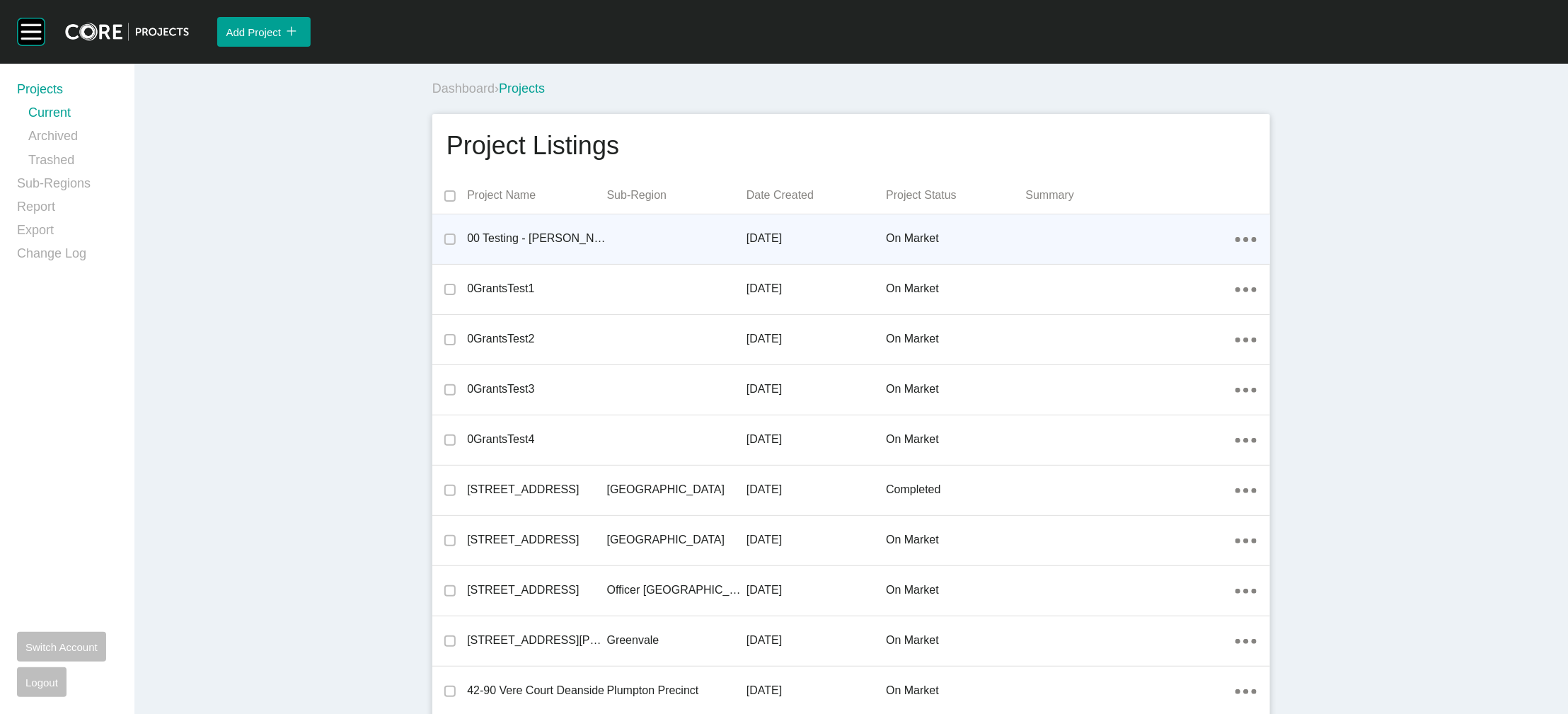
scroll to position [32473, 0]
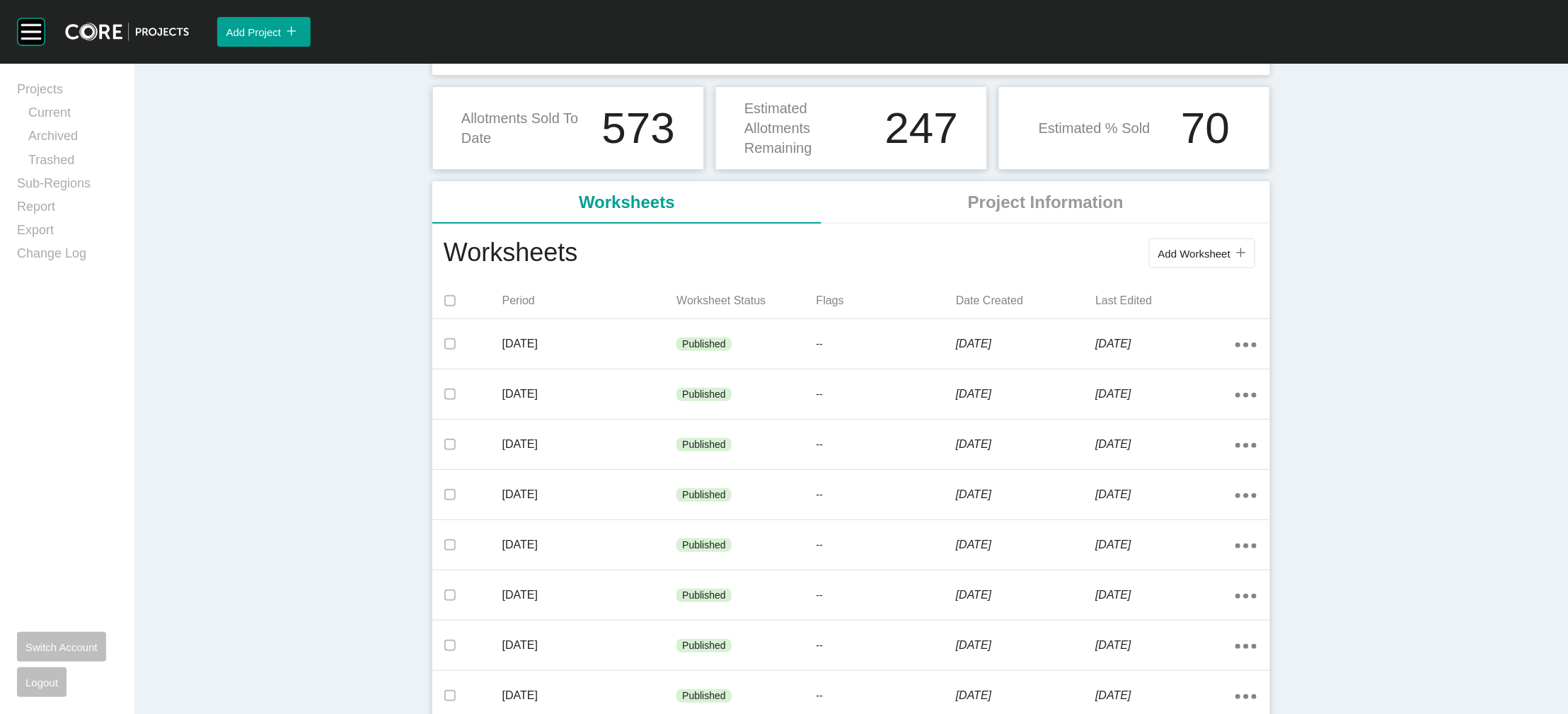
scroll to position [158, 0]
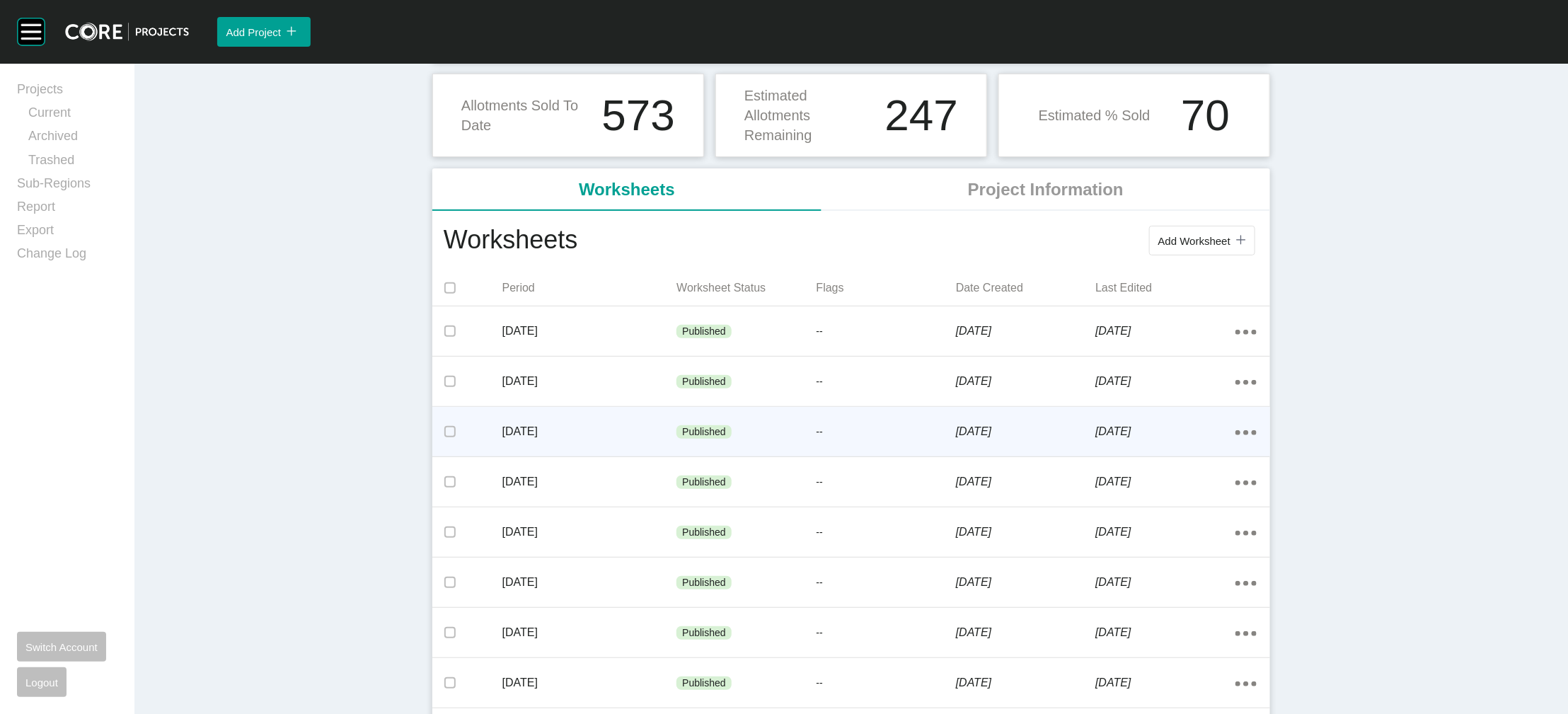
click at [884, 439] on p "--" at bounding box center [886, 432] width 139 height 14
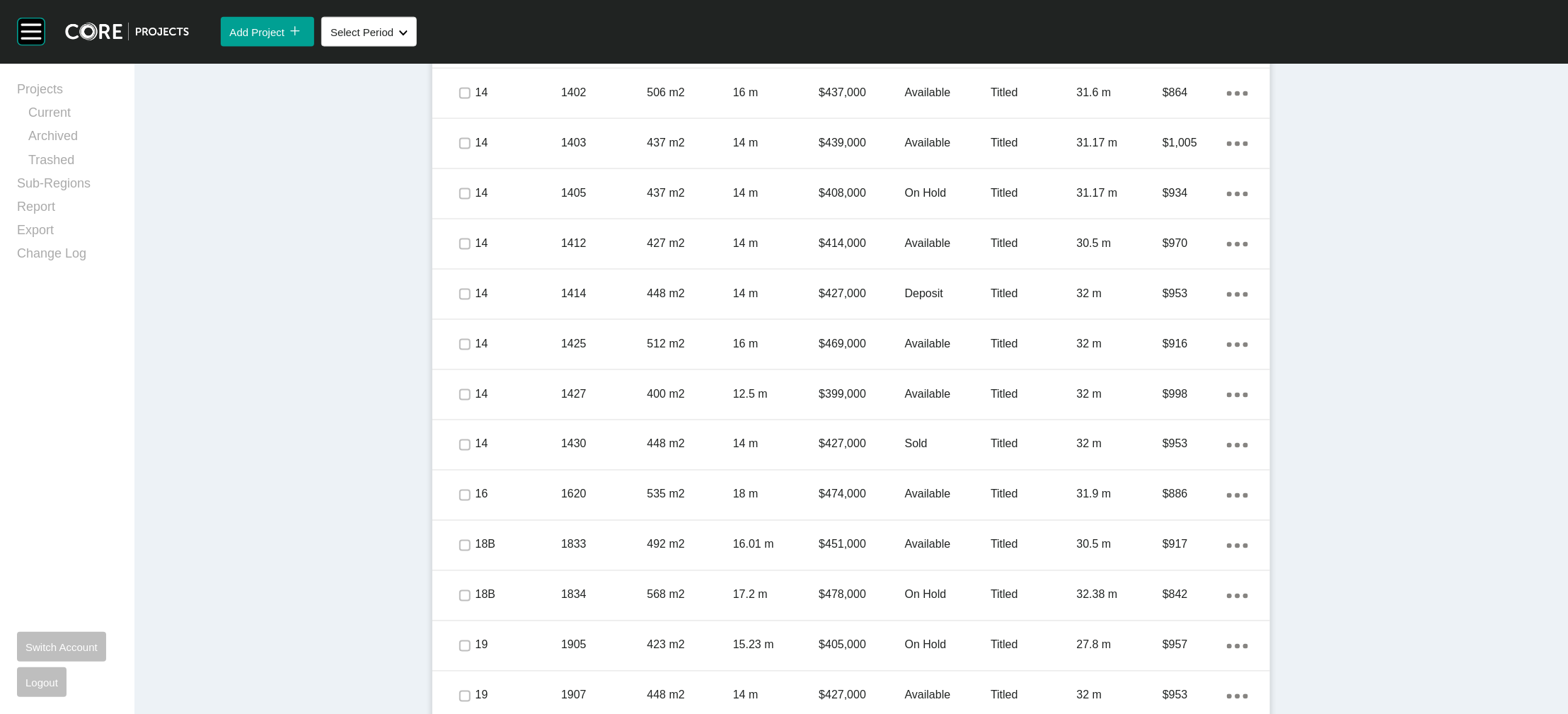
scroll to position [909, 0]
click at [837, 105] on p "Price" at bounding box center [861, 97] width 85 height 16
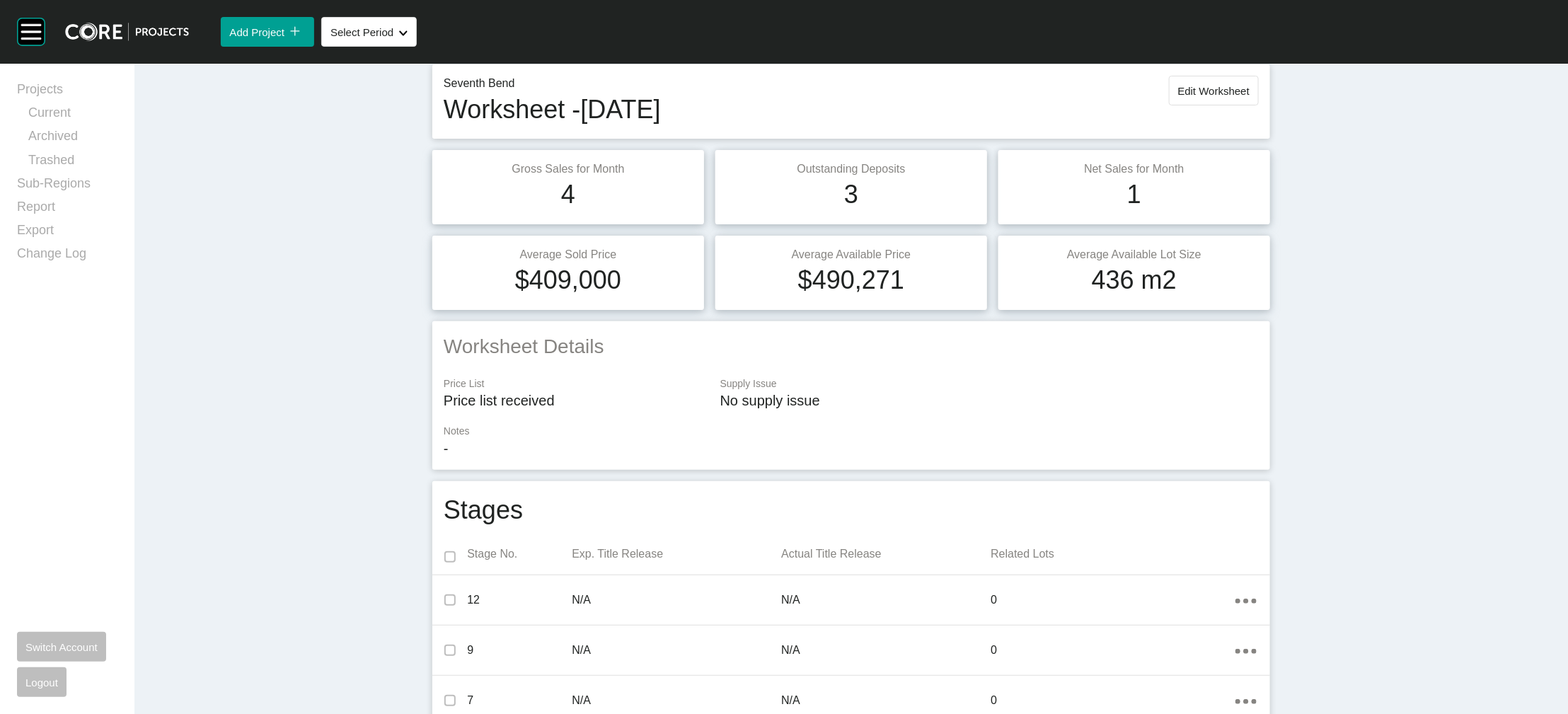
scroll to position [0, 0]
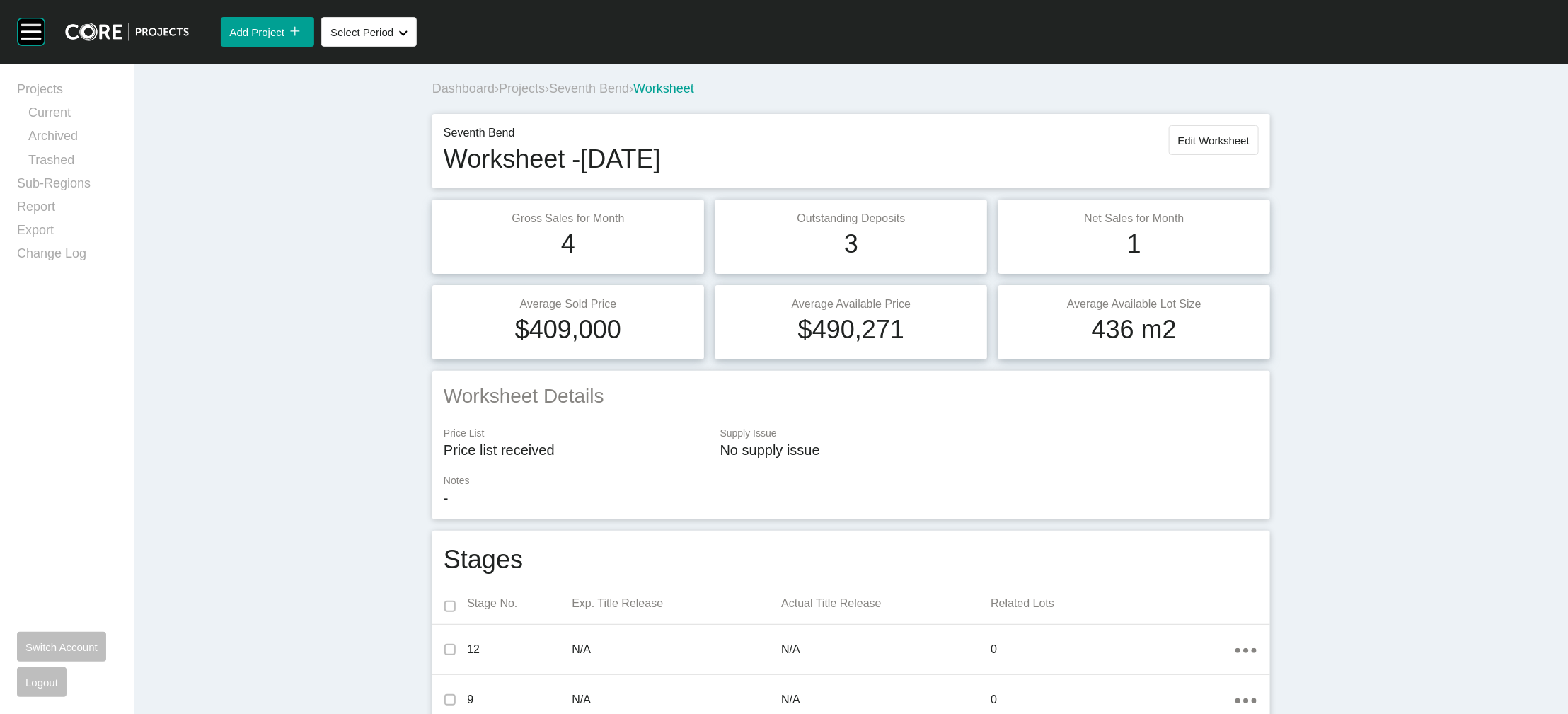
click at [1259, 177] on div "Seventh Bend Worksheet - [DATE] Edit Worksheet" at bounding box center [851, 151] width 815 height 52
click at [1259, 155] on button "Edit Worksheet" at bounding box center [1214, 140] width 90 height 29
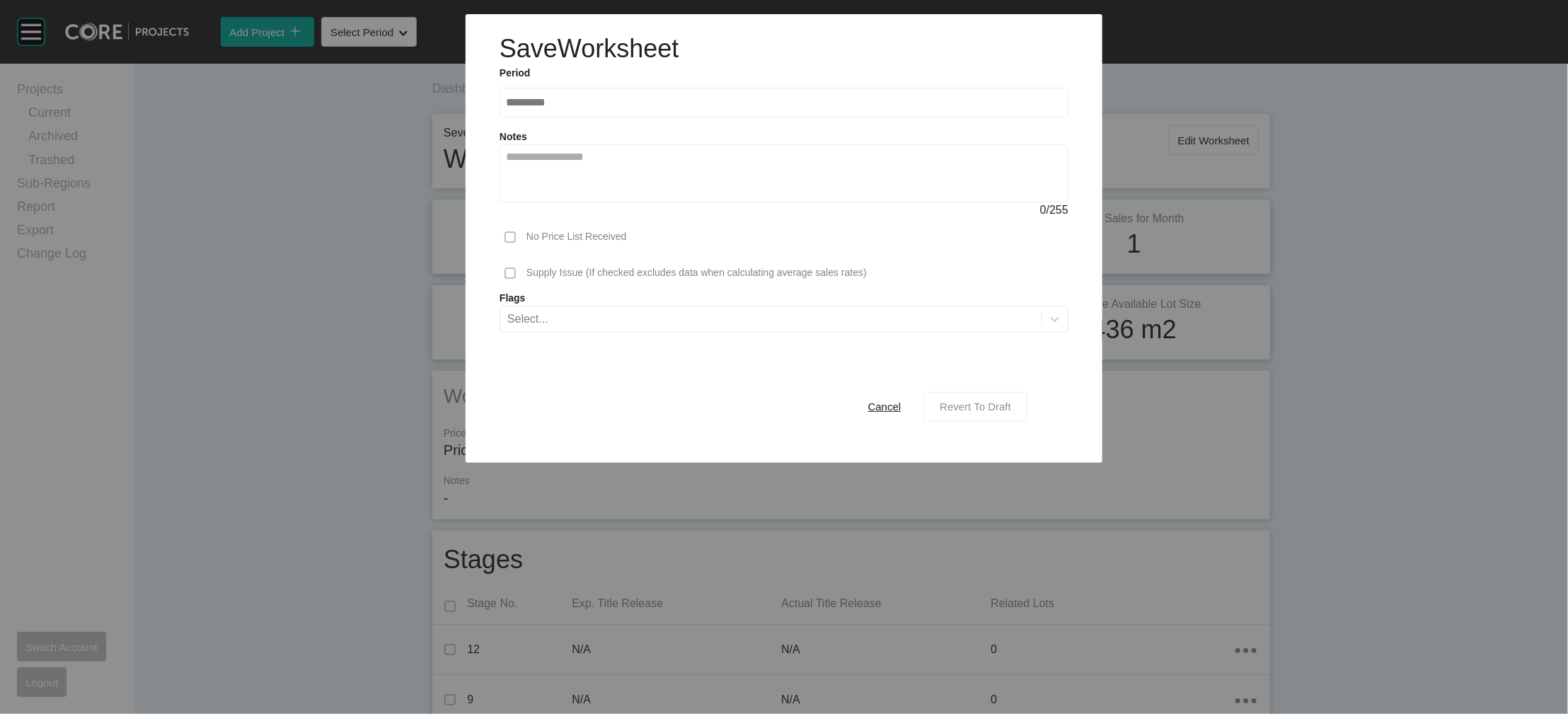
click at [1027, 422] on button "Revert To Draft" at bounding box center [975, 407] width 104 height 29
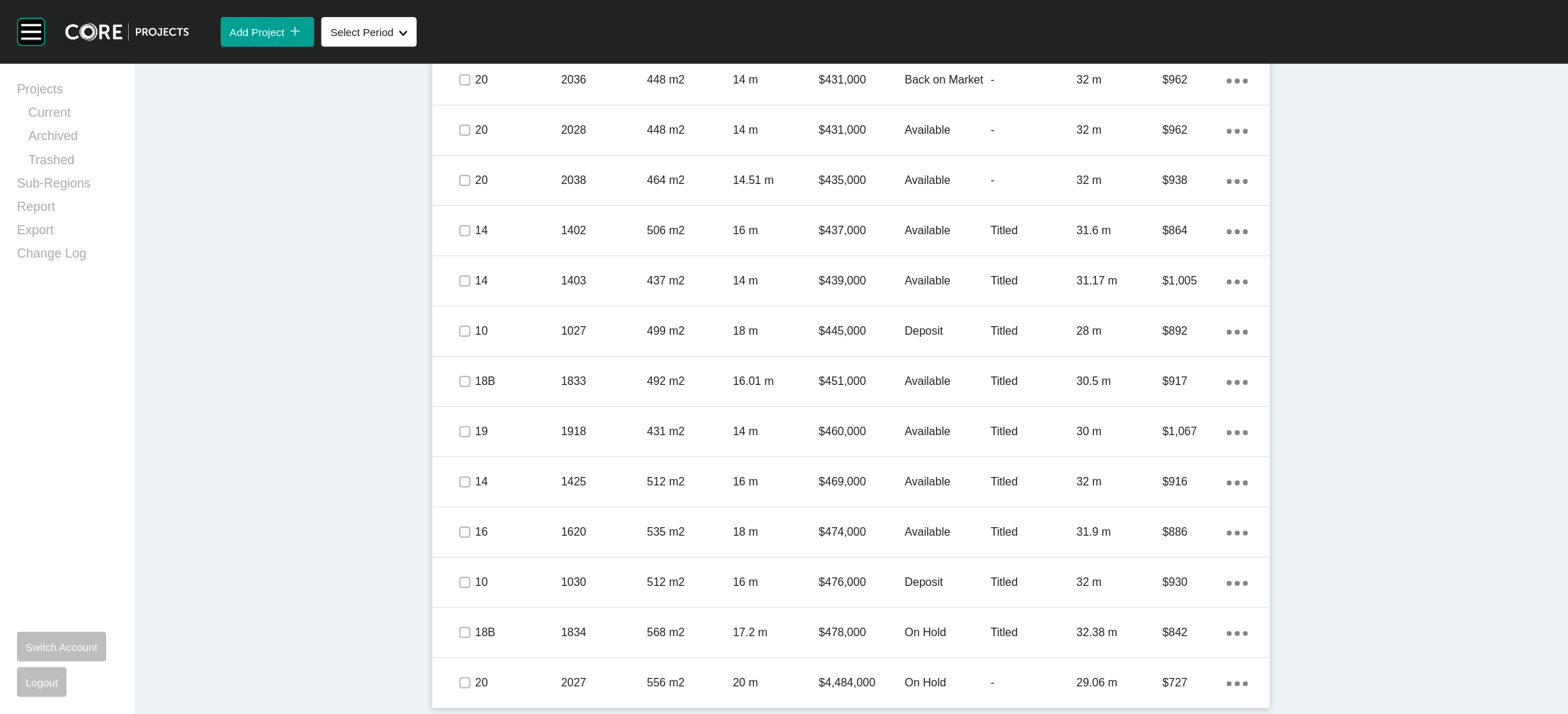
scroll to position [3516, 0]
click at [818, 676] on p "$4,484,000" at bounding box center [861, 683] width 85 height 16
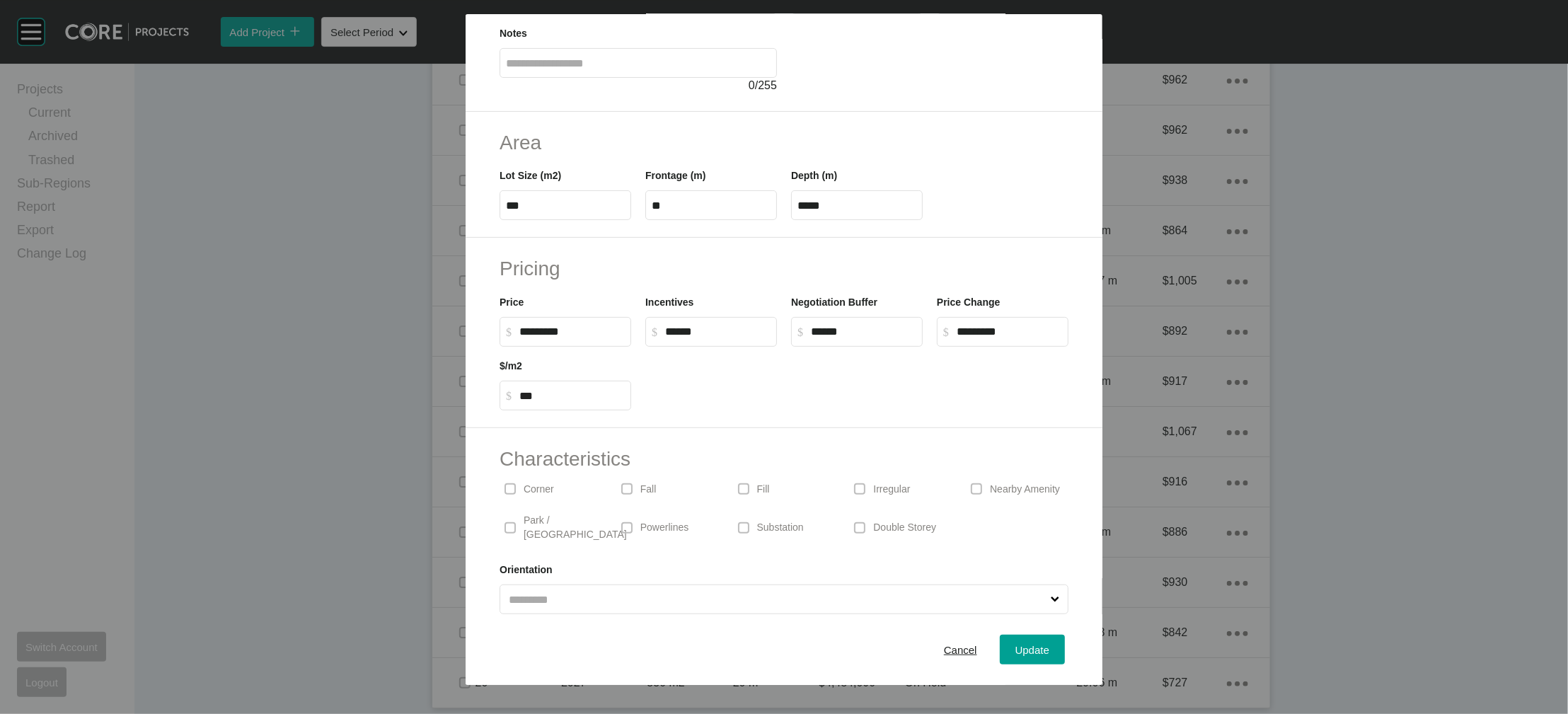
scroll to position [167, 0]
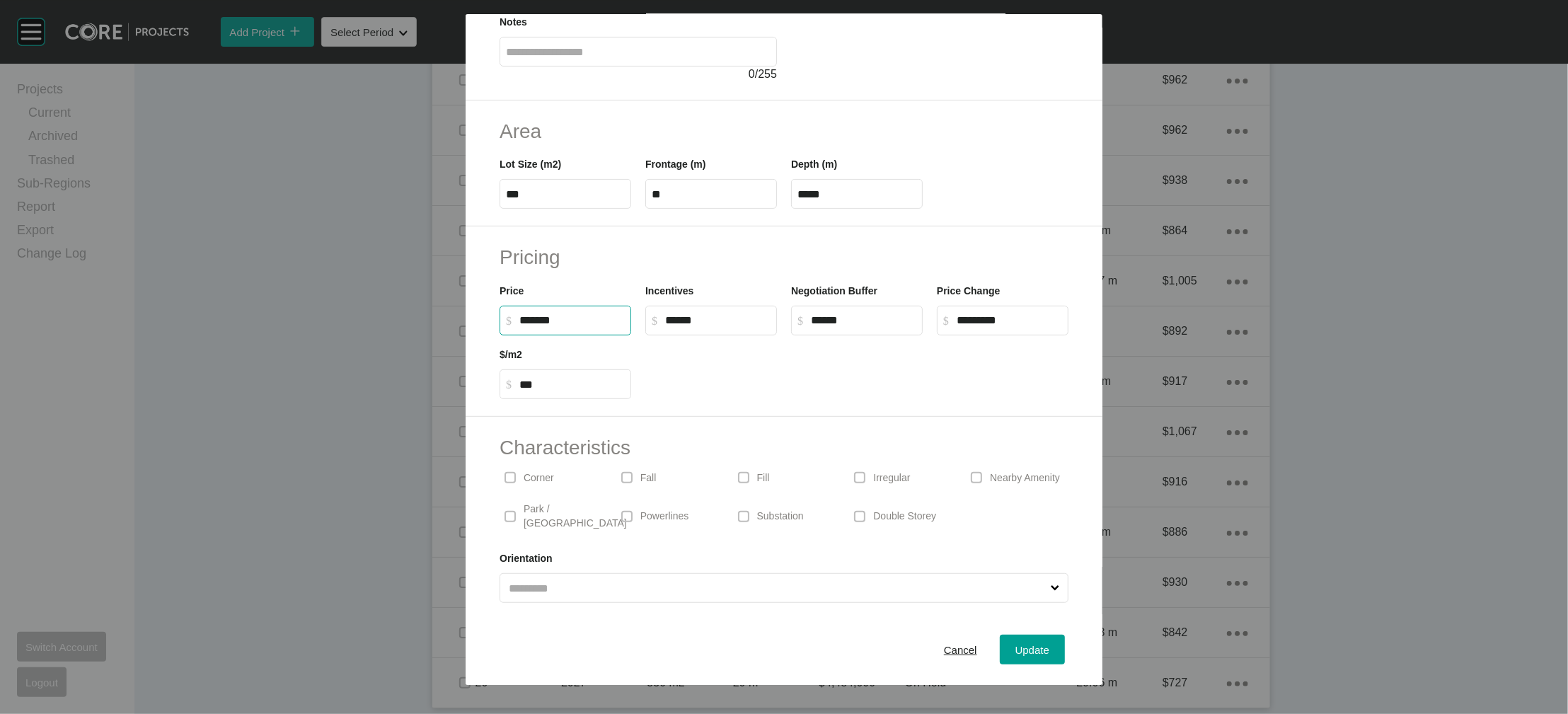
drag, startPoint x: 482, startPoint y: 437, endPoint x: 474, endPoint y: 437, distance: 8.0
click at [519, 326] on input "*******" at bounding box center [571, 320] width 105 height 12
type input "*******"
type input "******"
type input "***"
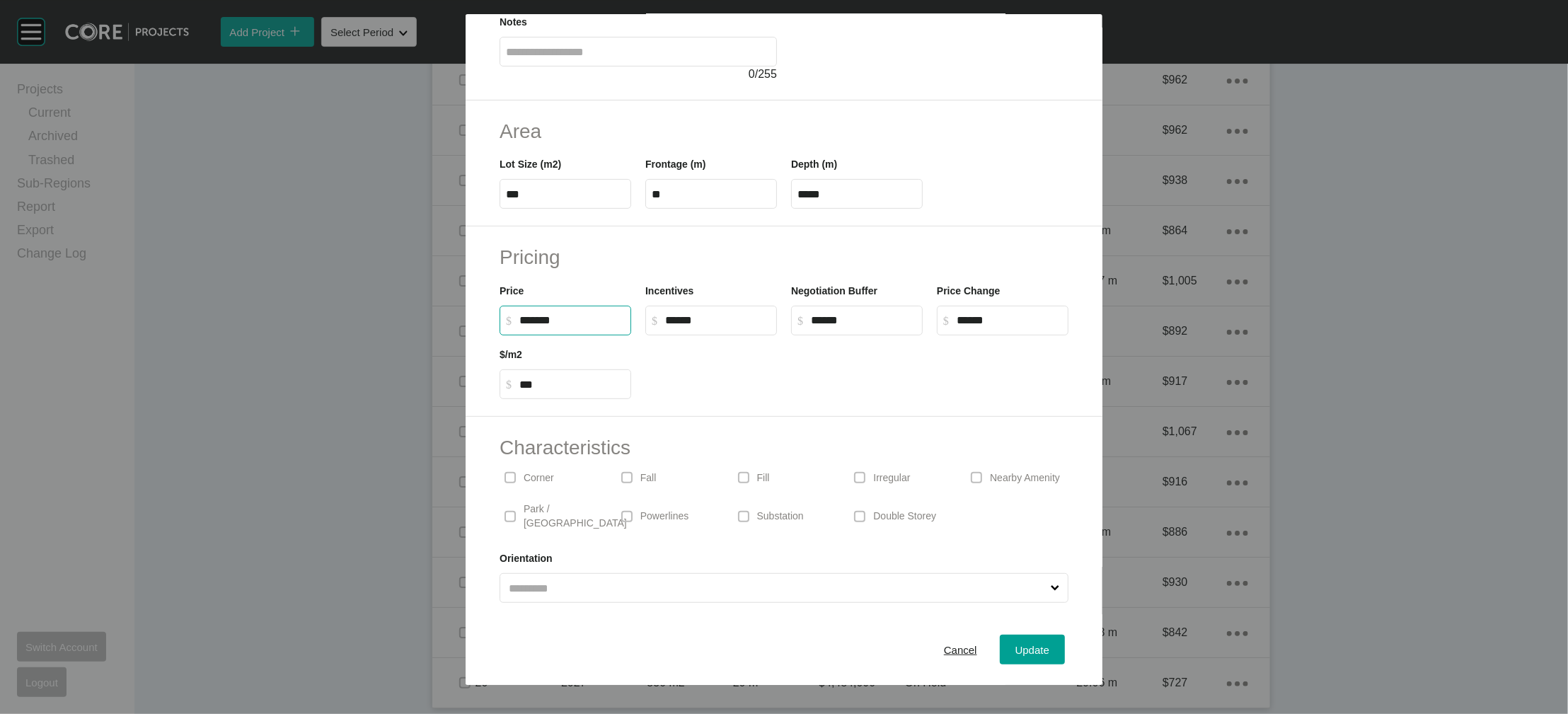
click at [652, 200] on input "**" at bounding box center [710, 194] width 119 height 12
type input "****"
click at [1050, 648] on span "Update" at bounding box center [1032, 649] width 34 height 12
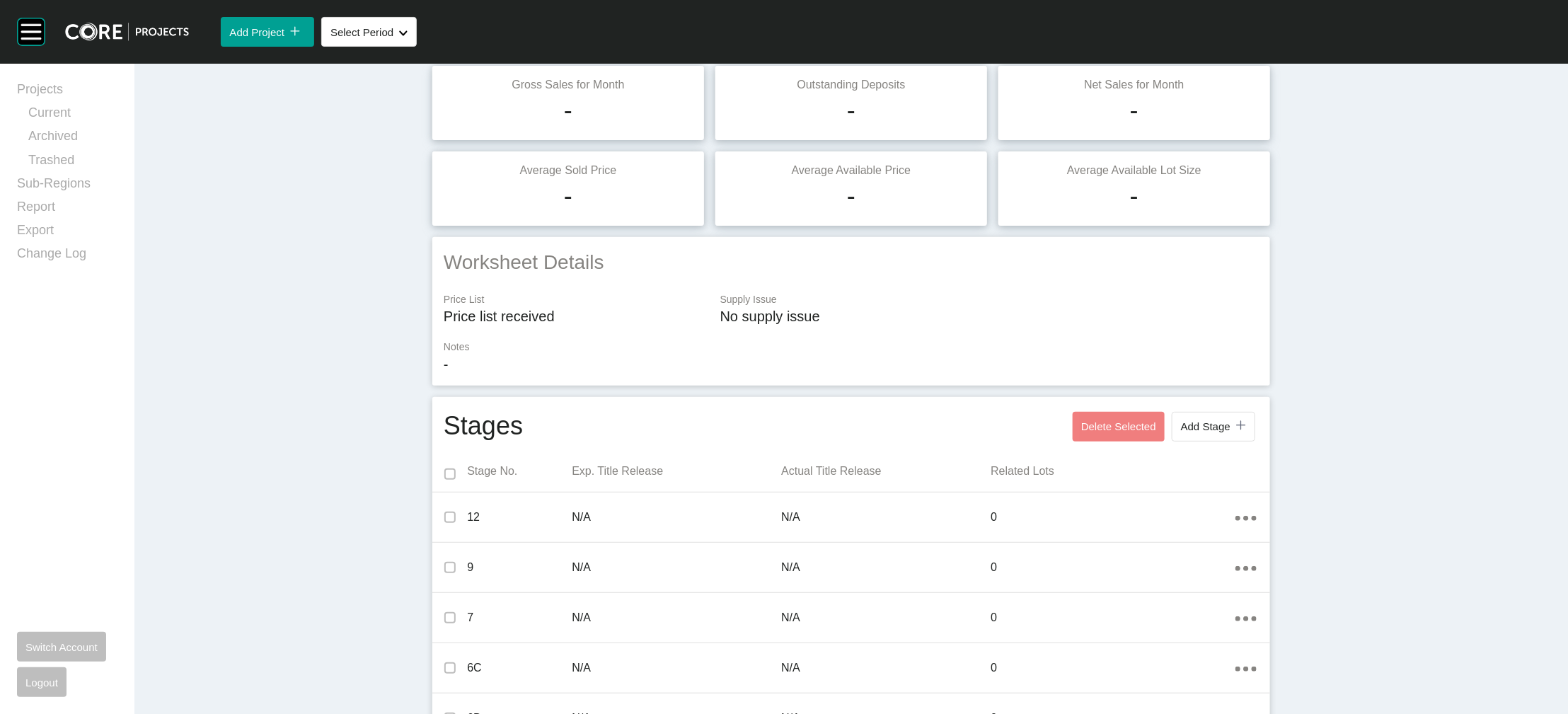
scroll to position [0, 0]
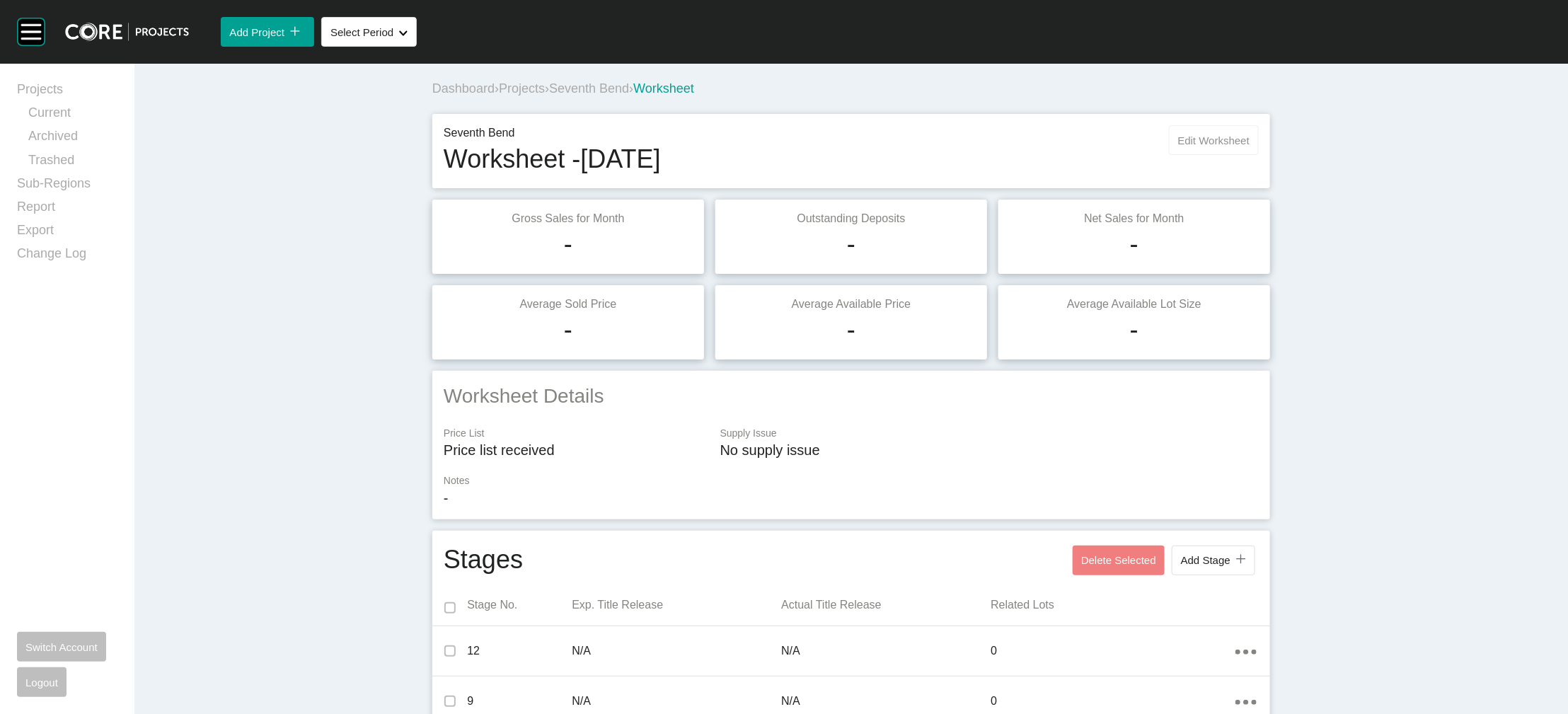
click at [1250, 146] on span "Edit Worksheet" at bounding box center [1214, 140] width 72 height 12
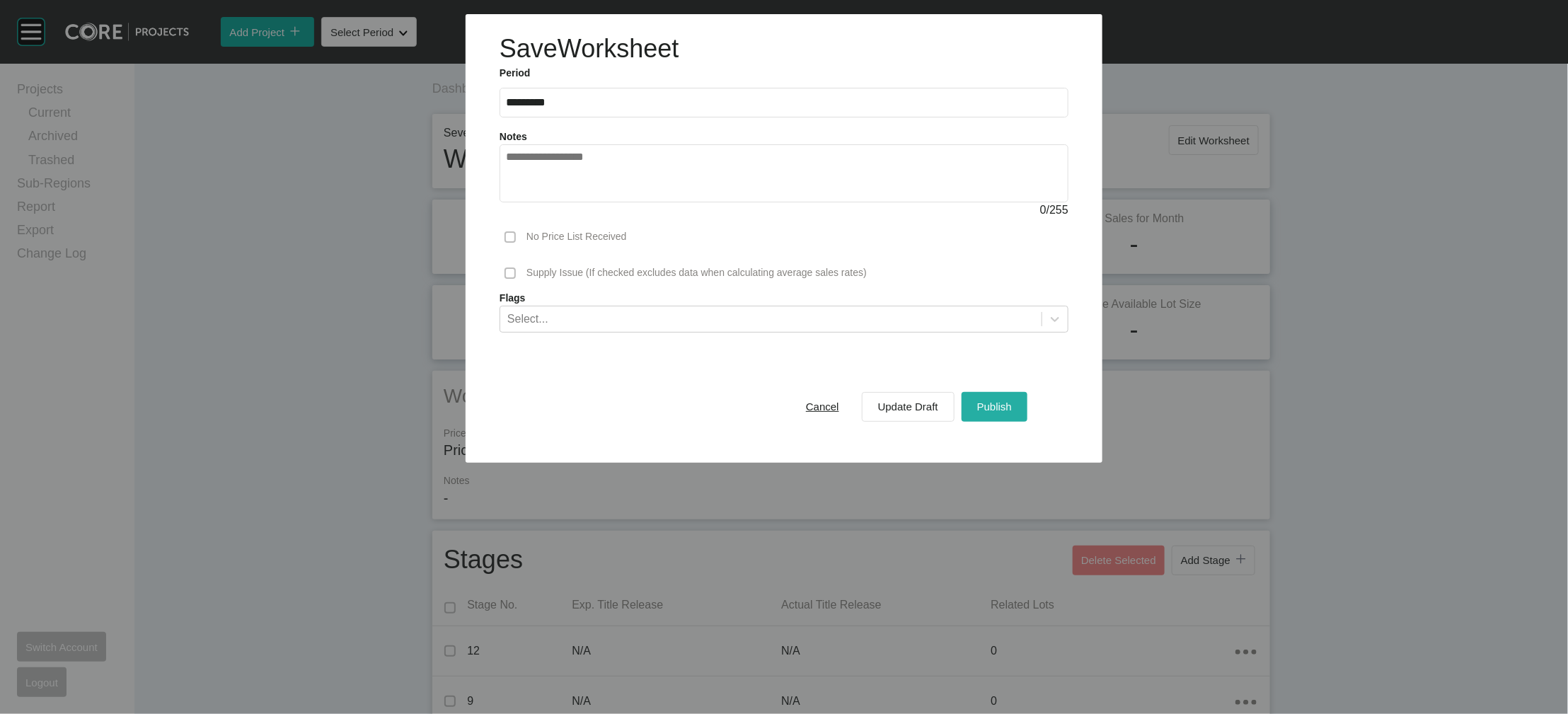
click at [1012, 412] on span "Publish" at bounding box center [994, 406] width 34 height 12
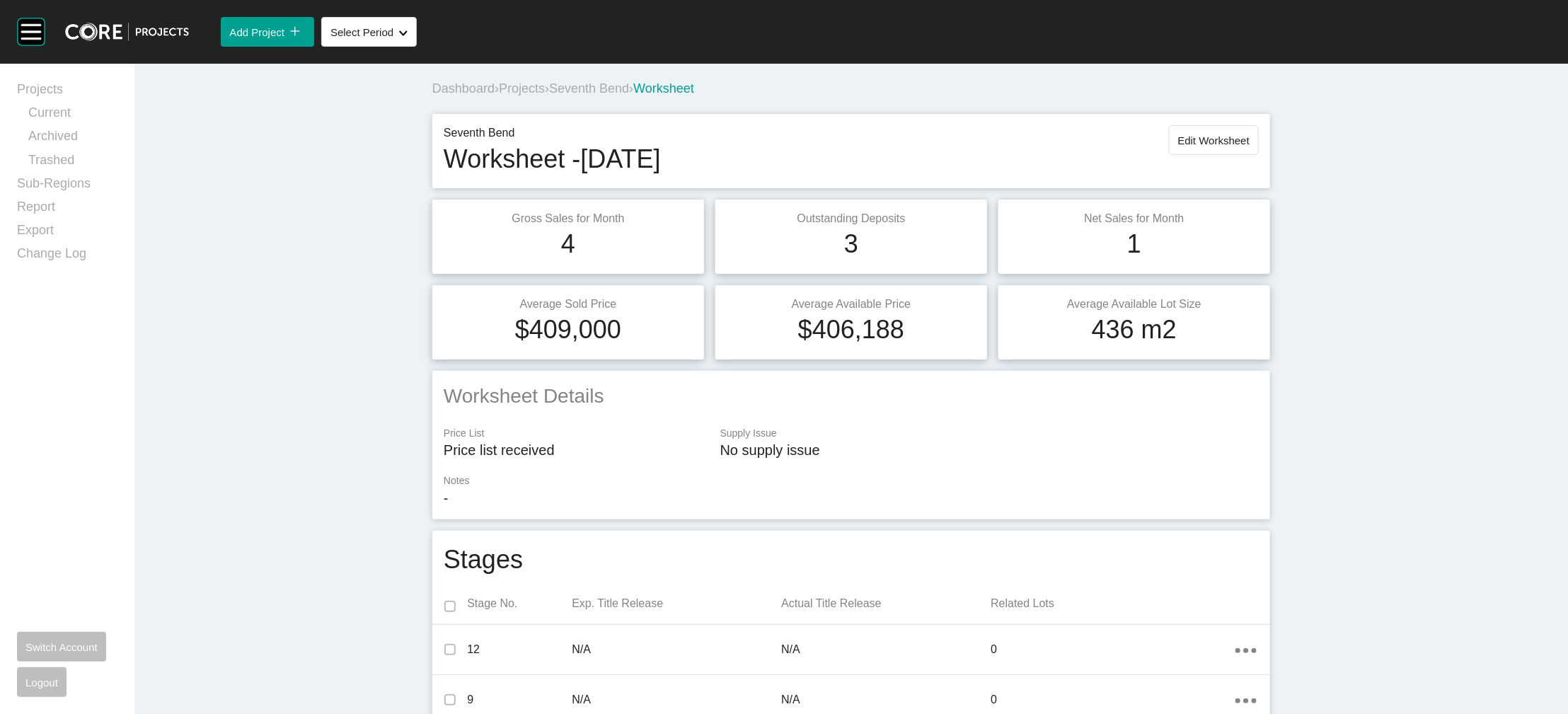
click at [549, 95] on span "Seventh Bend" at bounding box center [589, 88] width 79 height 14
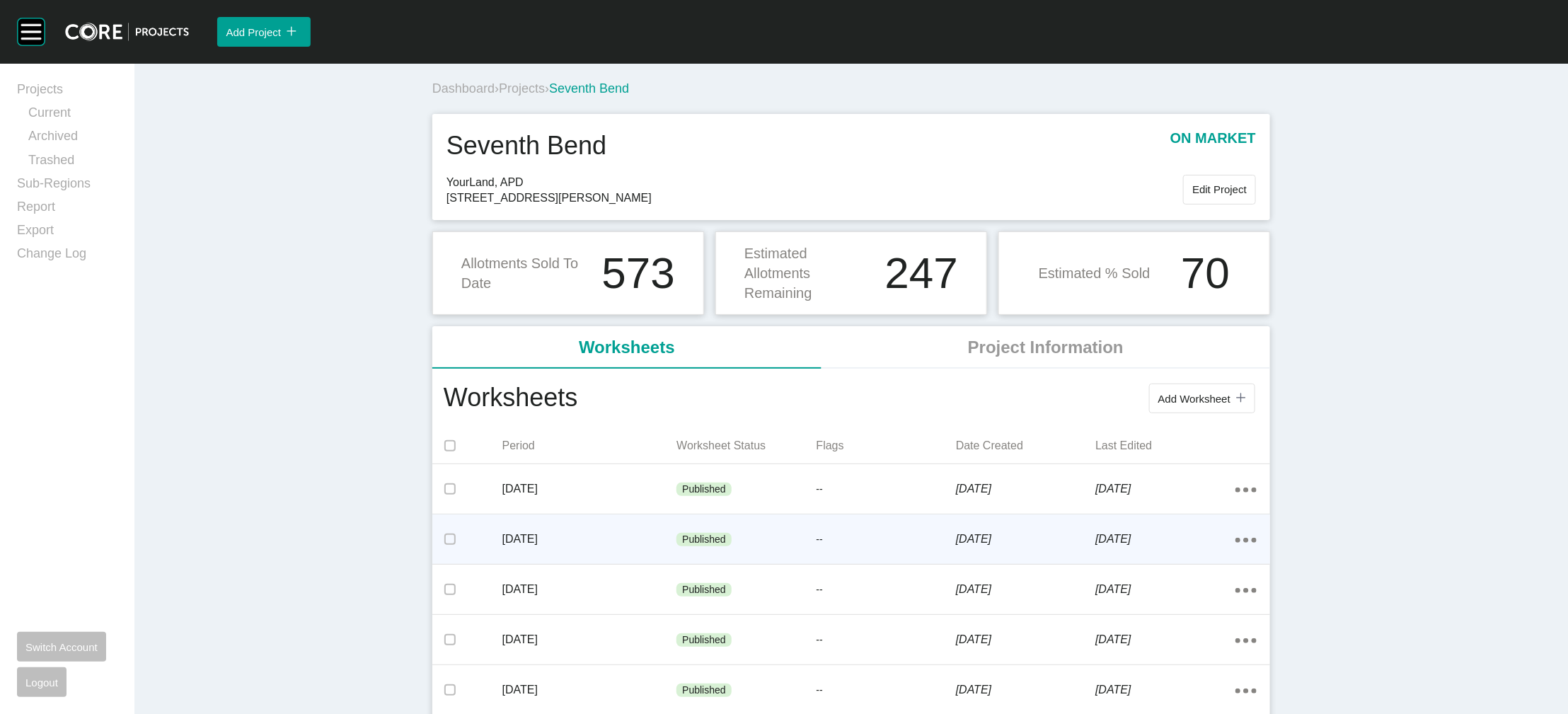
click at [702, 561] on div "Published" at bounding box center [746, 539] width 139 height 42
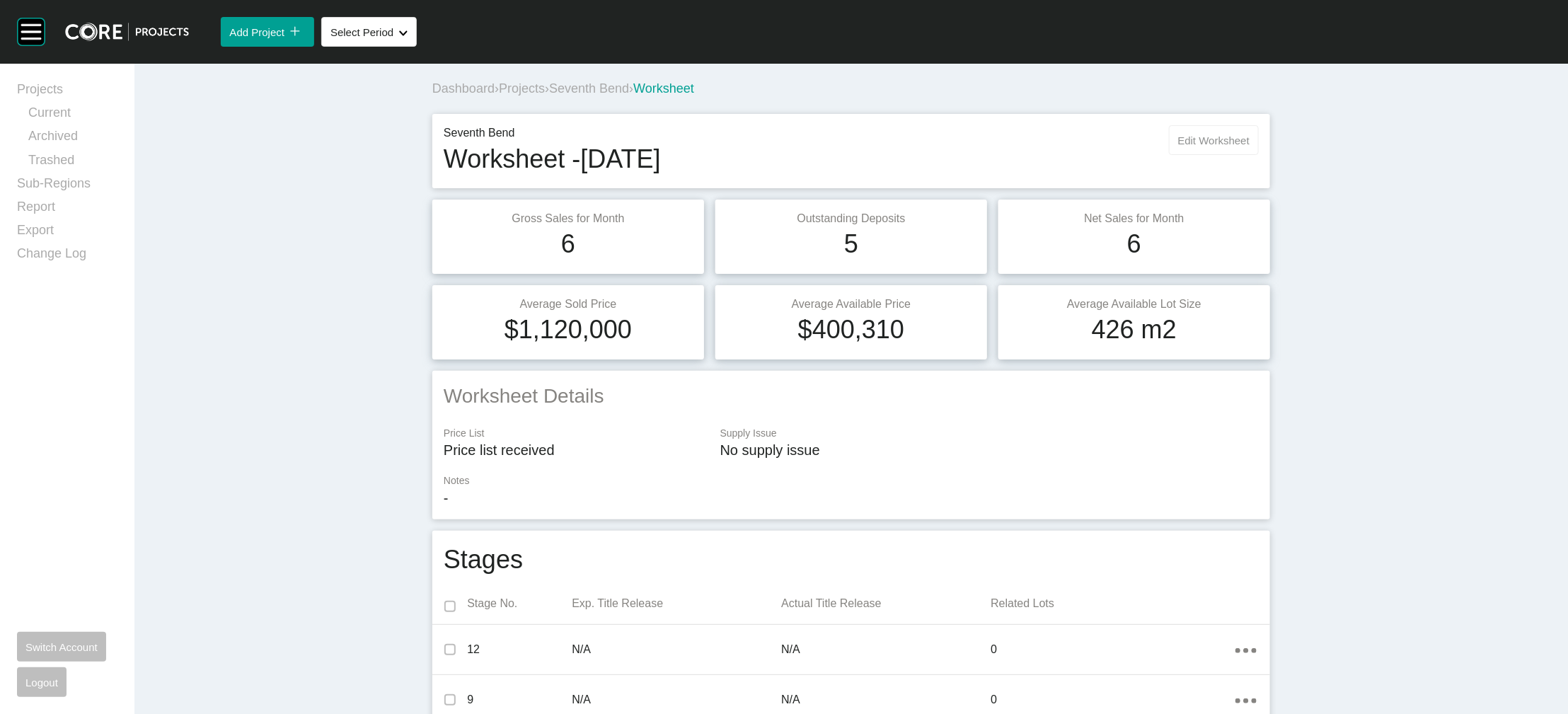
click at [1259, 155] on button "Edit Worksheet" at bounding box center [1214, 140] width 90 height 29
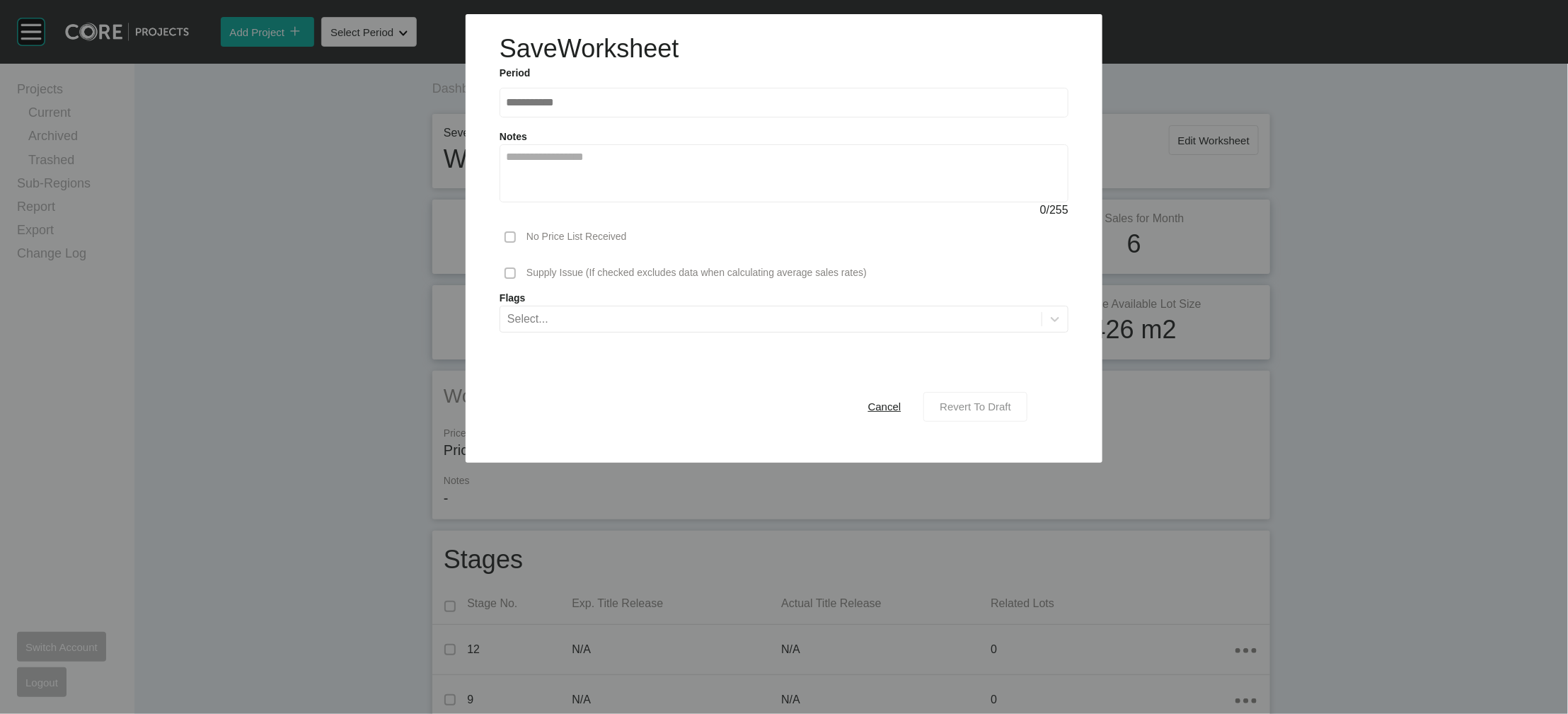
click at [1012, 412] on span "Revert To Draft" at bounding box center [975, 406] width 72 height 12
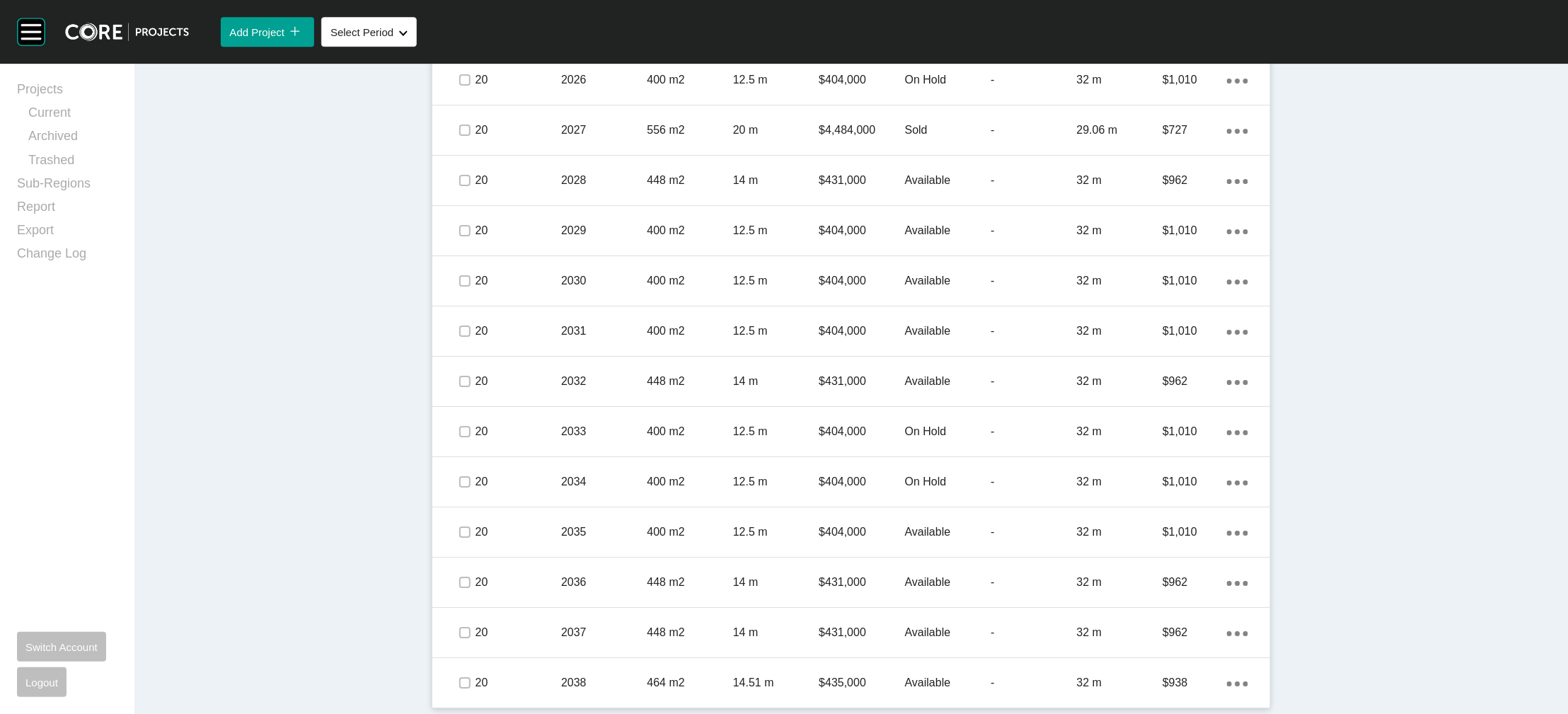
scroll to position [2927, 0]
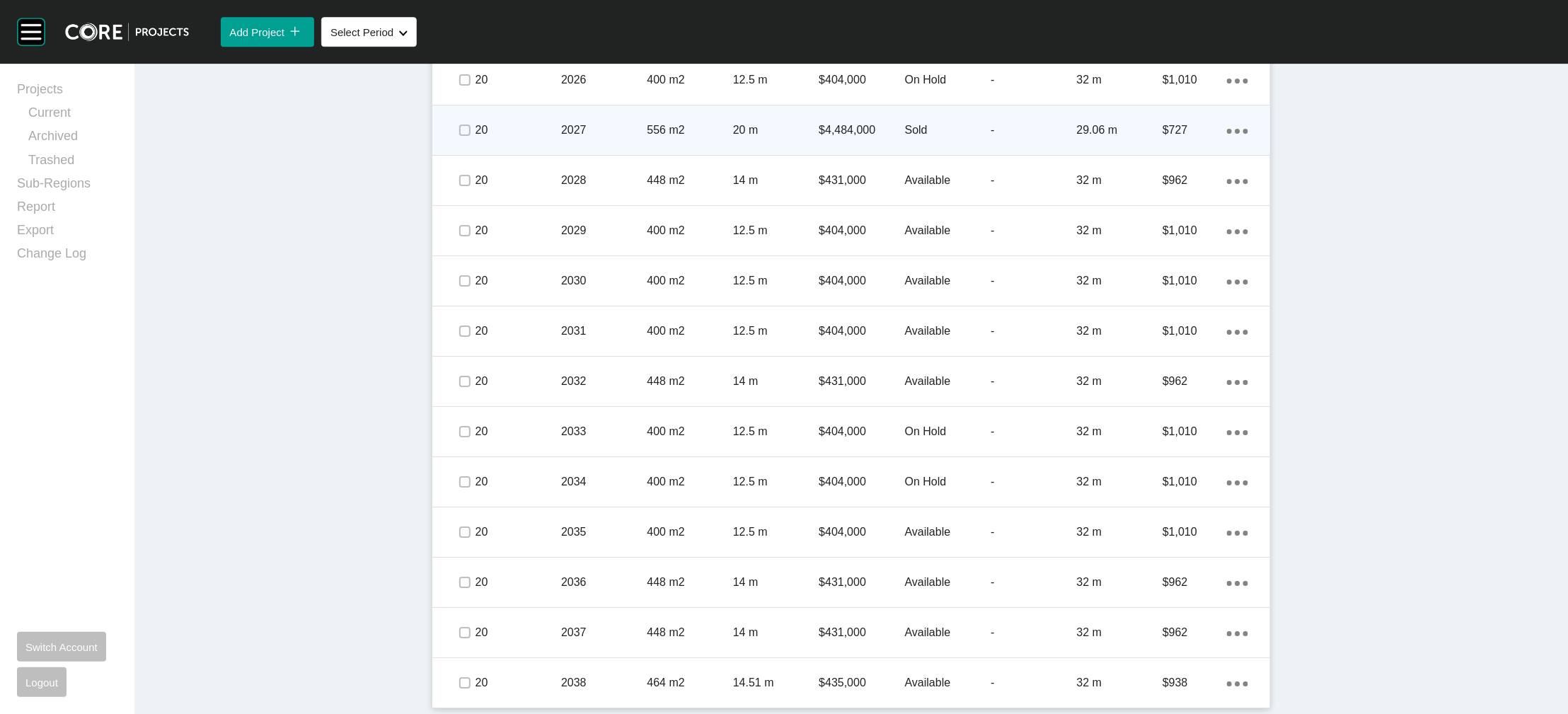
click at [986, 152] on div "Sold" at bounding box center [947, 129] width 85 height 44
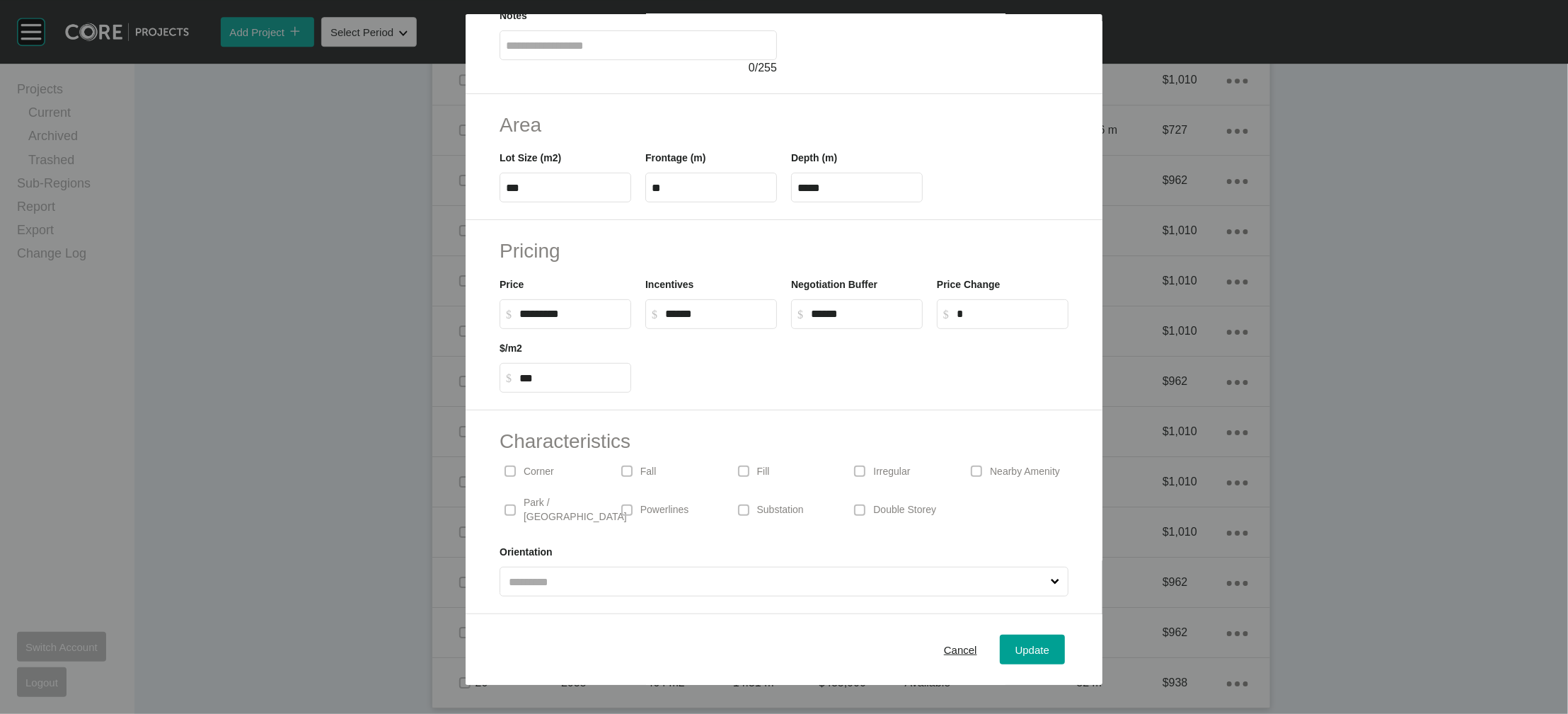
scroll to position [193, 0]
drag, startPoint x: 486, startPoint y: 413, endPoint x: 478, endPoint y: 413, distance: 8.0
click at [519, 320] on input "*******" at bounding box center [571, 314] width 105 height 12
type input "*******"
type input "*****"
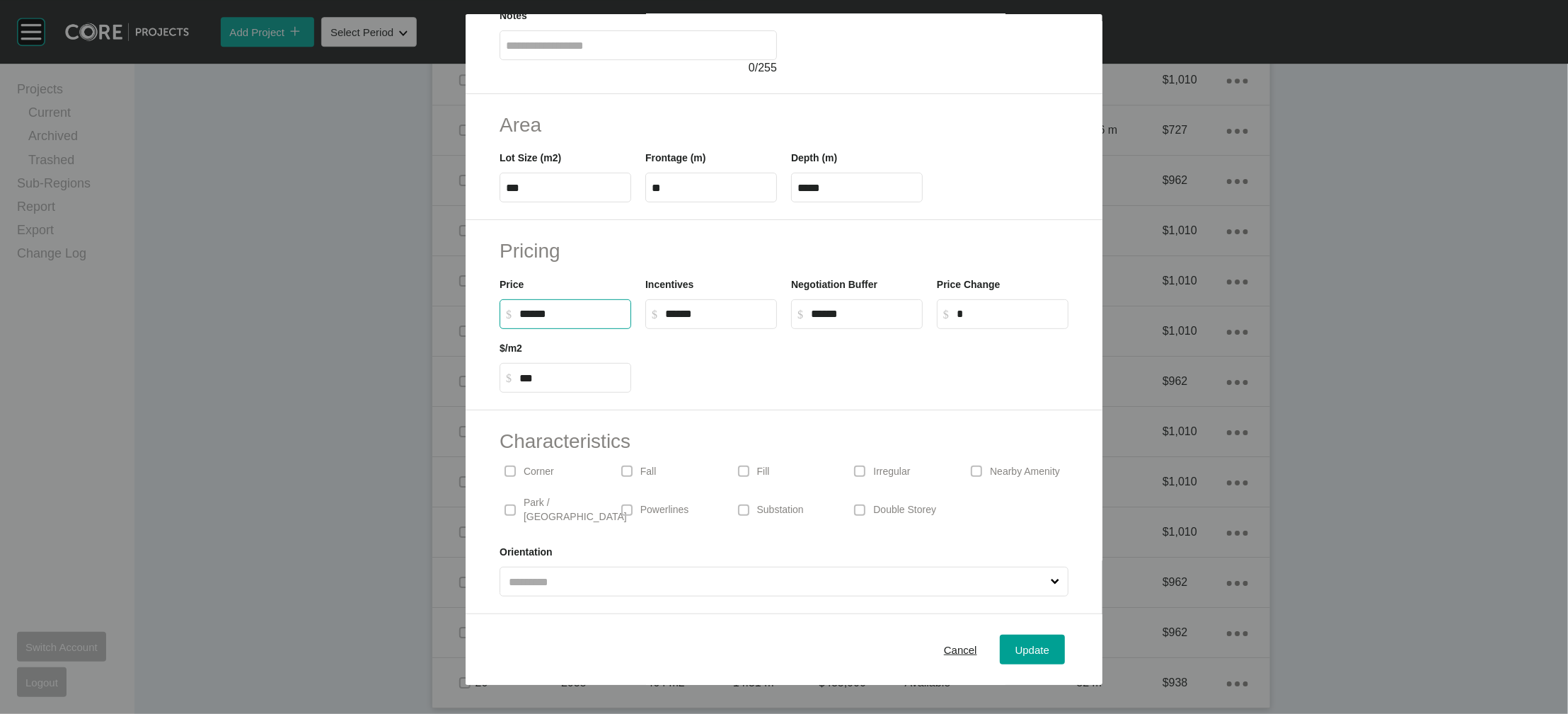
type input "***"
click at [699, 320] on input "*****" at bounding box center [717, 314] width 105 height 12
type input "******"
click at [1048, 636] on button "Update" at bounding box center [1032, 649] width 65 height 29
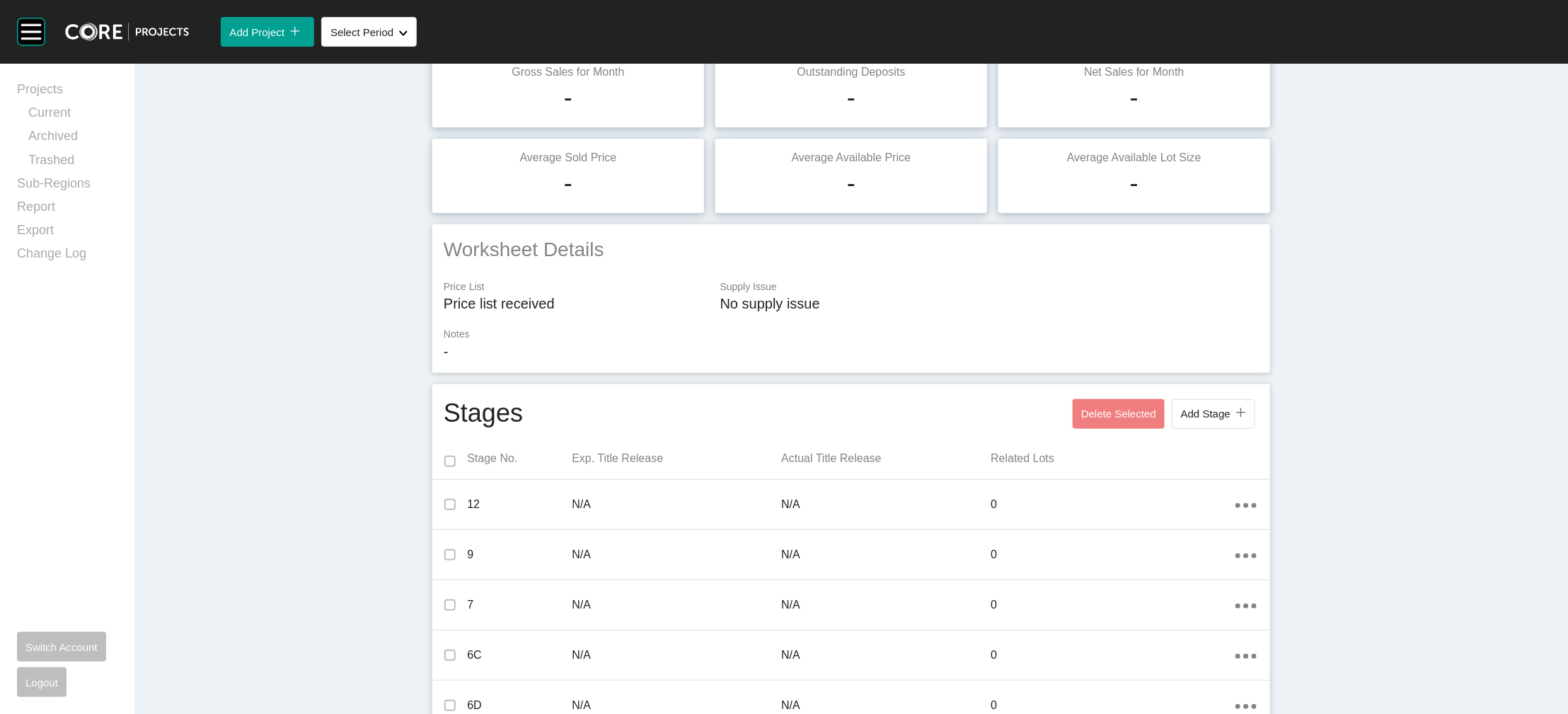
scroll to position [0, 0]
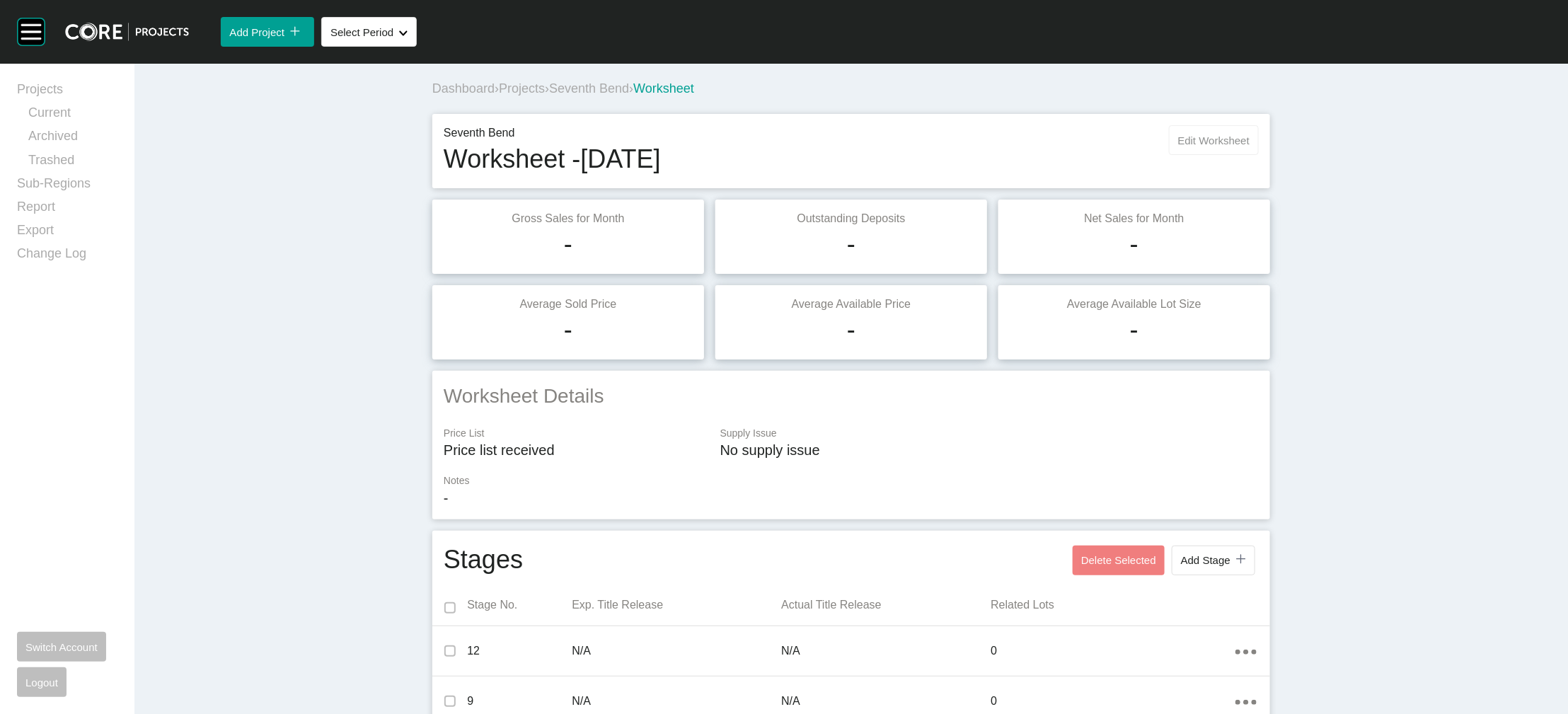
click at [1250, 146] on span "Edit Worksheet" at bounding box center [1214, 140] width 72 height 12
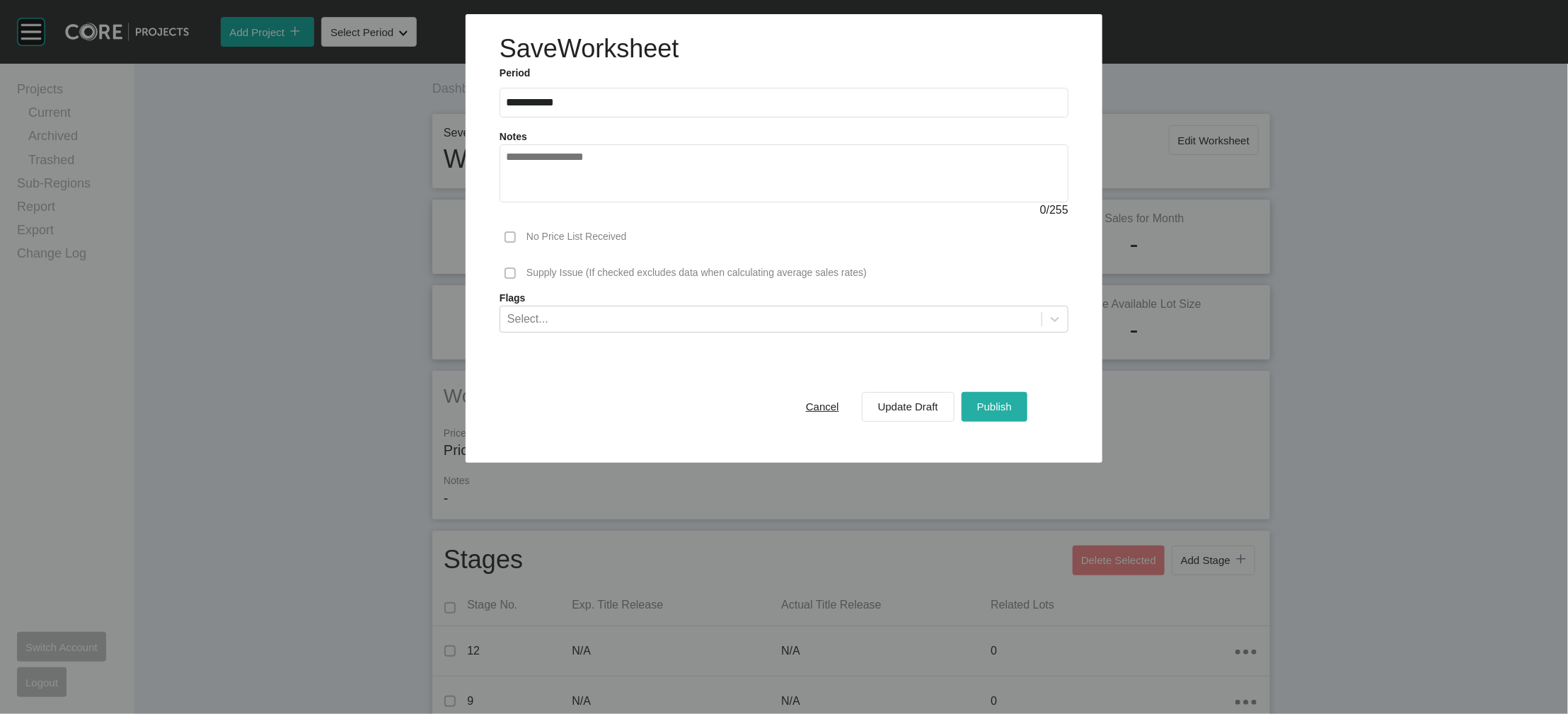
click at [1012, 412] on span "Publish" at bounding box center [994, 406] width 34 height 12
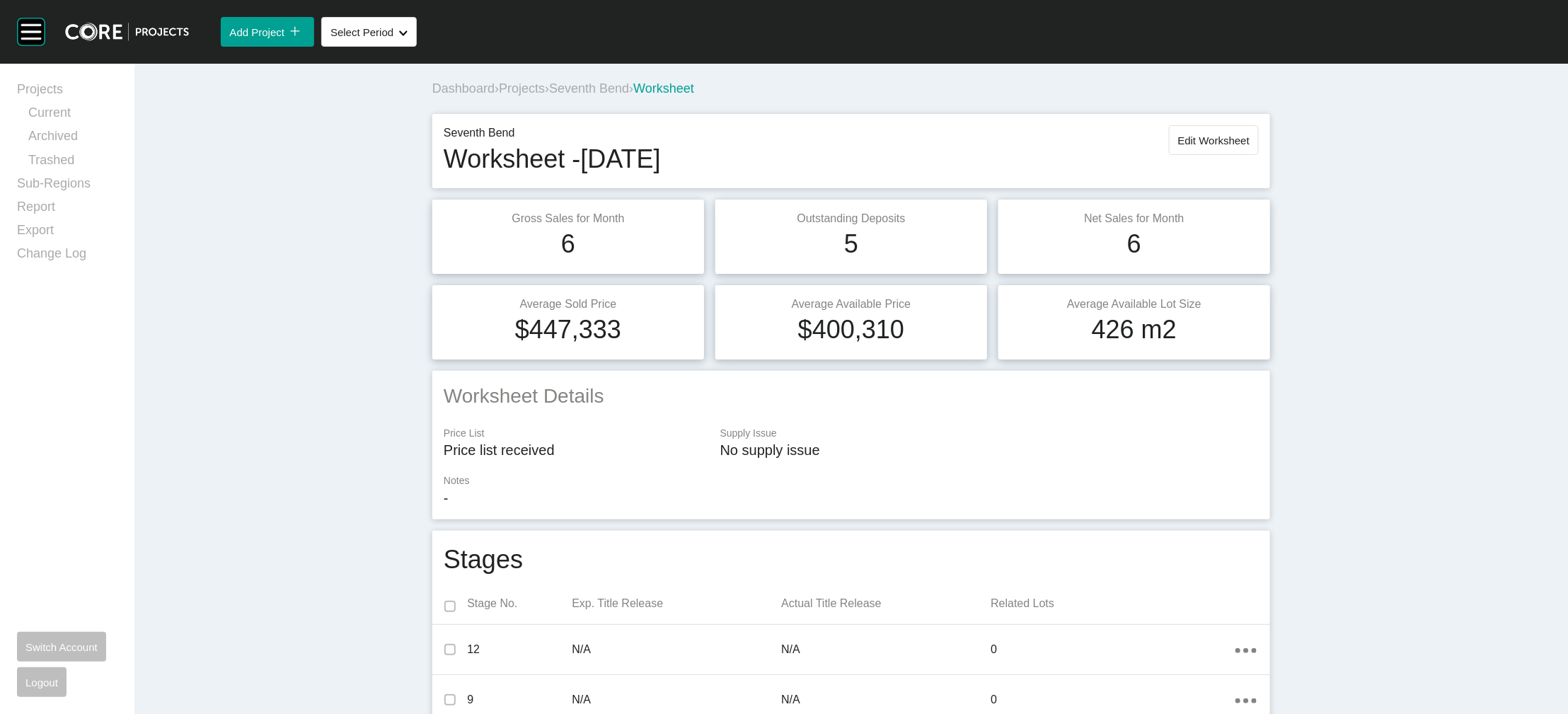
click at [498, 95] on span "Projects" at bounding box center [521, 88] width 46 height 14
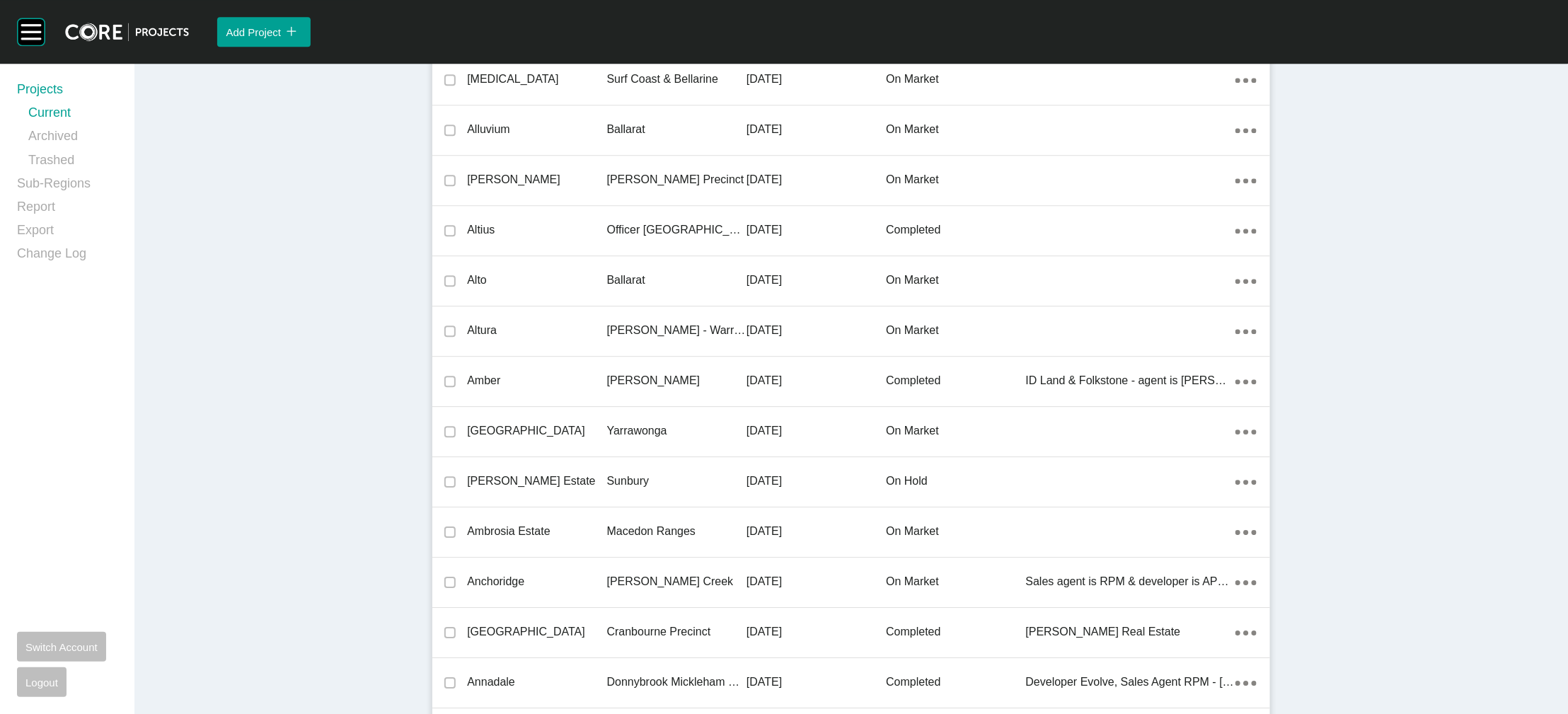
scroll to position [12828, 0]
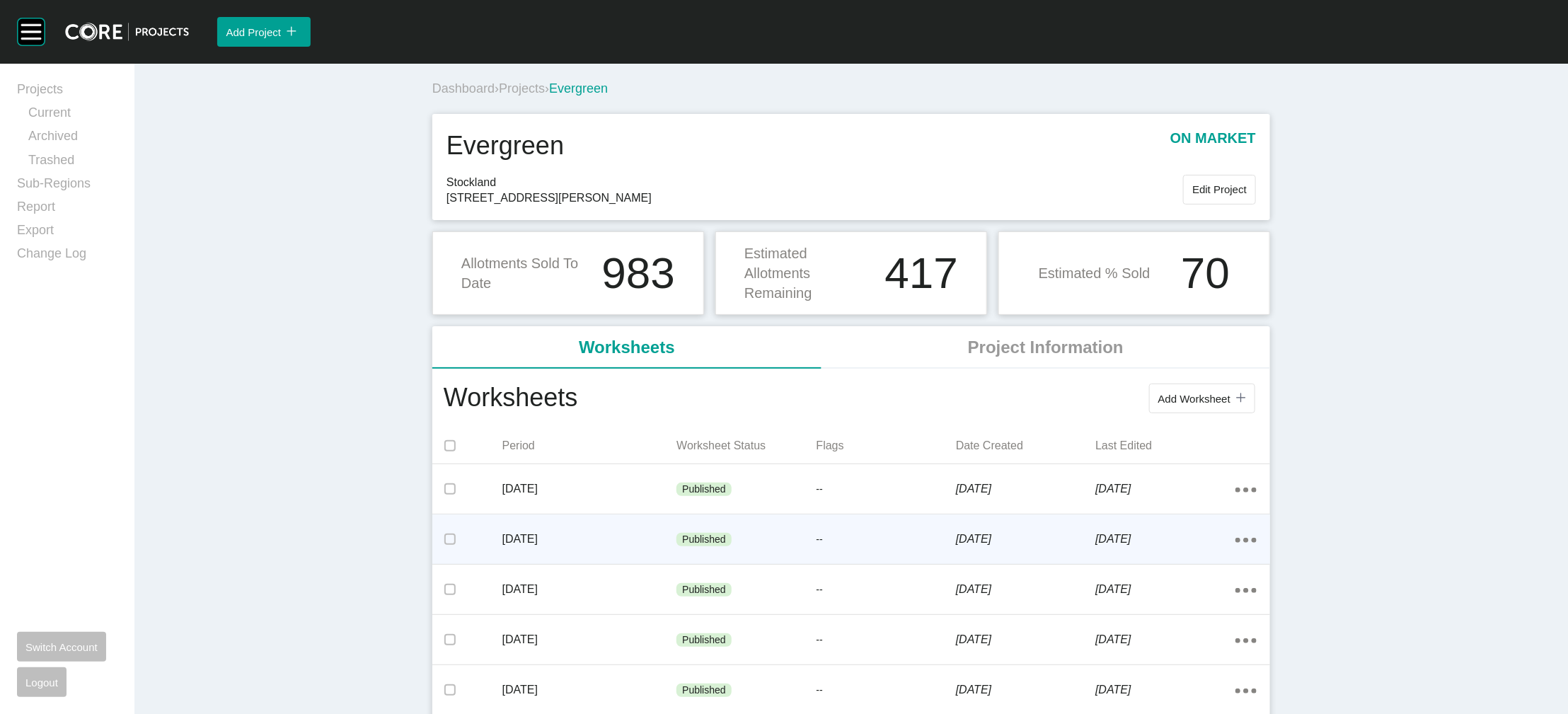
click at [770, 561] on div "Published" at bounding box center [746, 539] width 139 height 42
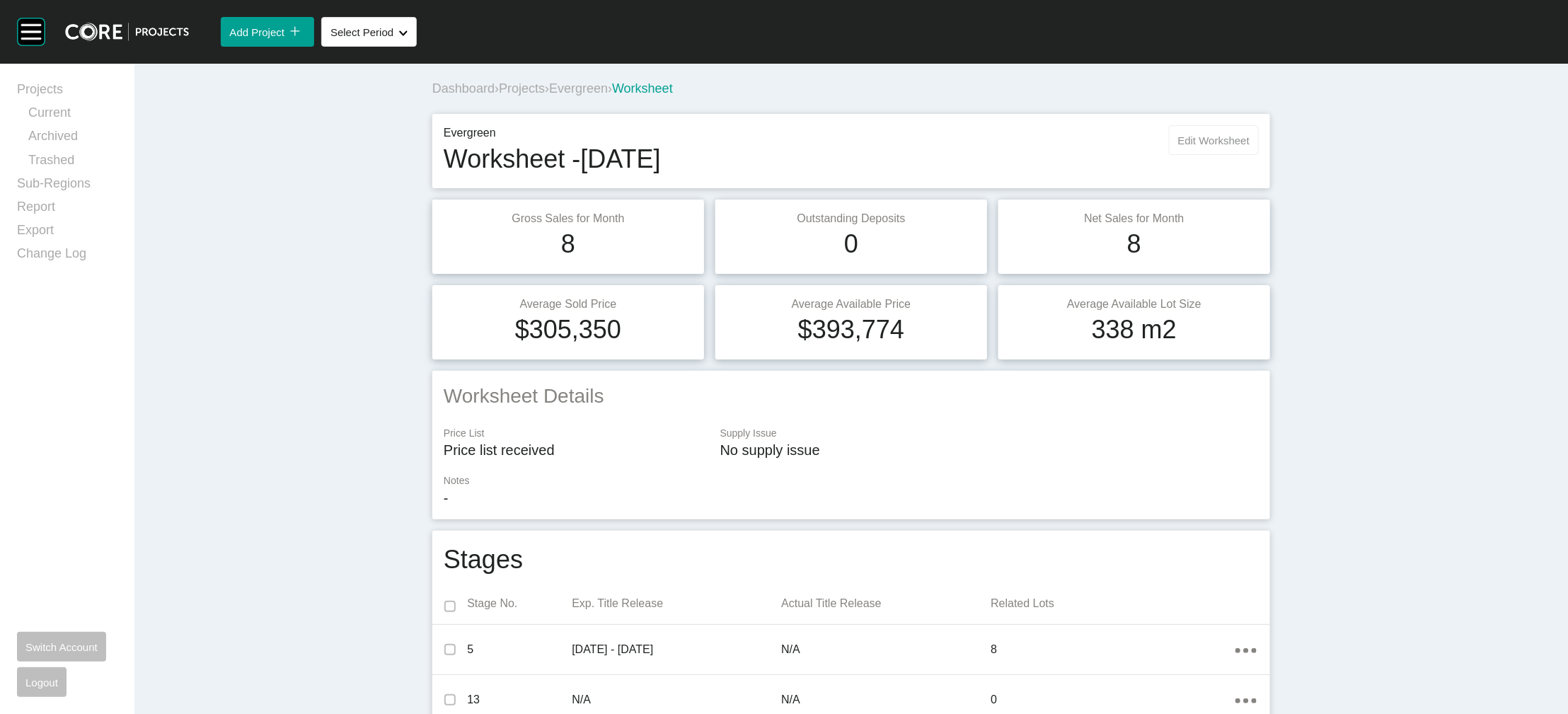
click at [1247, 155] on button "Edit Worksheet" at bounding box center [1214, 140] width 90 height 29
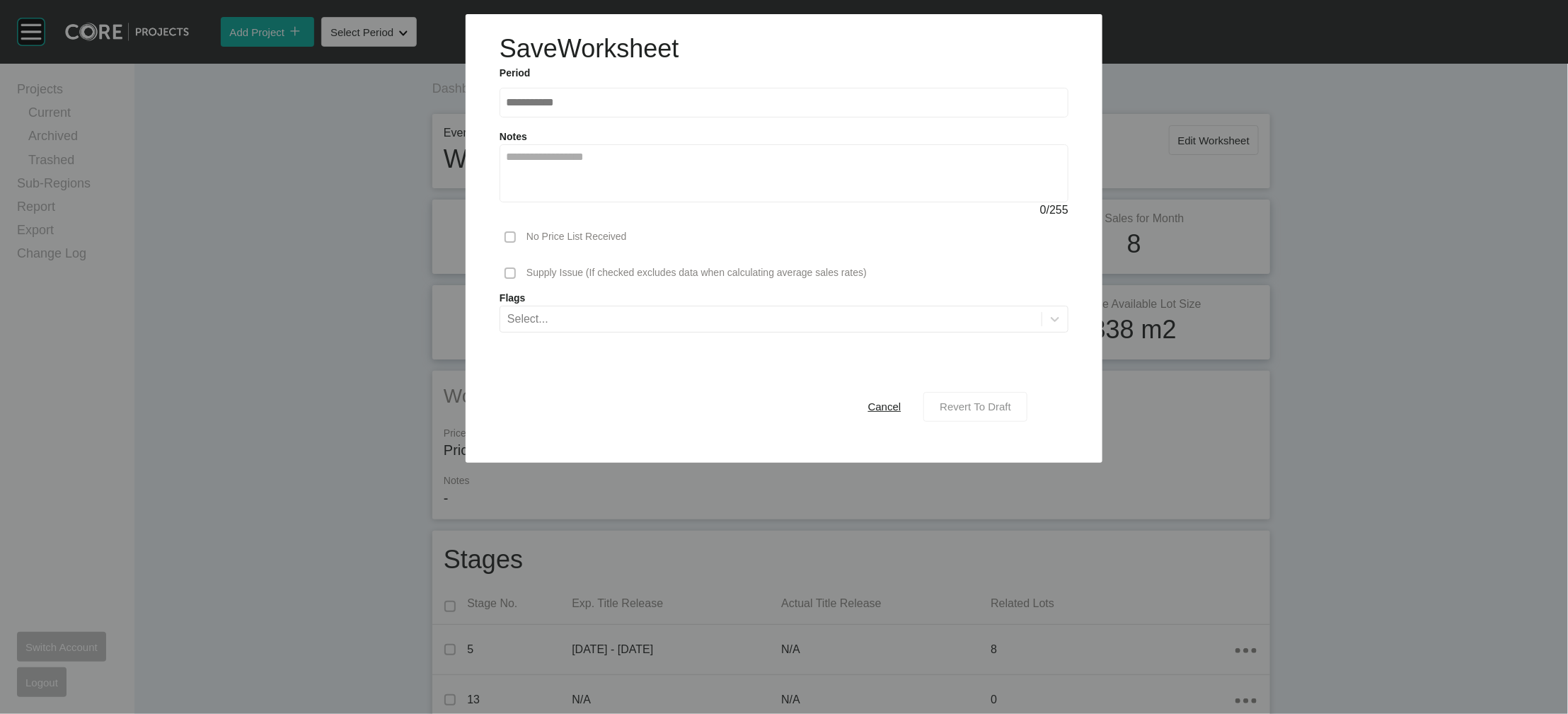
click at [1015, 416] on div "Revert To Draft" at bounding box center [975, 406] width 78 height 19
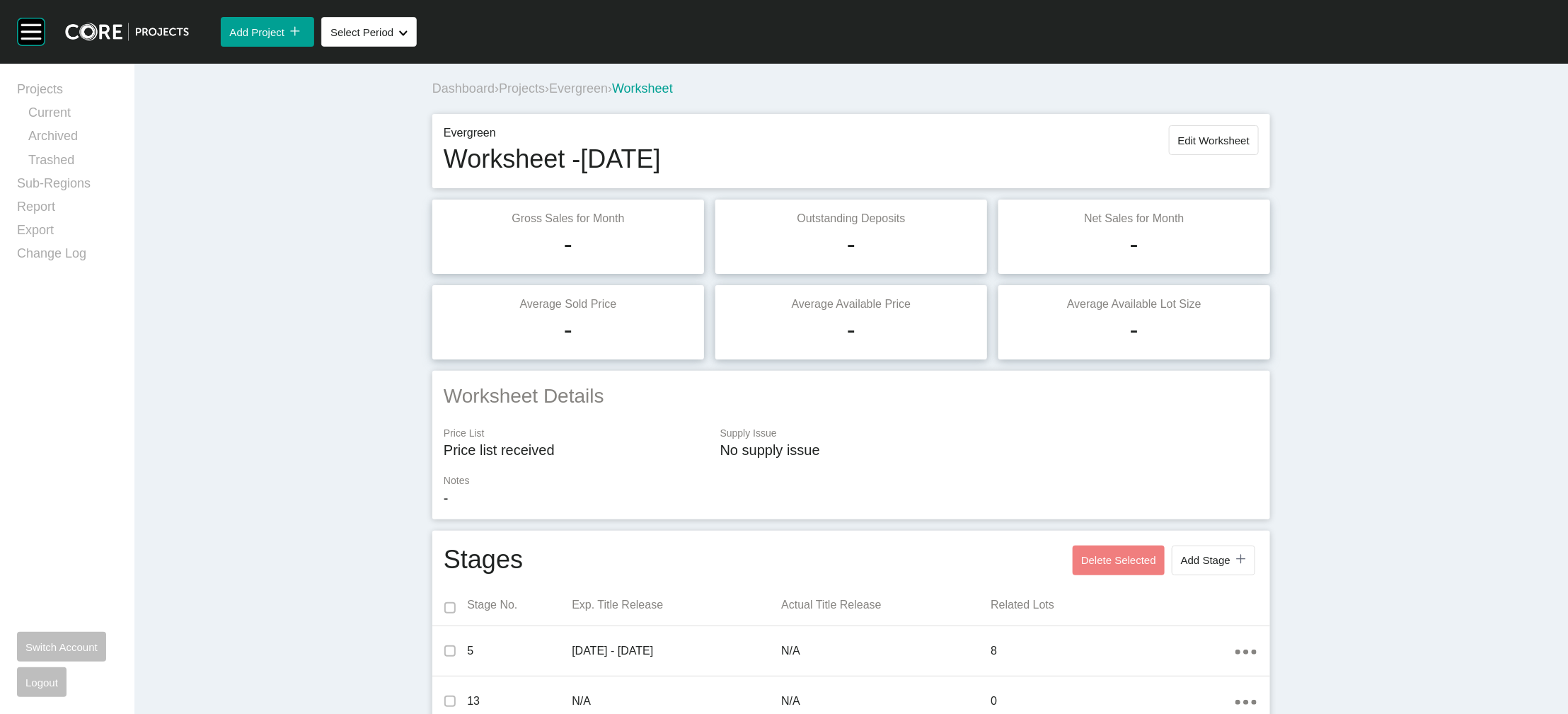
scroll to position [1457, 0]
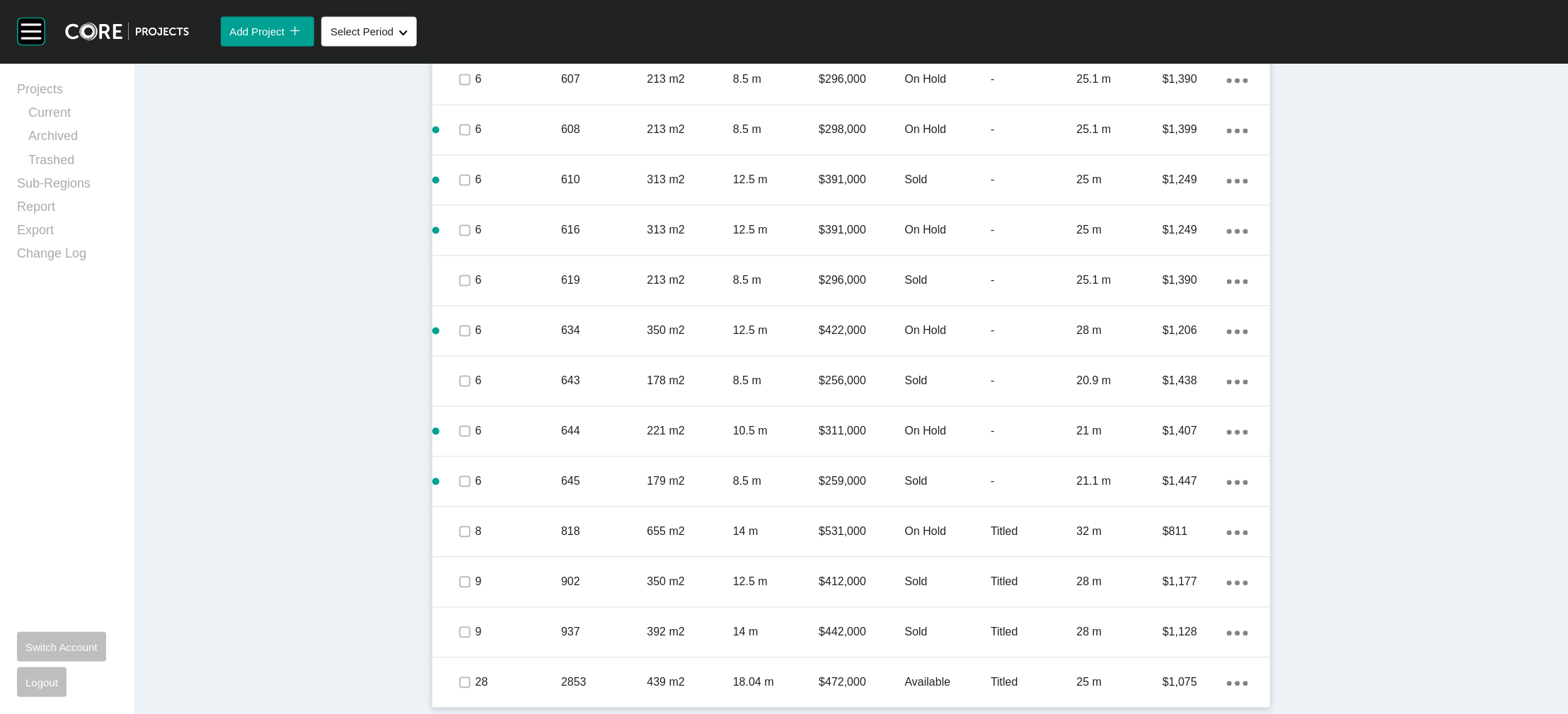
click at [905, 52] on div "$29,800" at bounding box center [861, 29] width 85 height 44
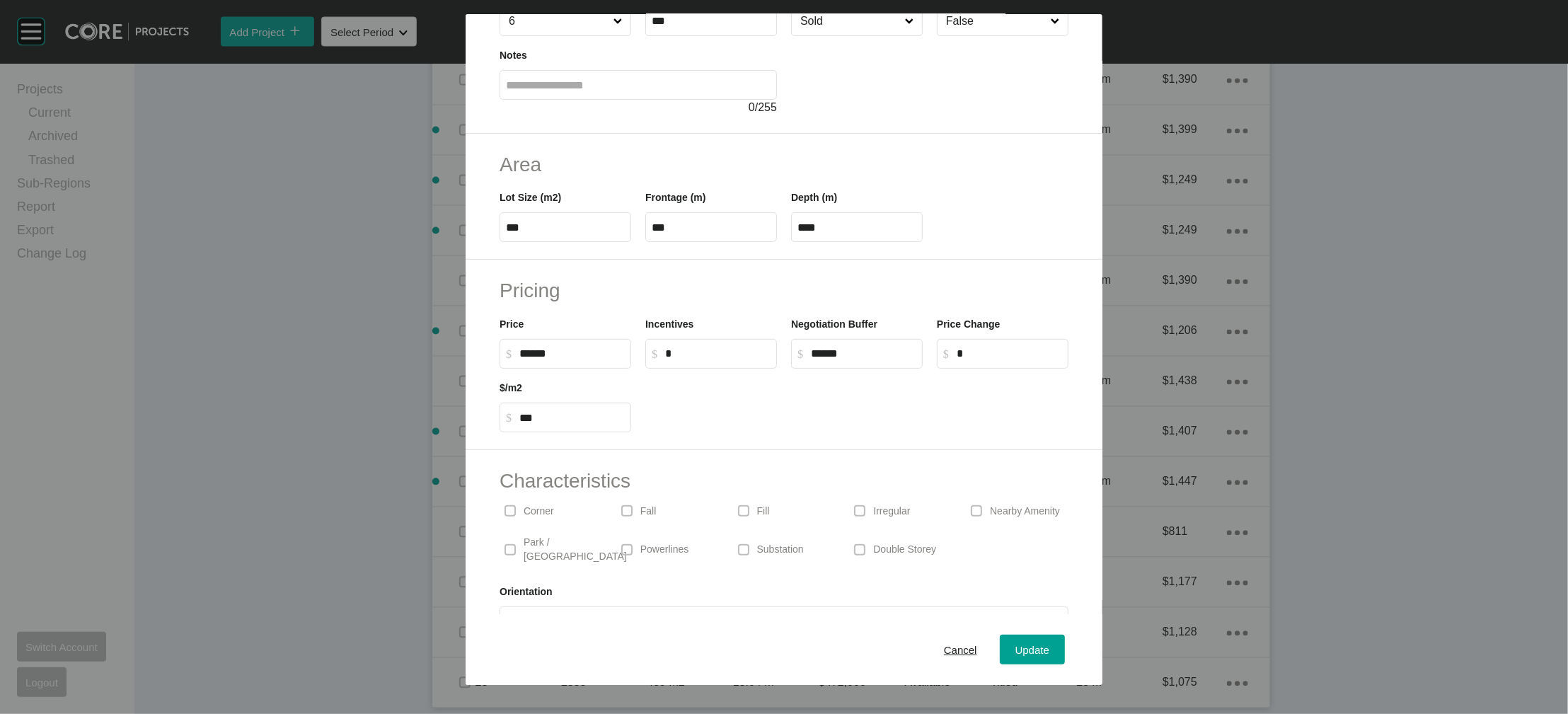
scroll to position [149, 0]
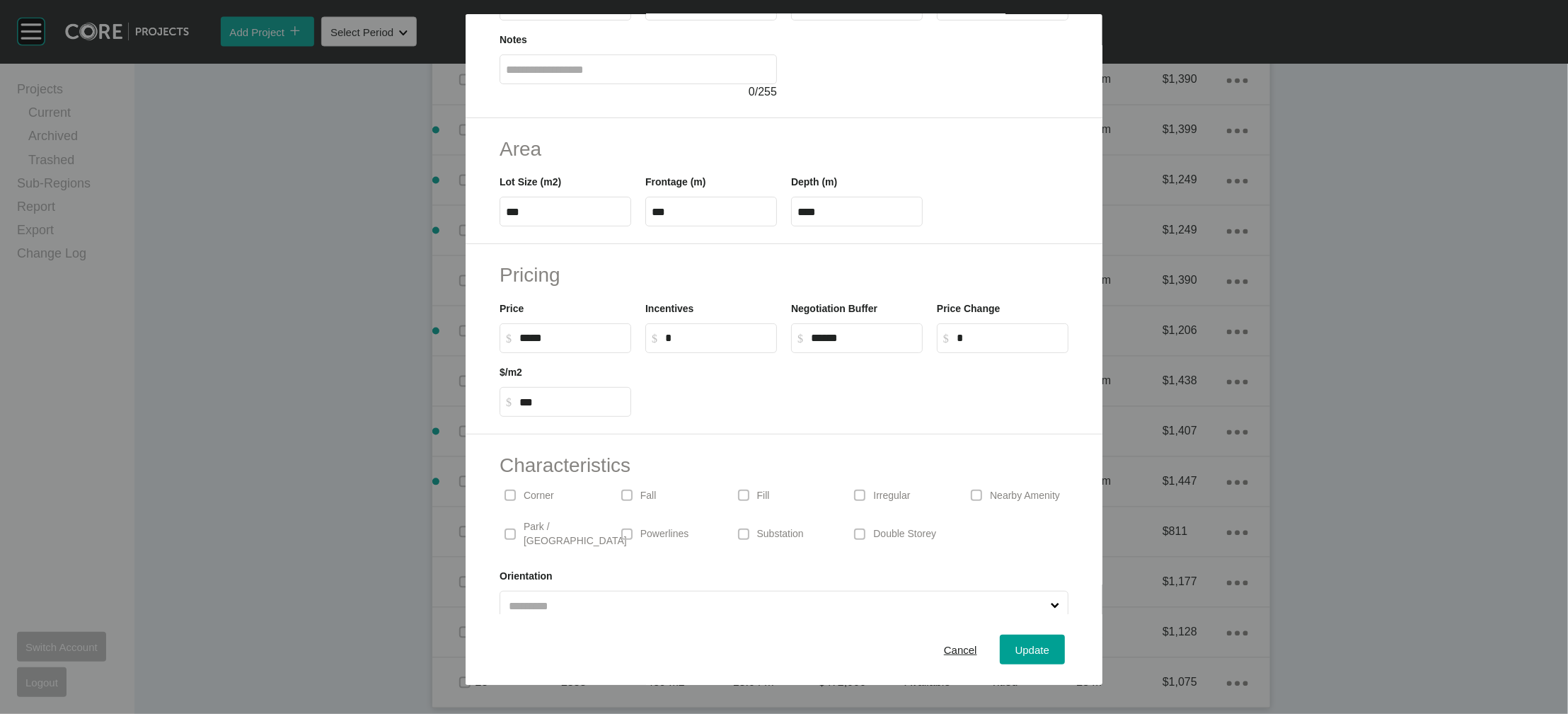
click at [565, 344] on input "*****" at bounding box center [571, 337] width 105 height 12
type input "*******"
type input "*****"
click at [705, 353] on label "$ Created with Sketch. $ *" at bounding box center [711, 338] width 131 height 29
click at [705, 344] on input "*" at bounding box center [717, 337] width 105 height 12
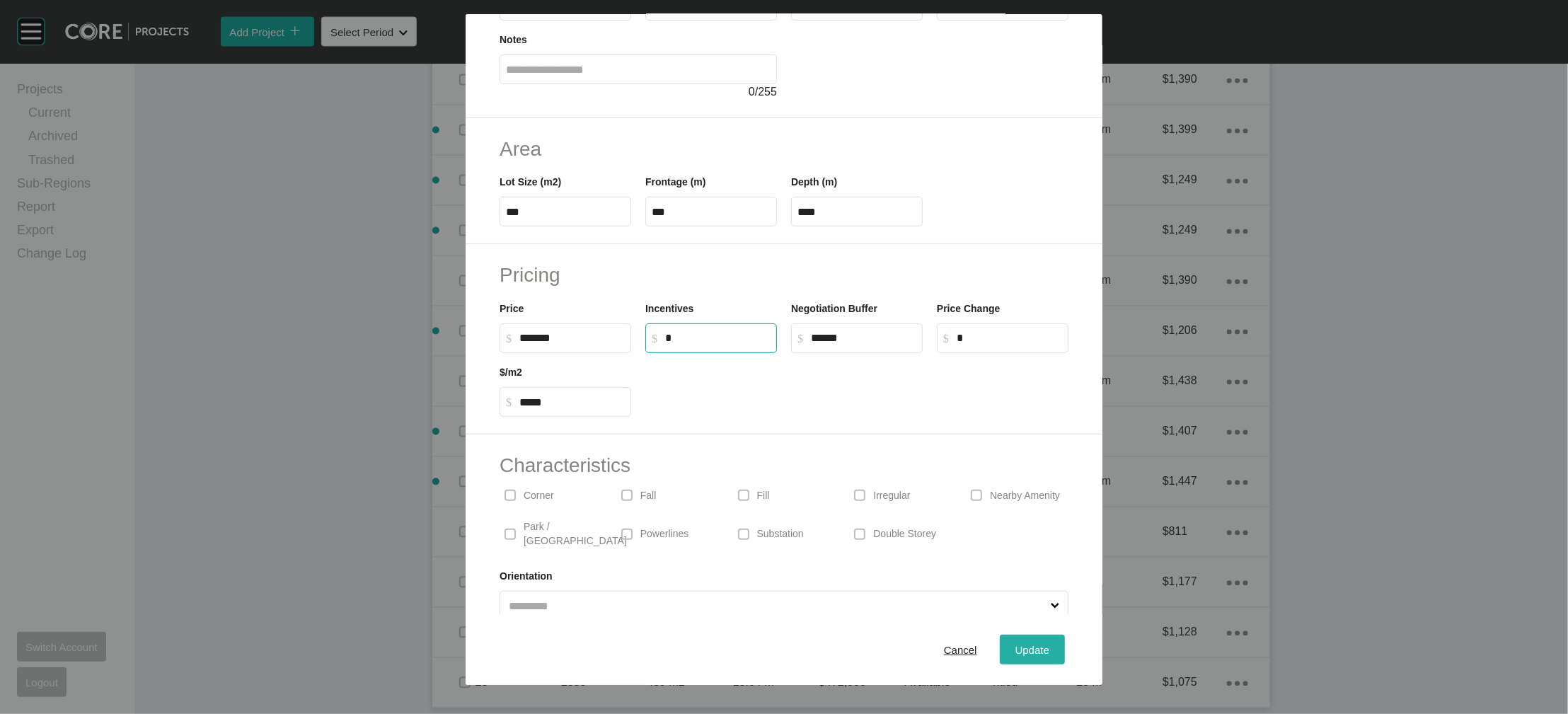
click at [1058, 635] on button "Update" at bounding box center [1032, 649] width 65 height 29
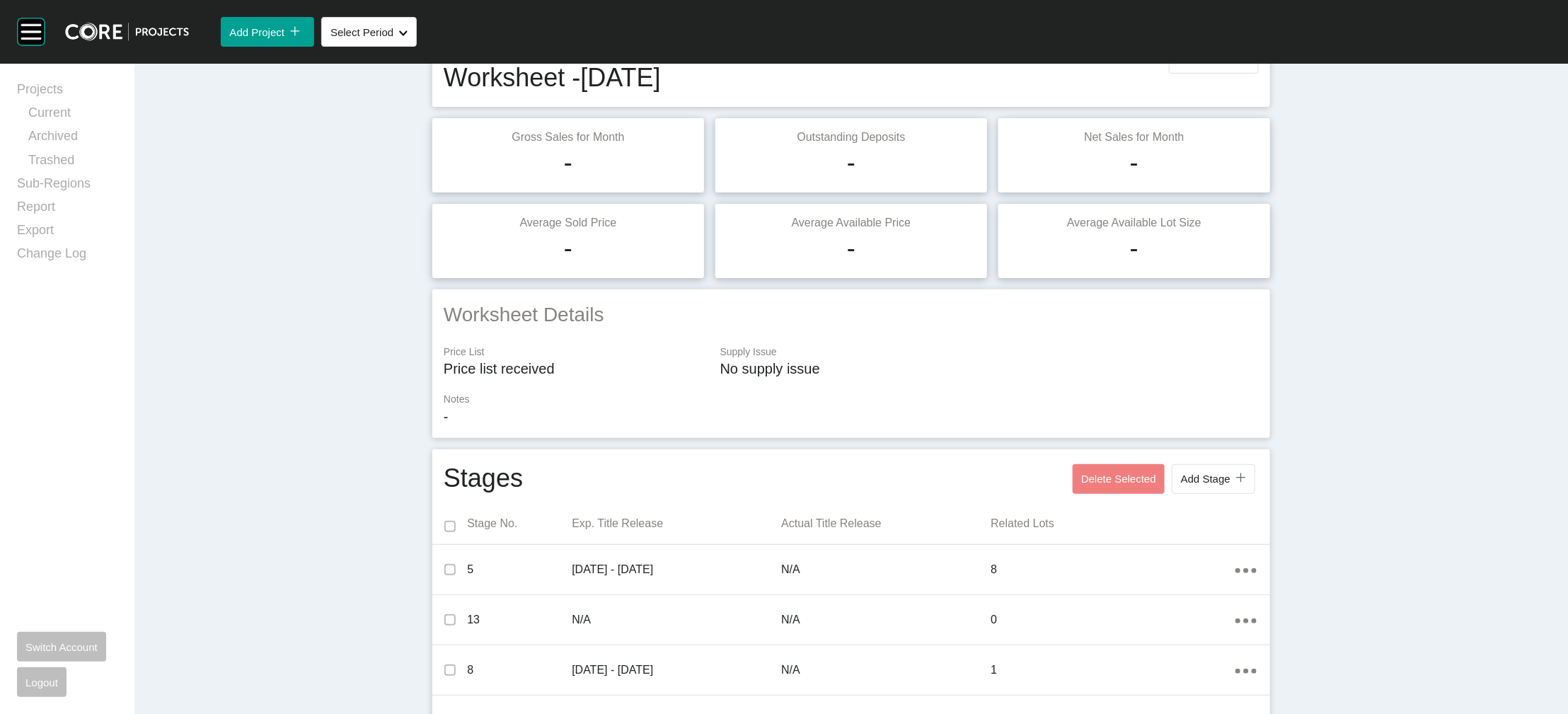
scroll to position [0, 0]
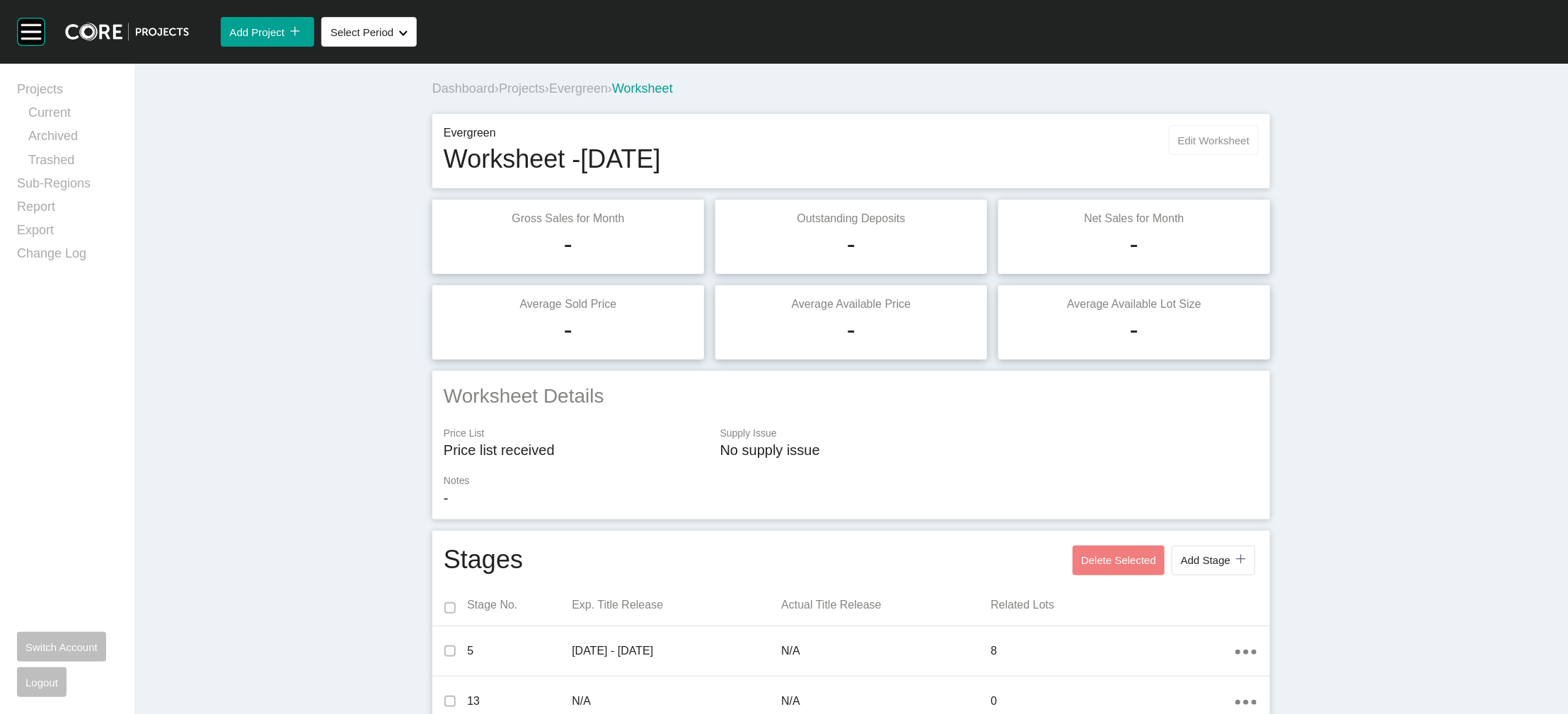
click at [1250, 146] on span "Edit Worksheet" at bounding box center [1214, 140] width 72 height 12
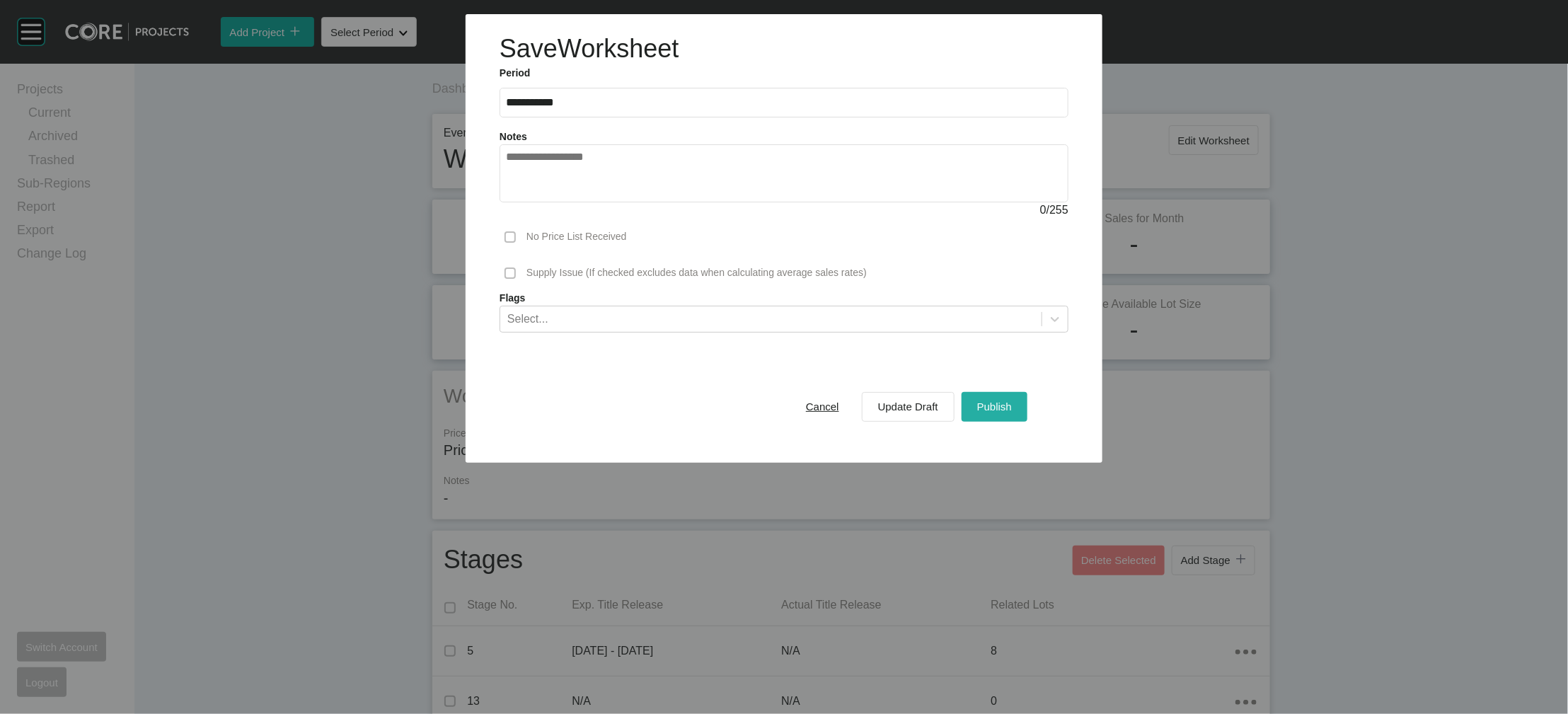
click at [1016, 416] on div "Publish" at bounding box center [994, 406] width 42 height 19
